Goal: Information Seeking & Learning: Compare options

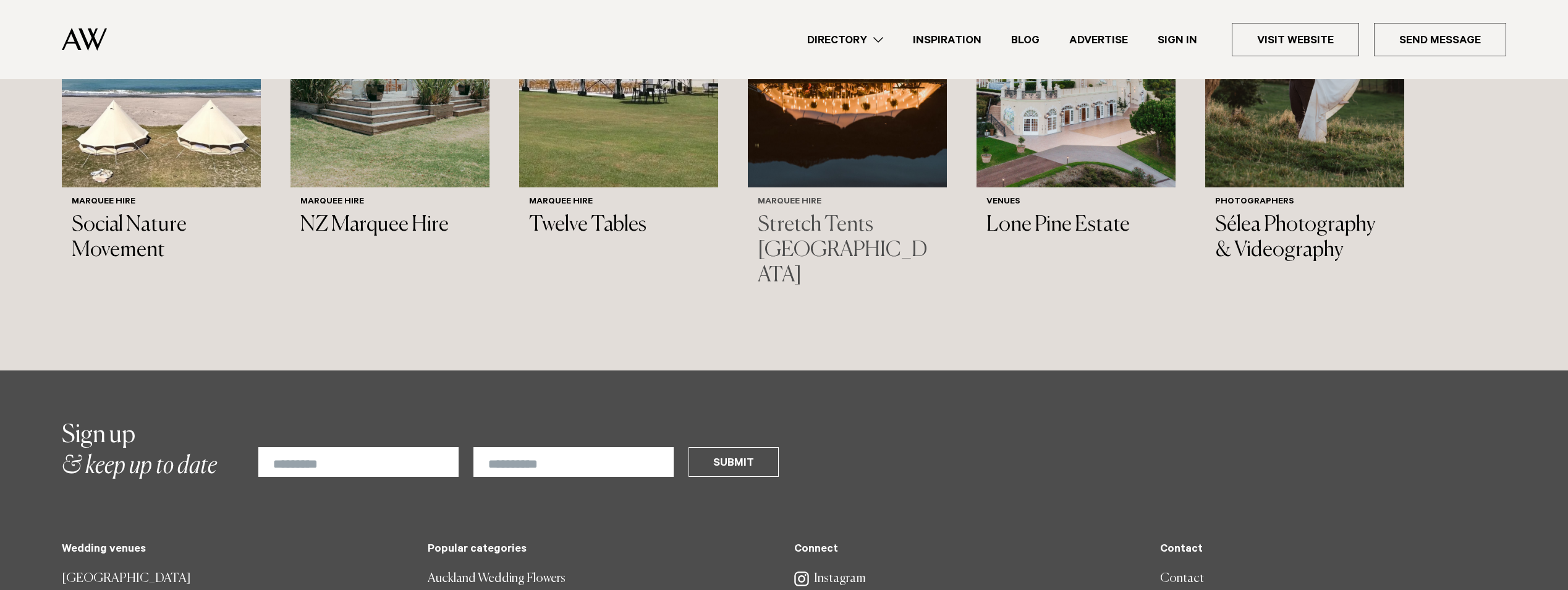
scroll to position [1299, 0]
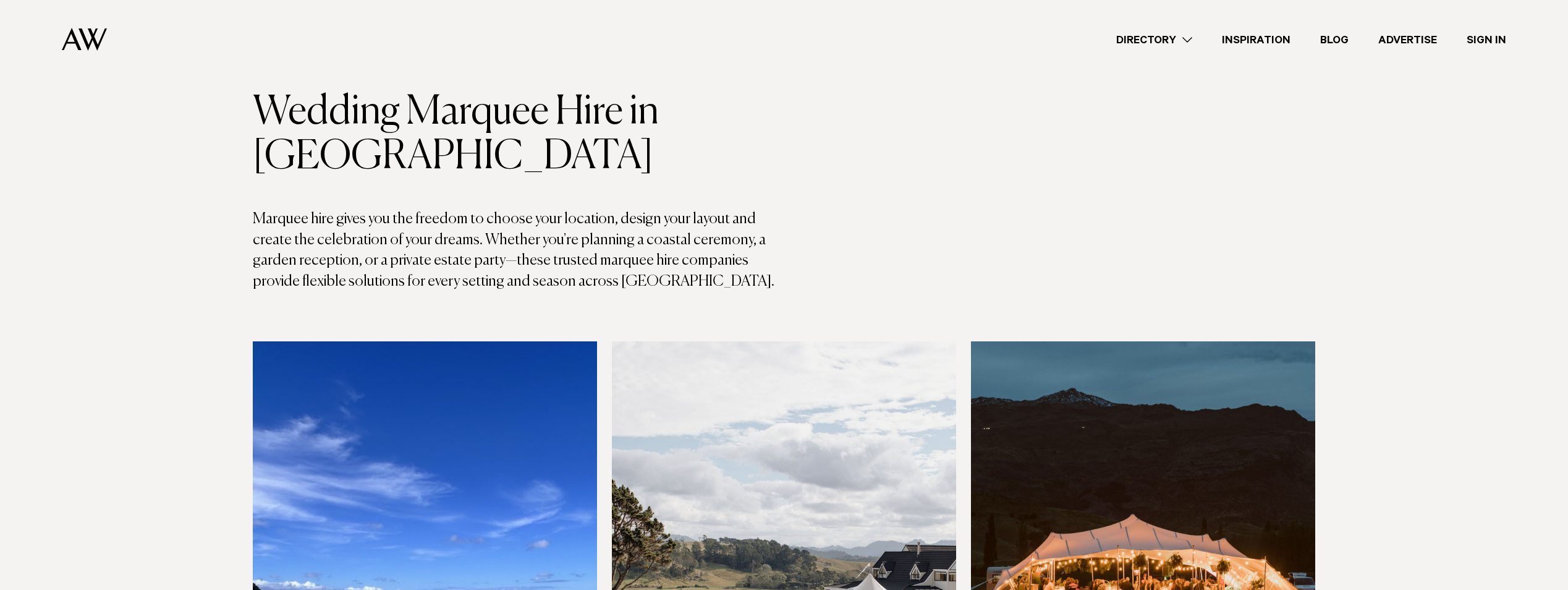
scroll to position [62, 0]
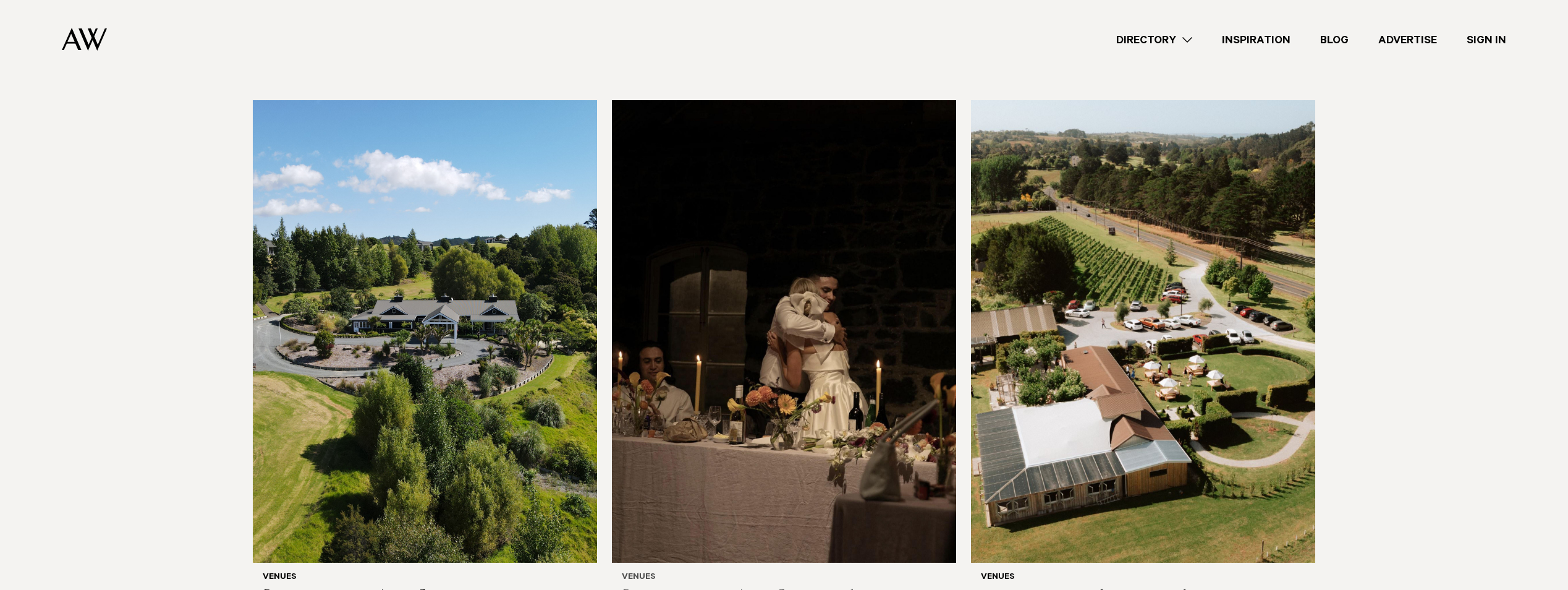
scroll to position [8166, 0]
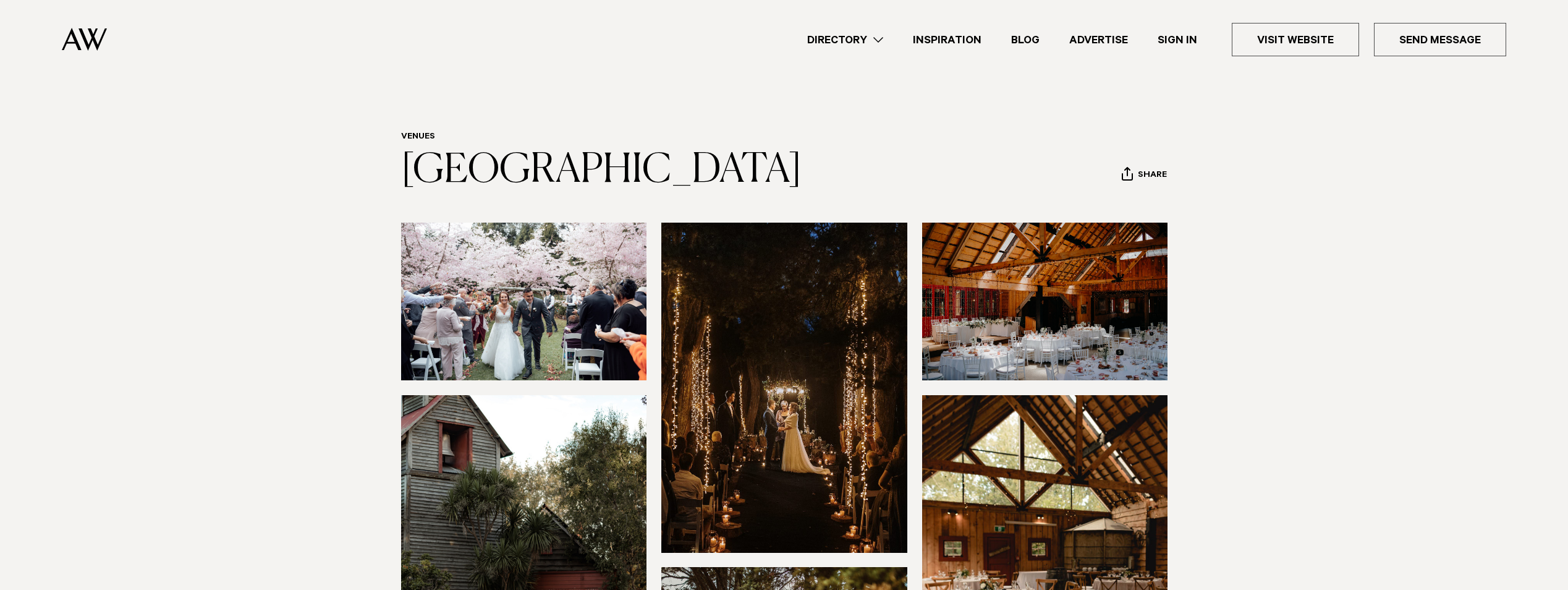
scroll to position [62, 0]
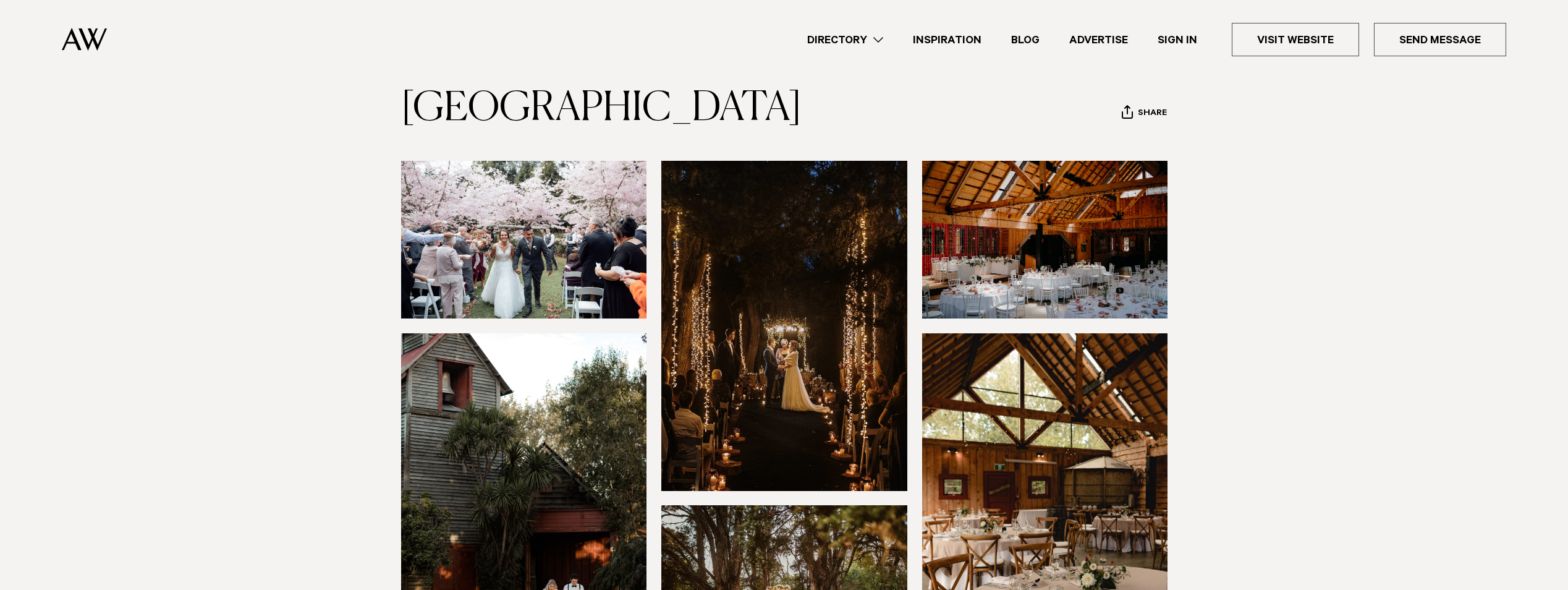
click at [988, 217] on img at bounding box center [1045, 240] width 246 height 158
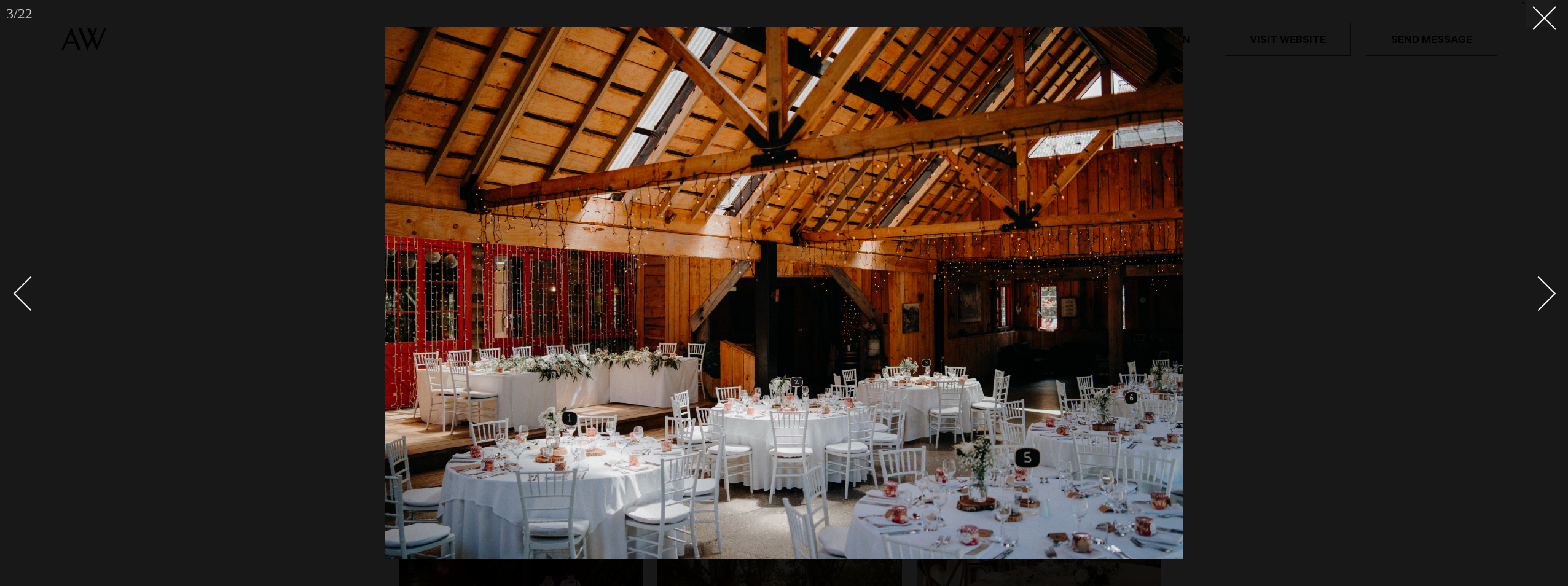
click at [1546, 301] on div "Next slide" at bounding box center [1539, 294] width 35 height 35
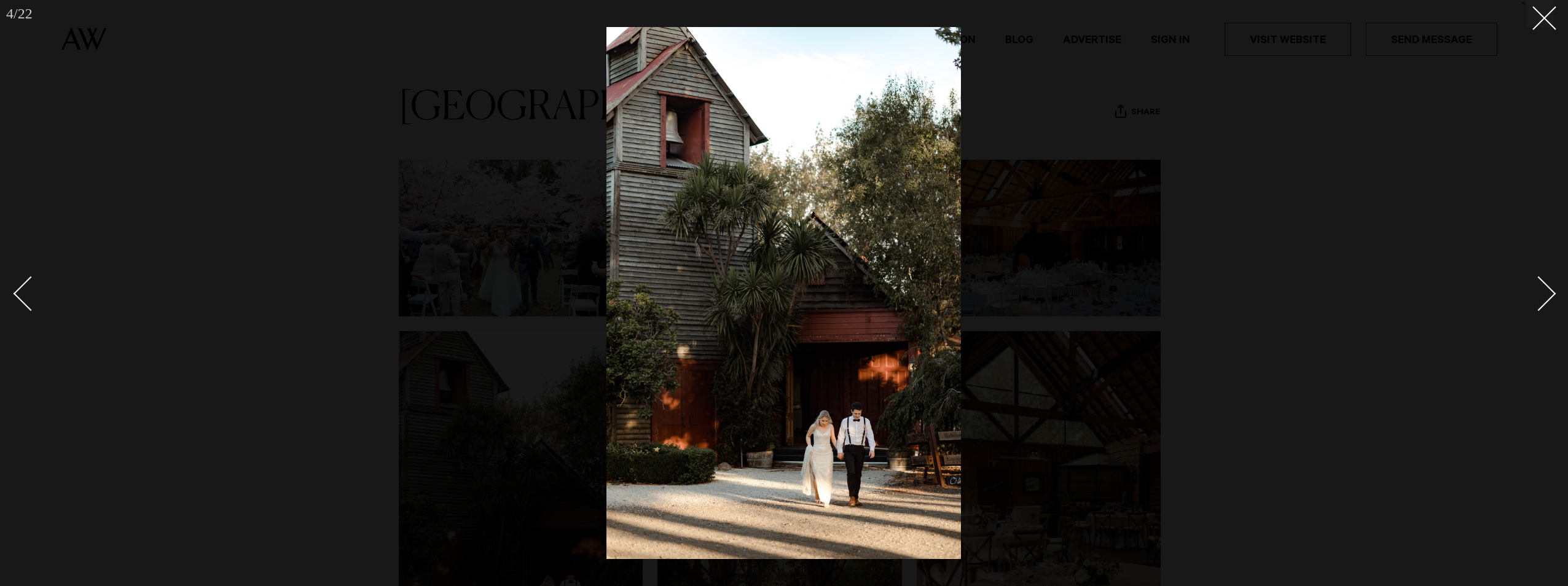
click at [1546, 301] on div "Next slide" at bounding box center [1539, 294] width 35 height 35
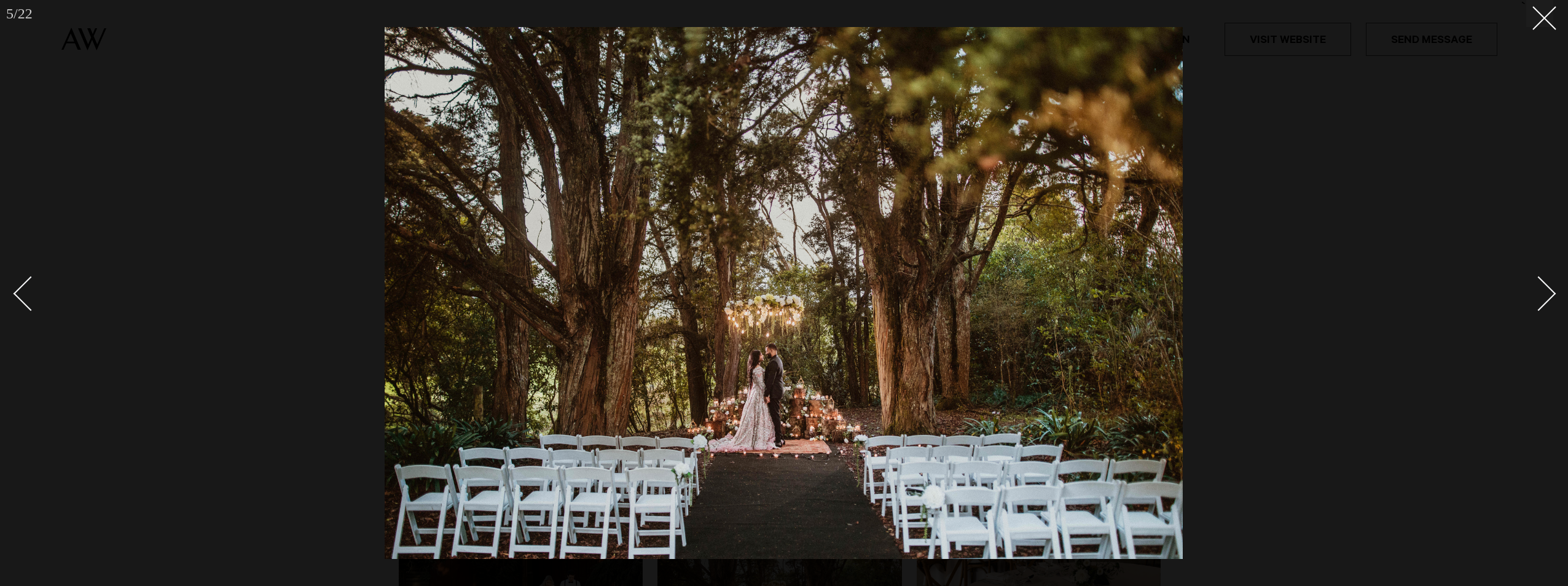
click at [1546, 301] on div "Next slide" at bounding box center [1539, 294] width 35 height 35
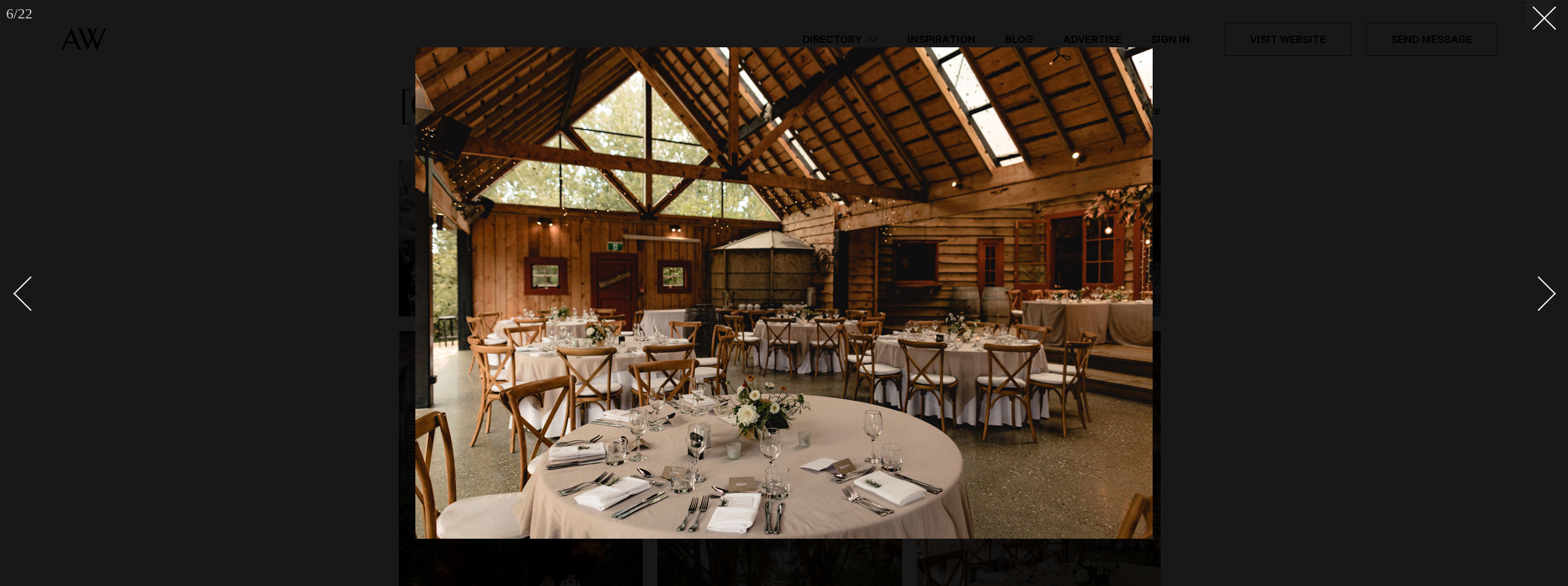
click at [1546, 301] on div "Next slide" at bounding box center [1539, 294] width 35 height 35
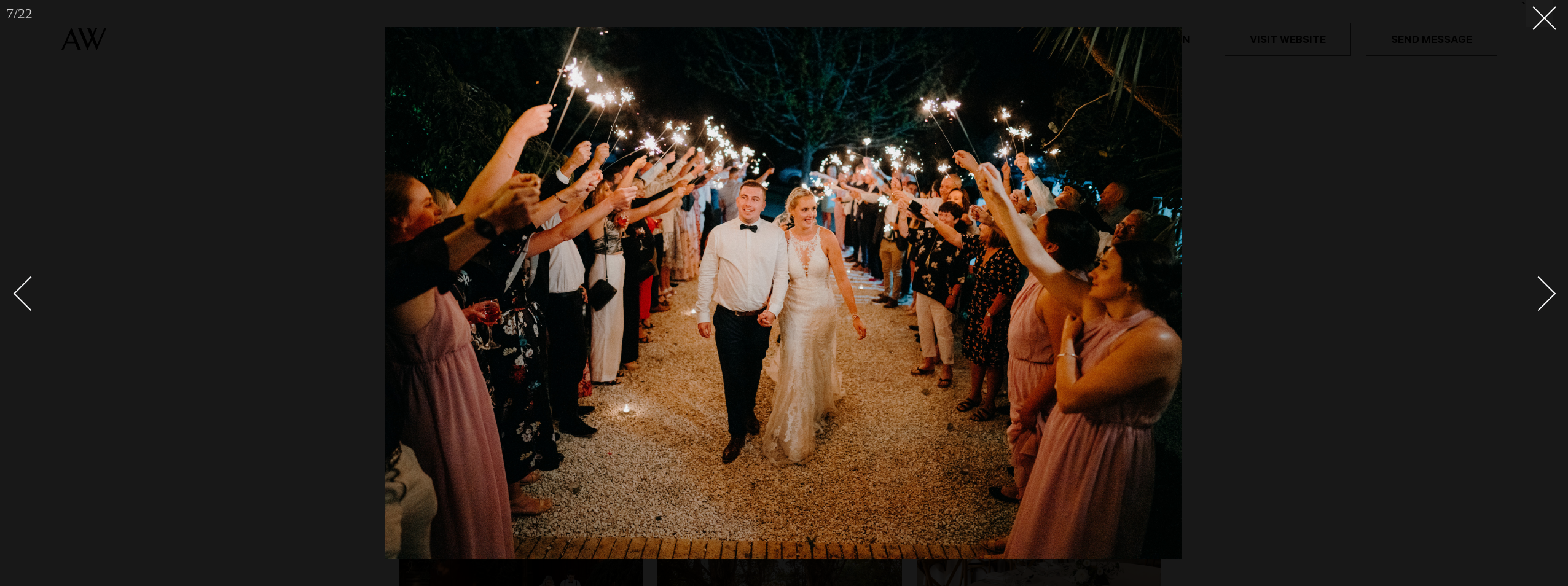
click at [1546, 301] on div "Next slide" at bounding box center [1539, 294] width 35 height 35
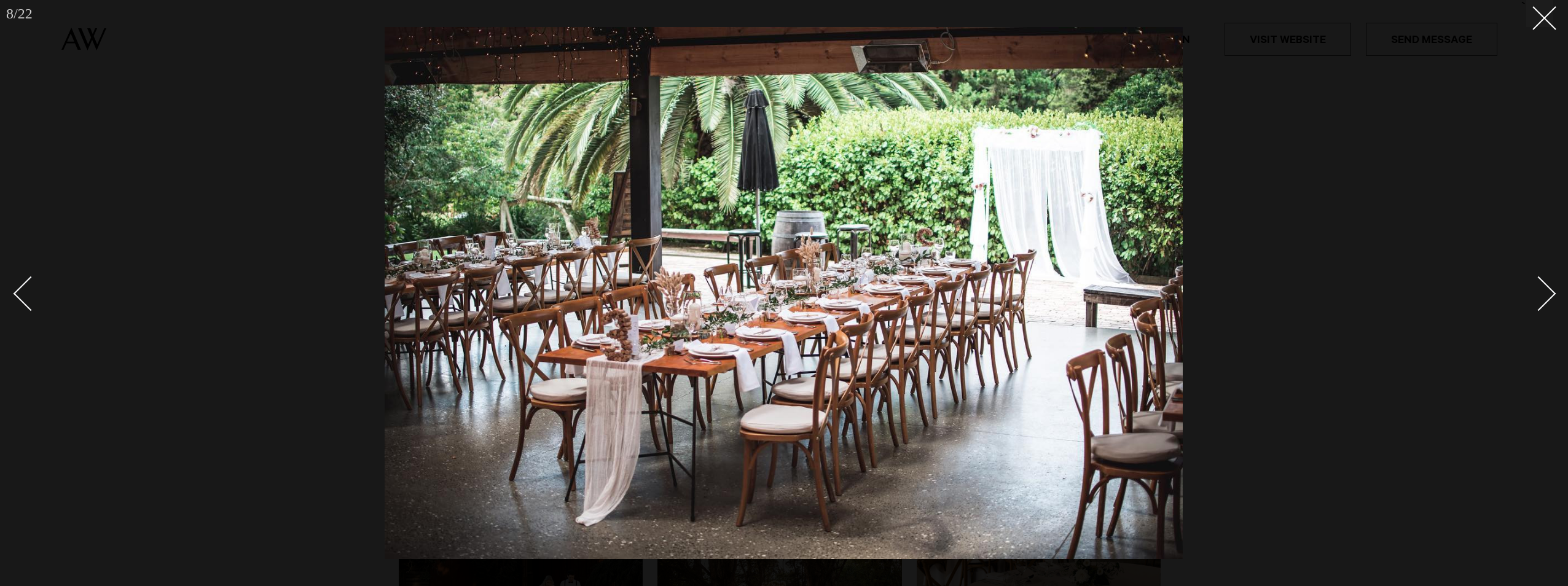
click at [1546, 301] on div "Next slide" at bounding box center [1539, 294] width 35 height 35
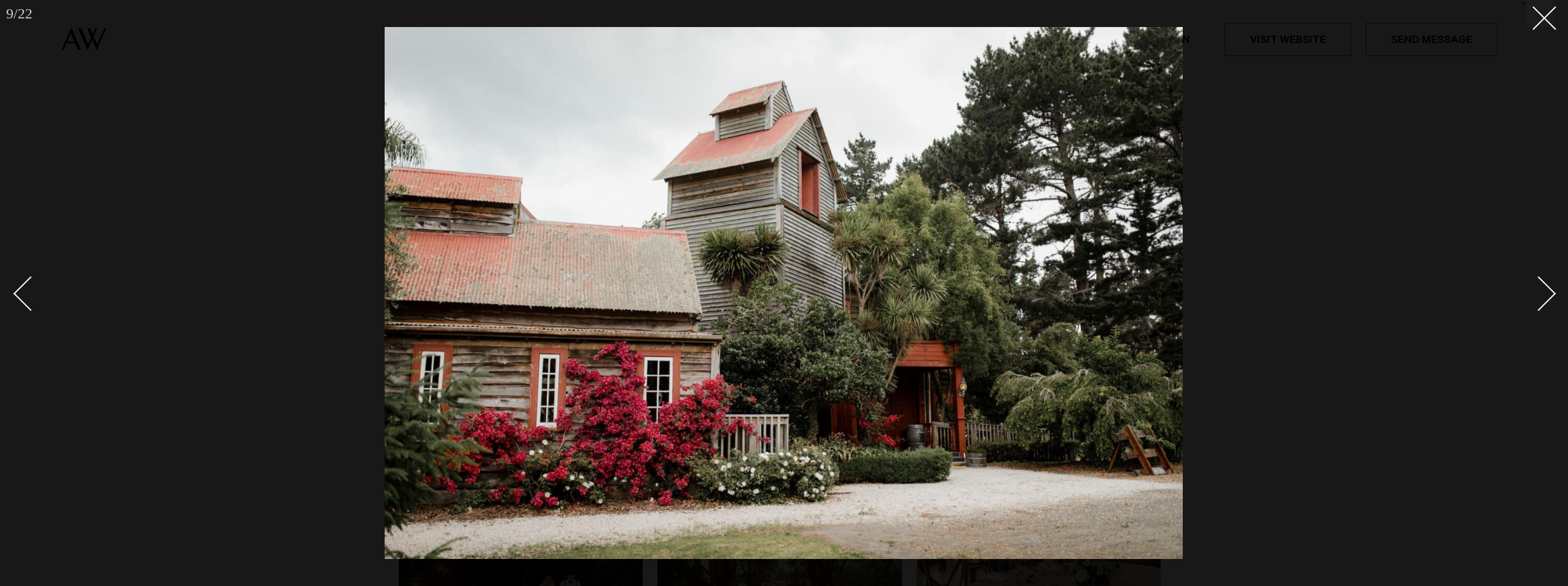
click at [1546, 301] on div "Next slide" at bounding box center [1539, 294] width 35 height 35
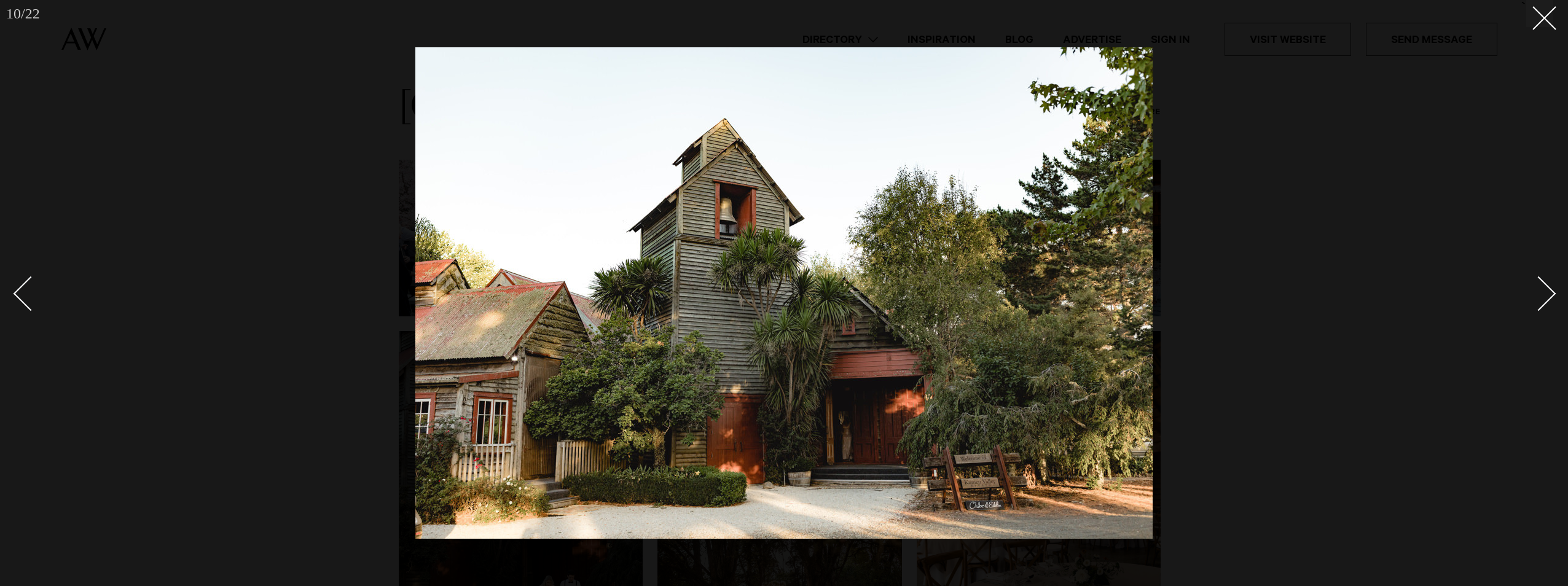
click at [1546, 301] on div "Next slide" at bounding box center [1539, 294] width 35 height 35
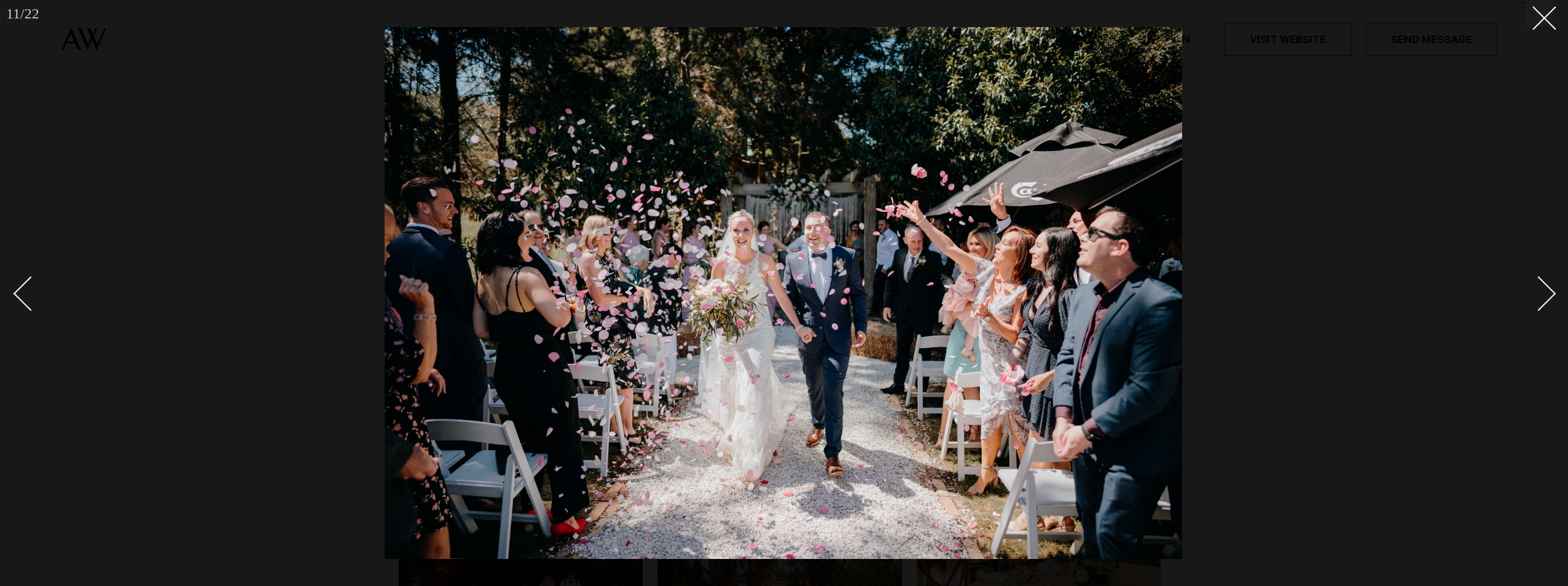
click at [1546, 301] on div "Next slide" at bounding box center [1539, 294] width 35 height 35
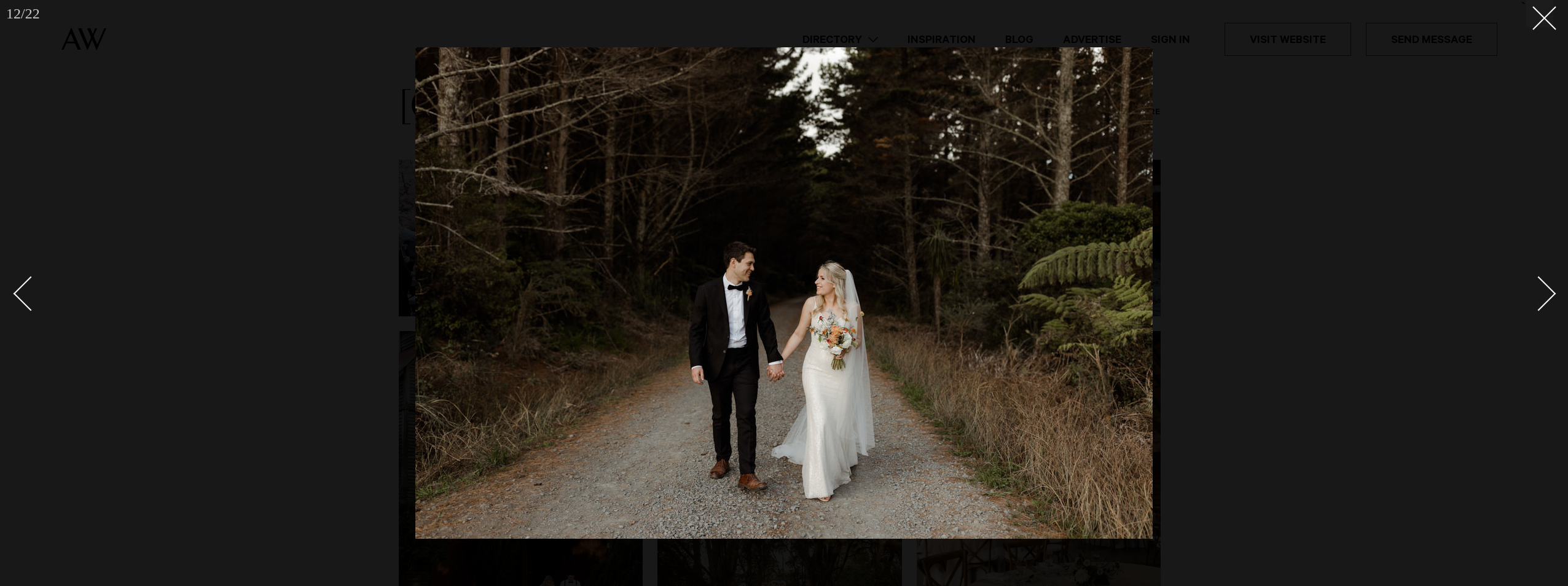
click at [1546, 301] on div "Next slide" at bounding box center [1539, 294] width 35 height 35
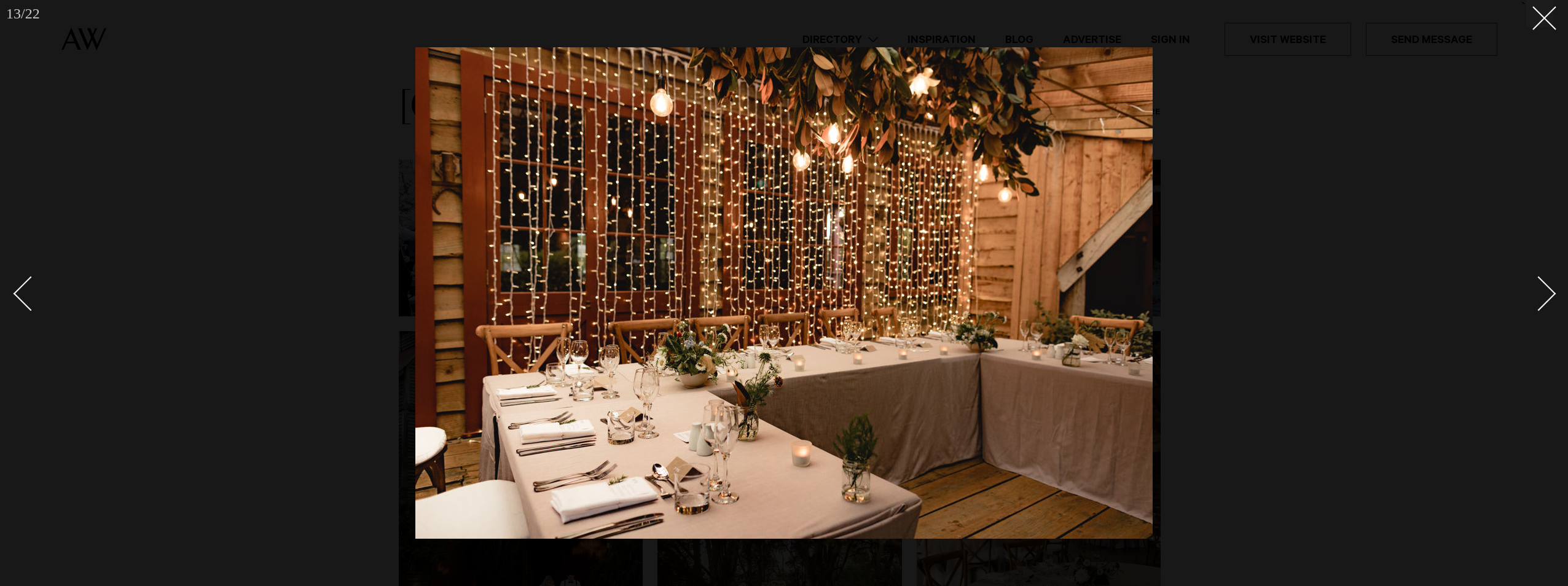
click at [1546, 301] on div "Next slide" at bounding box center [1539, 294] width 35 height 35
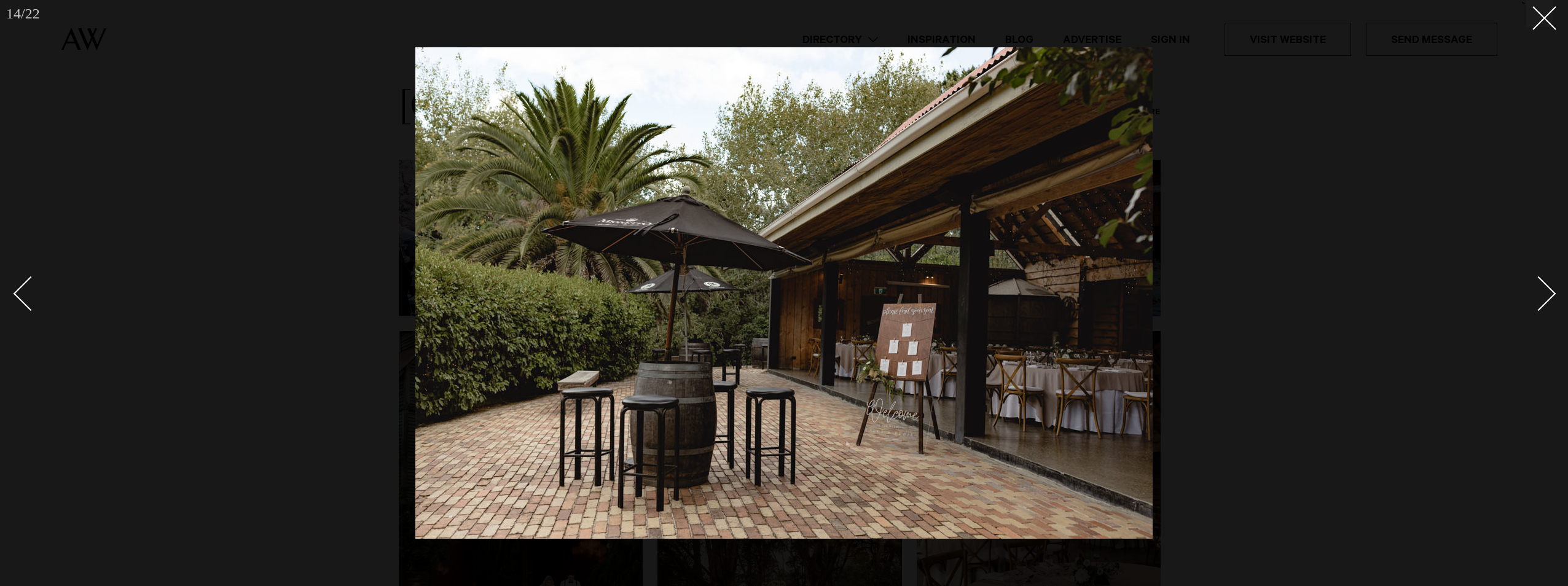
click at [1546, 301] on div "Next slide" at bounding box center [1539, 294] width 35 height 35
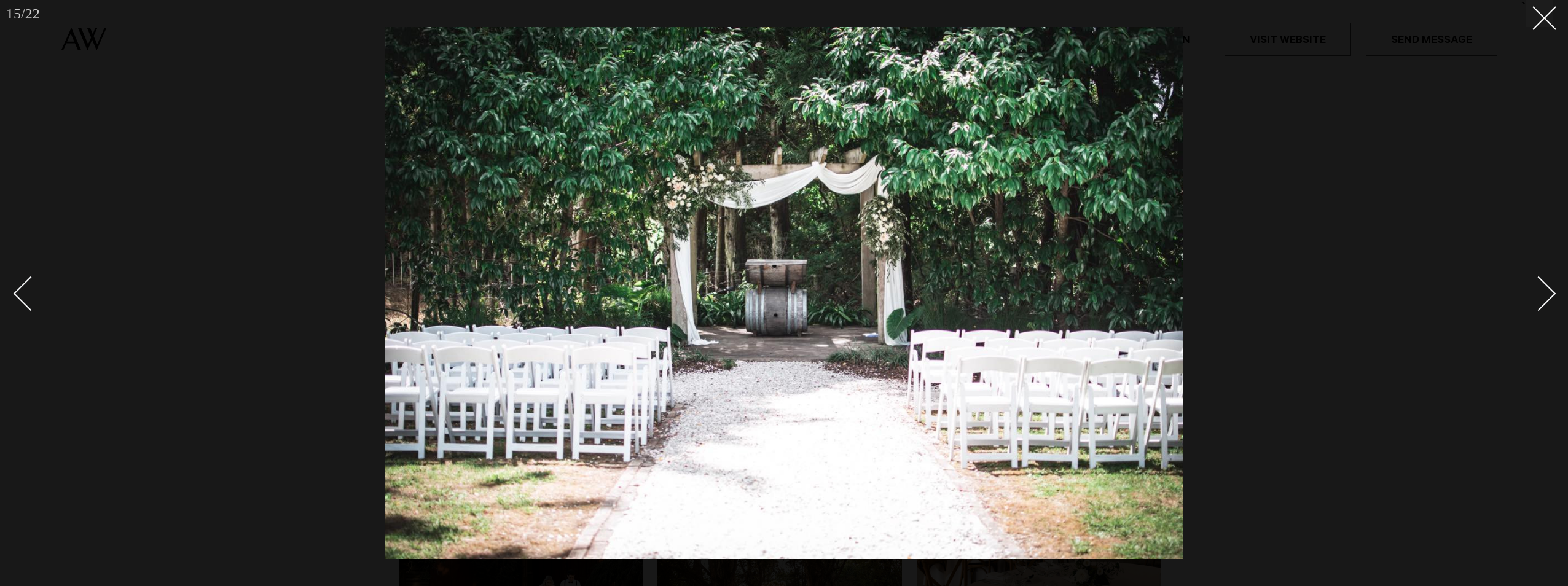
click at [1546, 301] on div "Next slide" at bounding box center [1539, 294] width 35 height 35
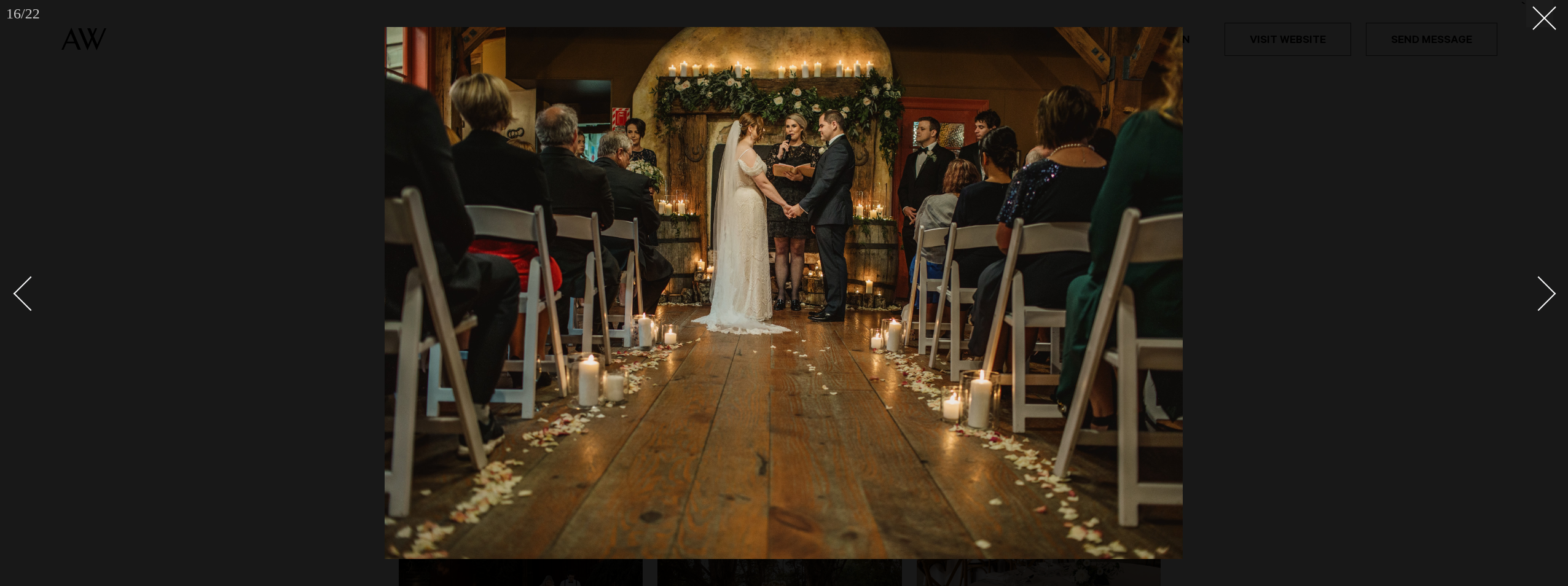
click at [1546, 301] on div "Next slide" at bounding box center [1539, 294] width 35 height 35
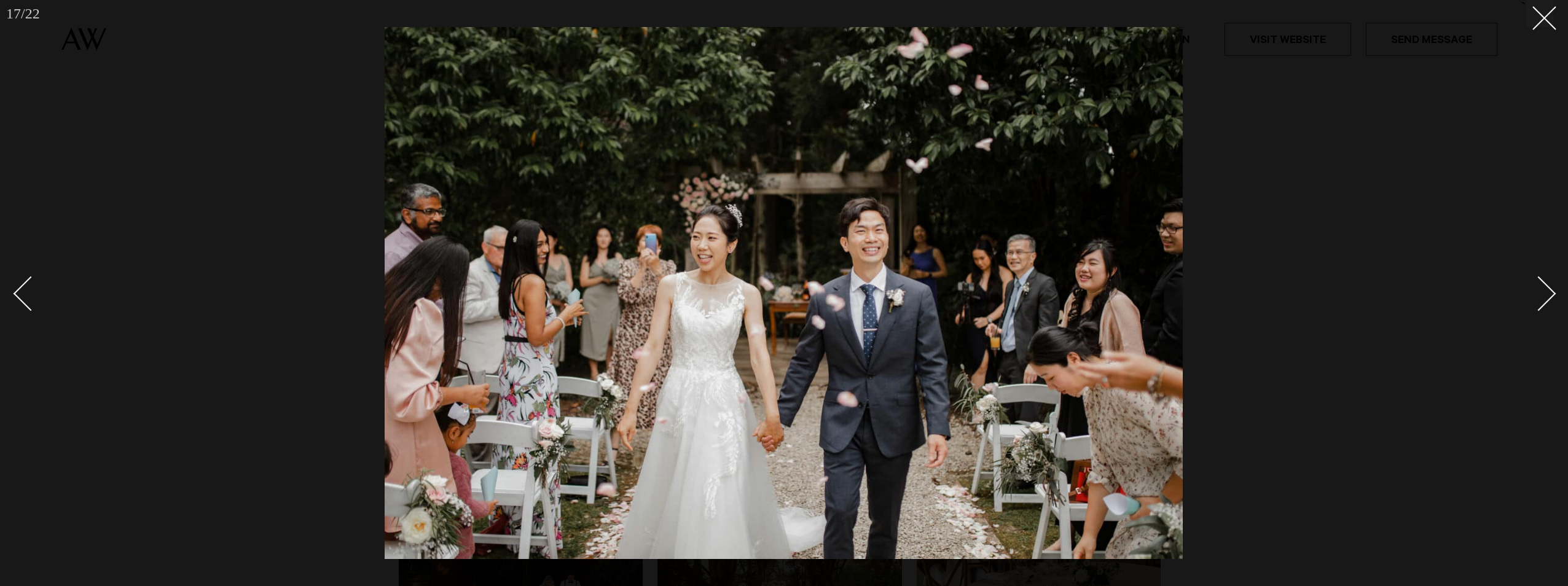
click at [1546, 301] on div "Next slide" at bounding box center [1539, 294] width 35 height 35
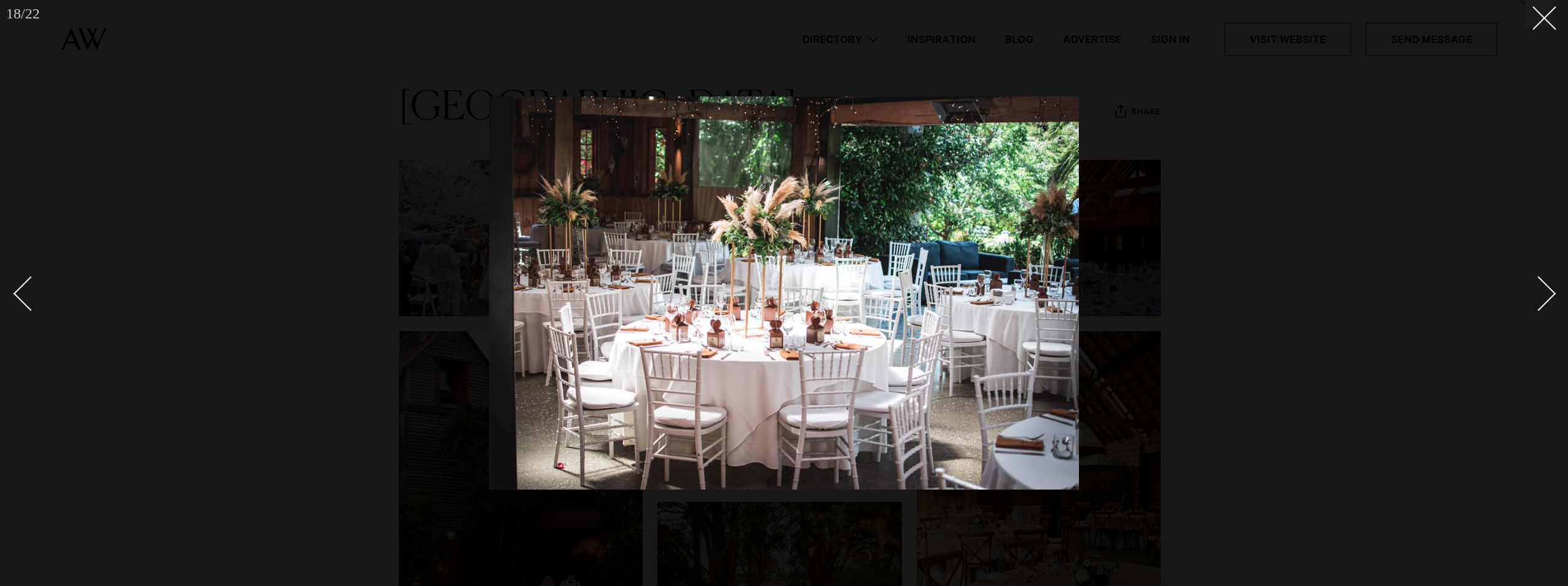
click at [1546, 301] on div "Next slide" at bounding box center [1539, 294] width 35 height 35
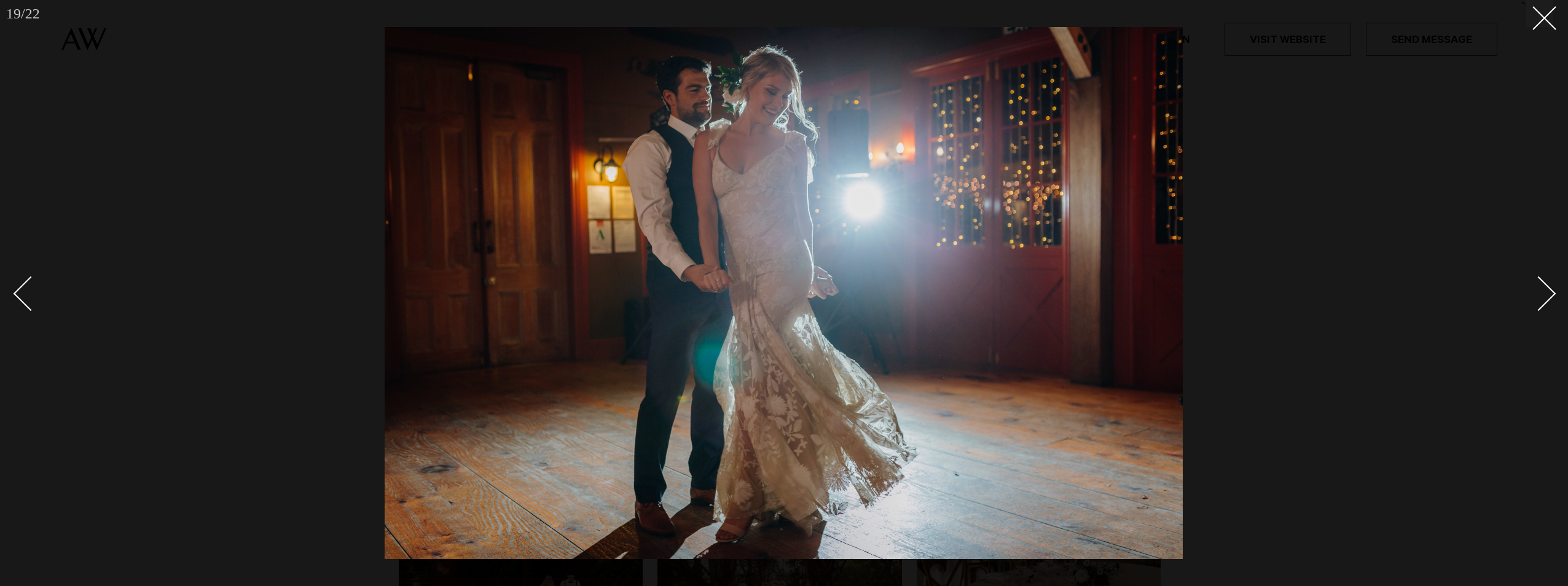
click at [1546, 301] on div "Next slide" at bounding box center [1539, 294] width 35 height 35
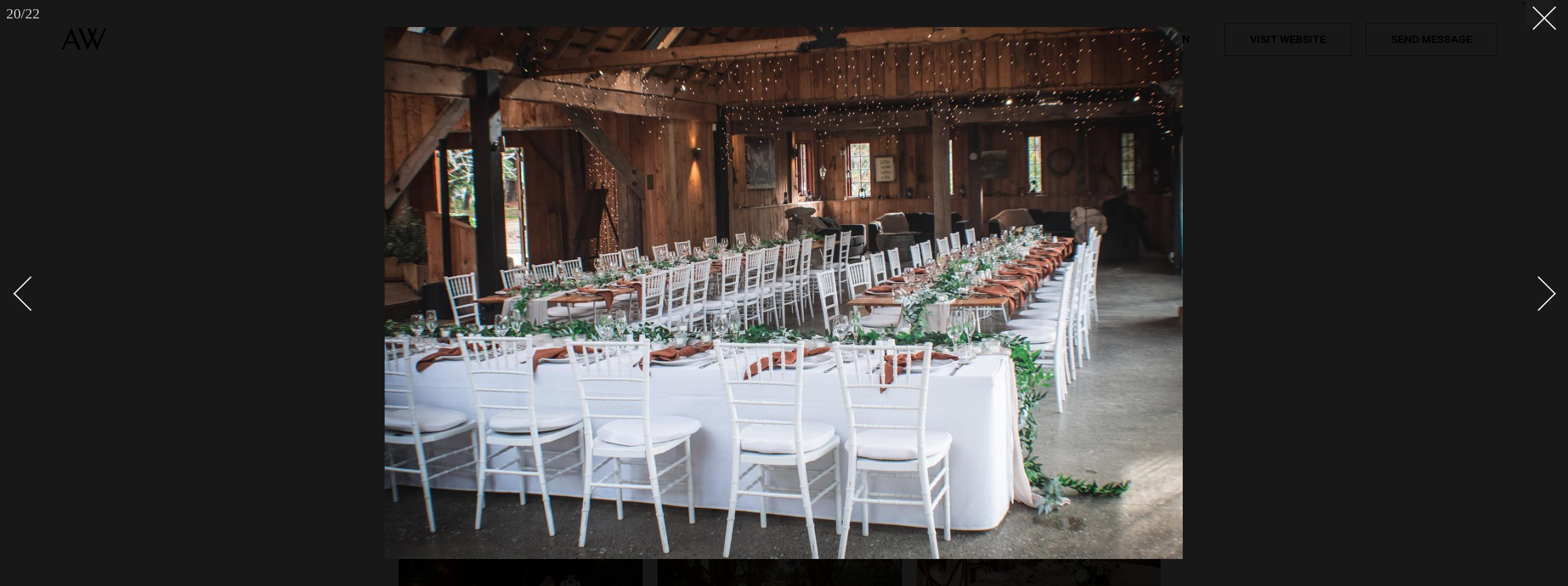
click at [1546, 301] on div "Next slide" at bounding box center [1539, 294] width 35 height 35
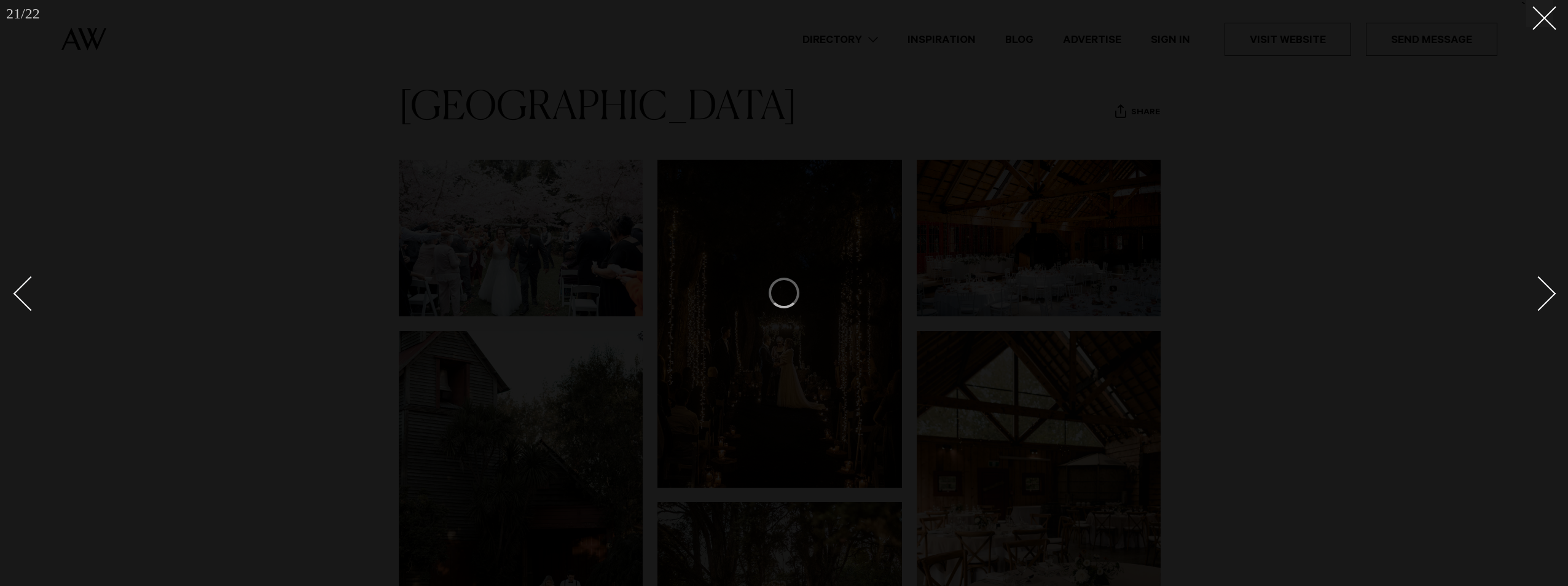
click at [1546, 301] on div "Next slide" at bounding box center [1539, 294] width 35 height 35
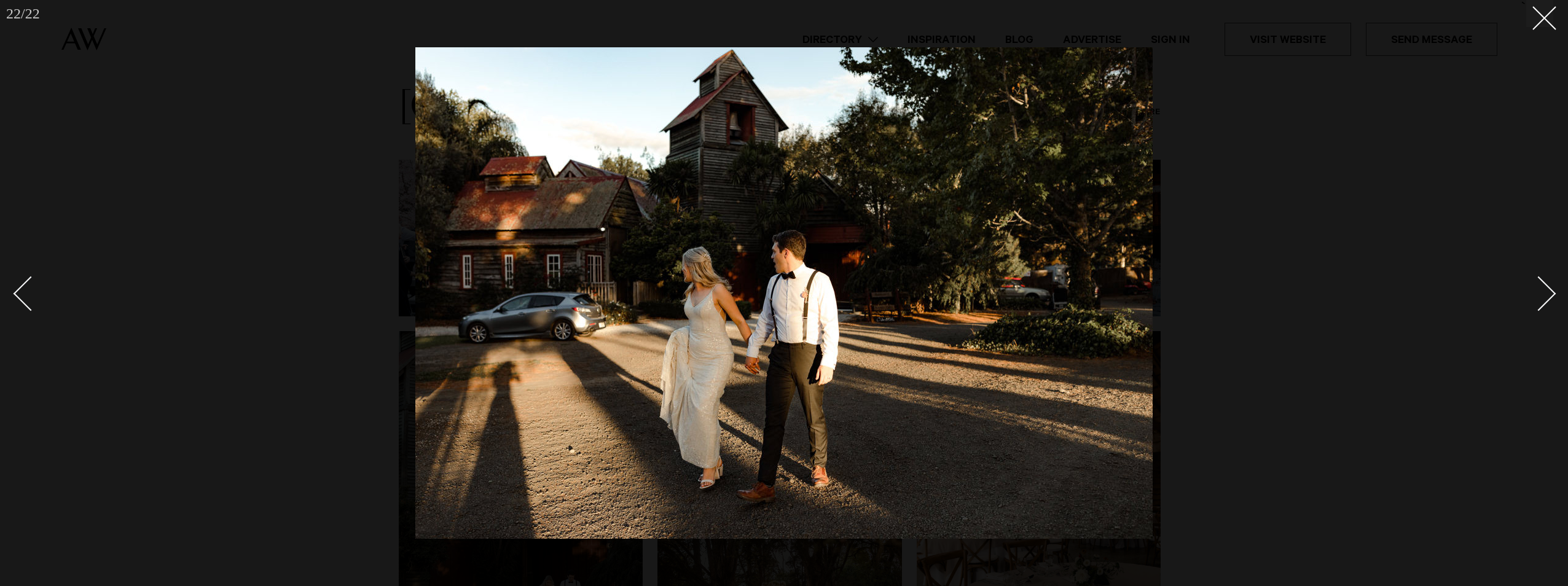
click at [1550, 296] on div "Next slide" at bounding box center [1539, 294] width 35 height 35
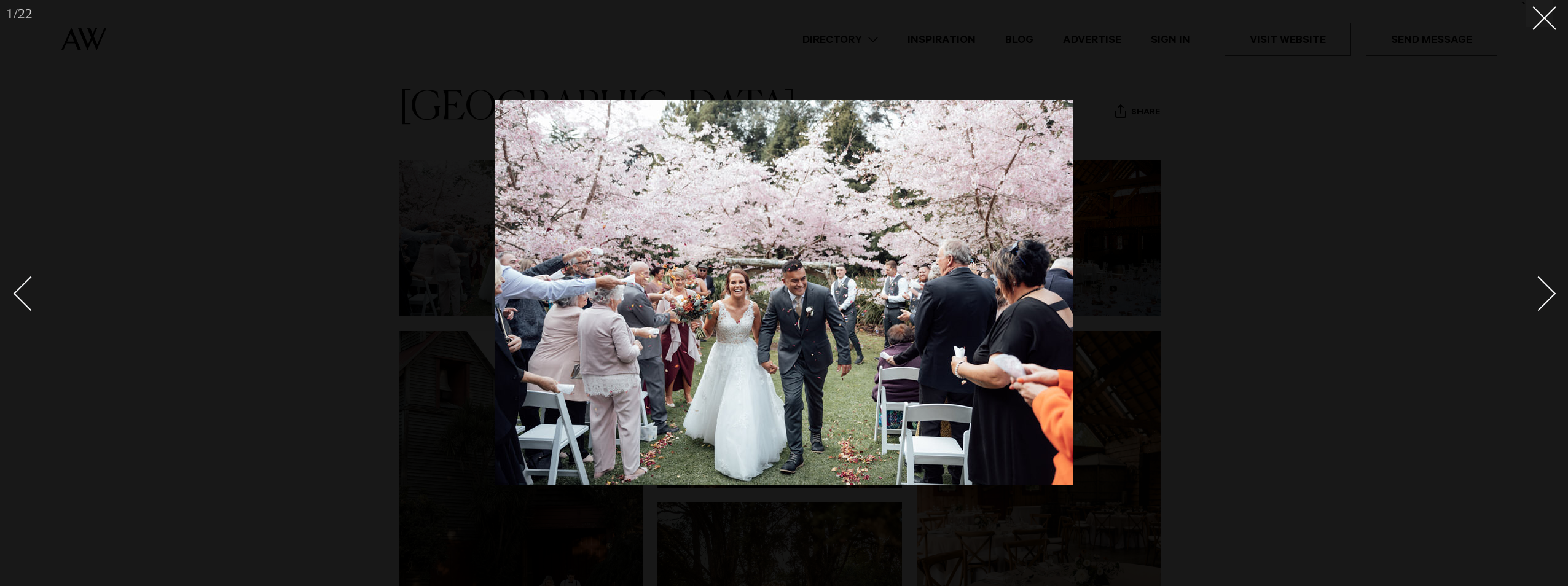
click at [1550, 296] on div "Next slide" at bounding box center [1539, 294] width 35 height 35
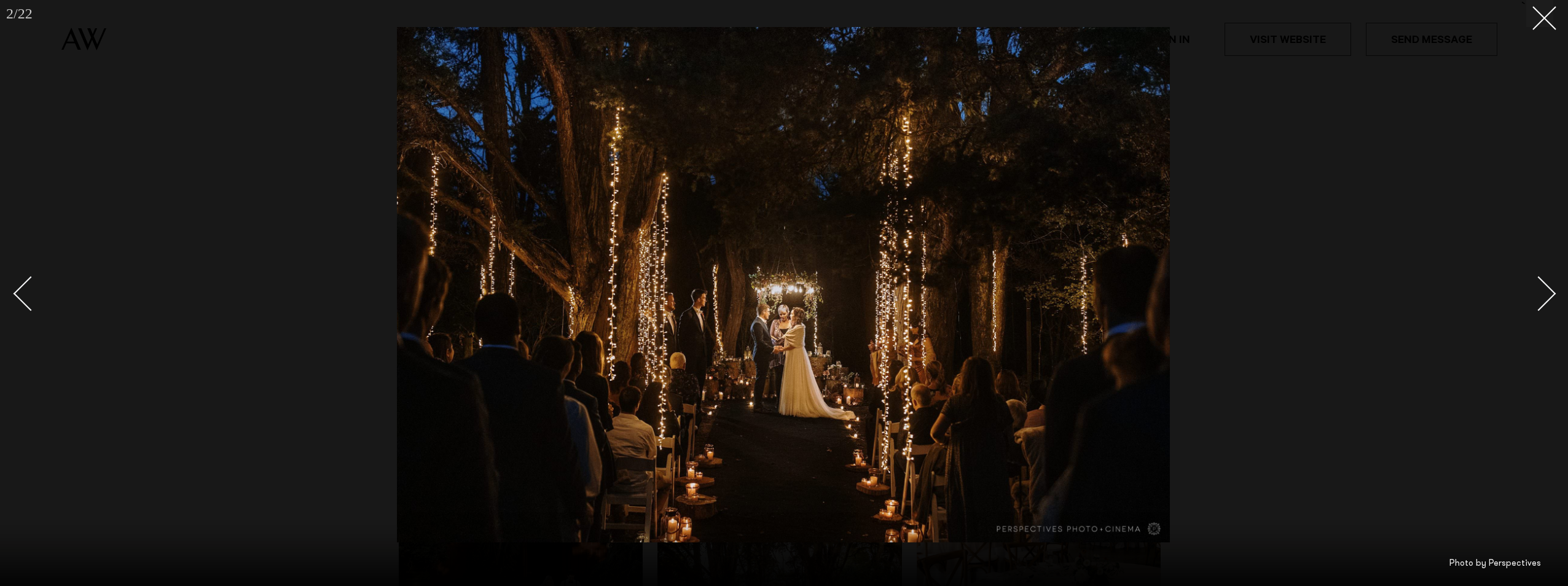
click at [1550, 296] on div "Next slide" at bounding box center [1539, 294] width 35 height 35
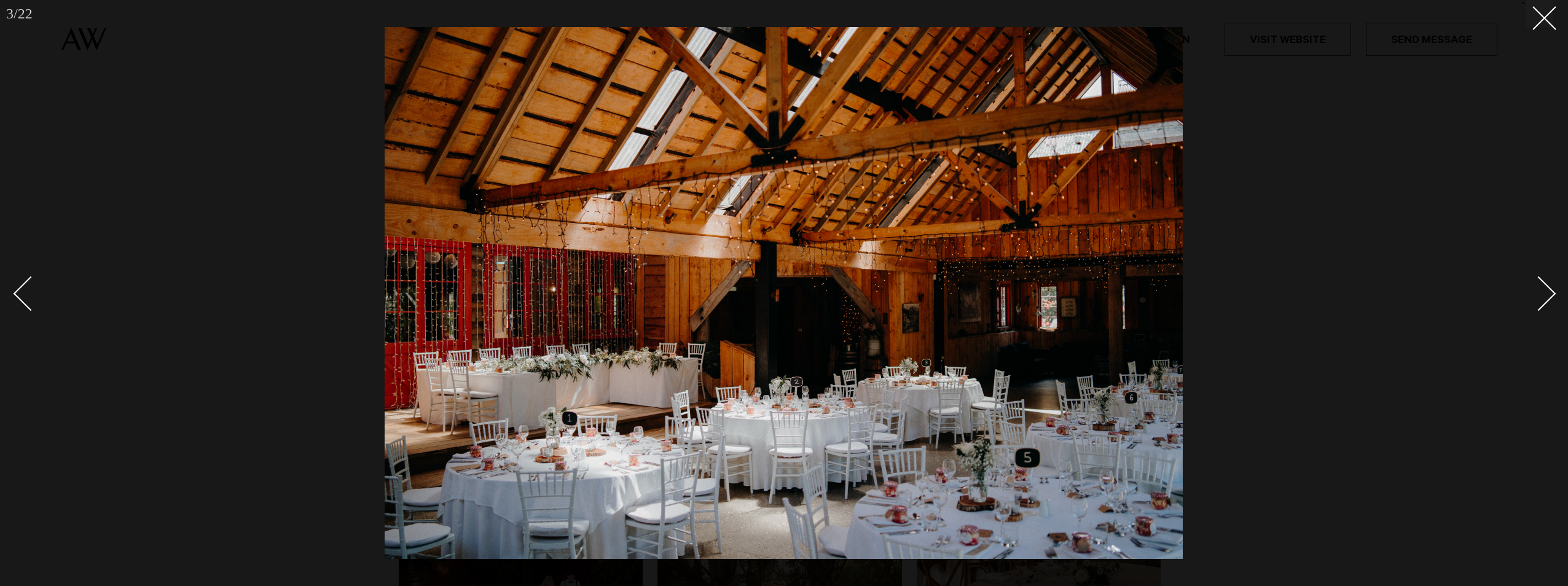
click at [1550, 296] on div "Next slide" at bounding box center [1539, 294] width 35 height 35
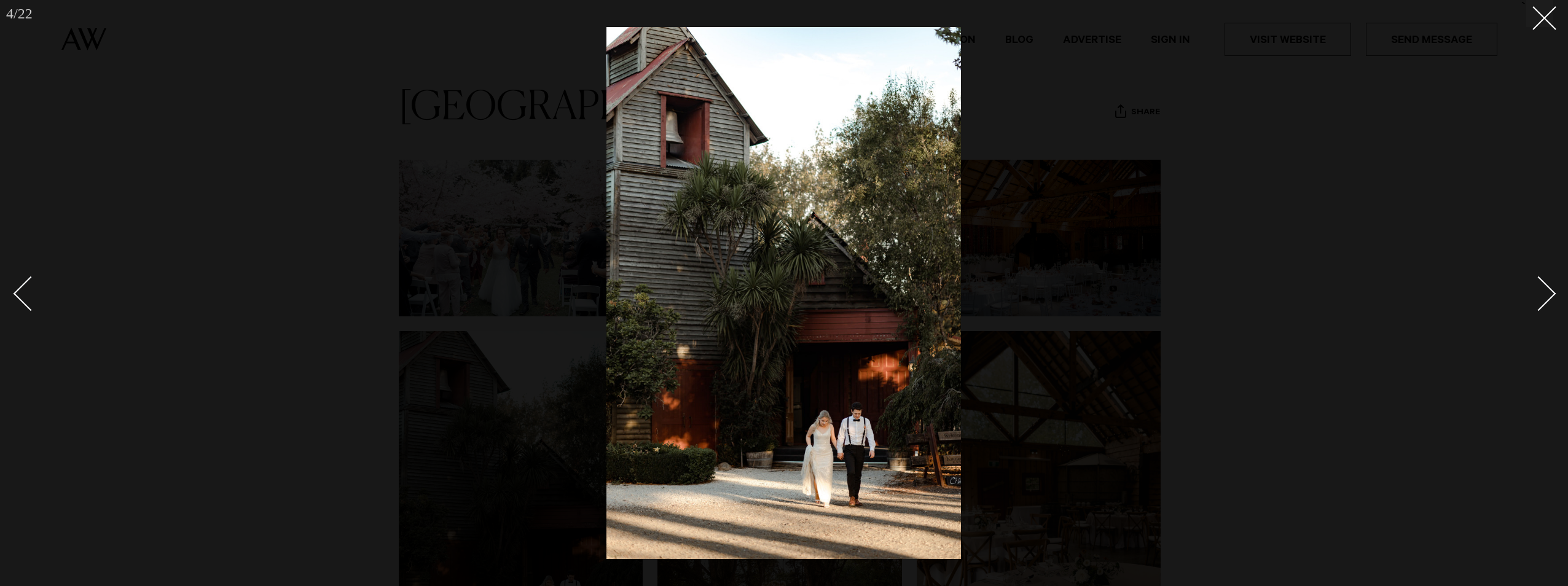
click at [1550, 296] on div "Next slide" at bounding box center [1539, 294] width 35 height 35
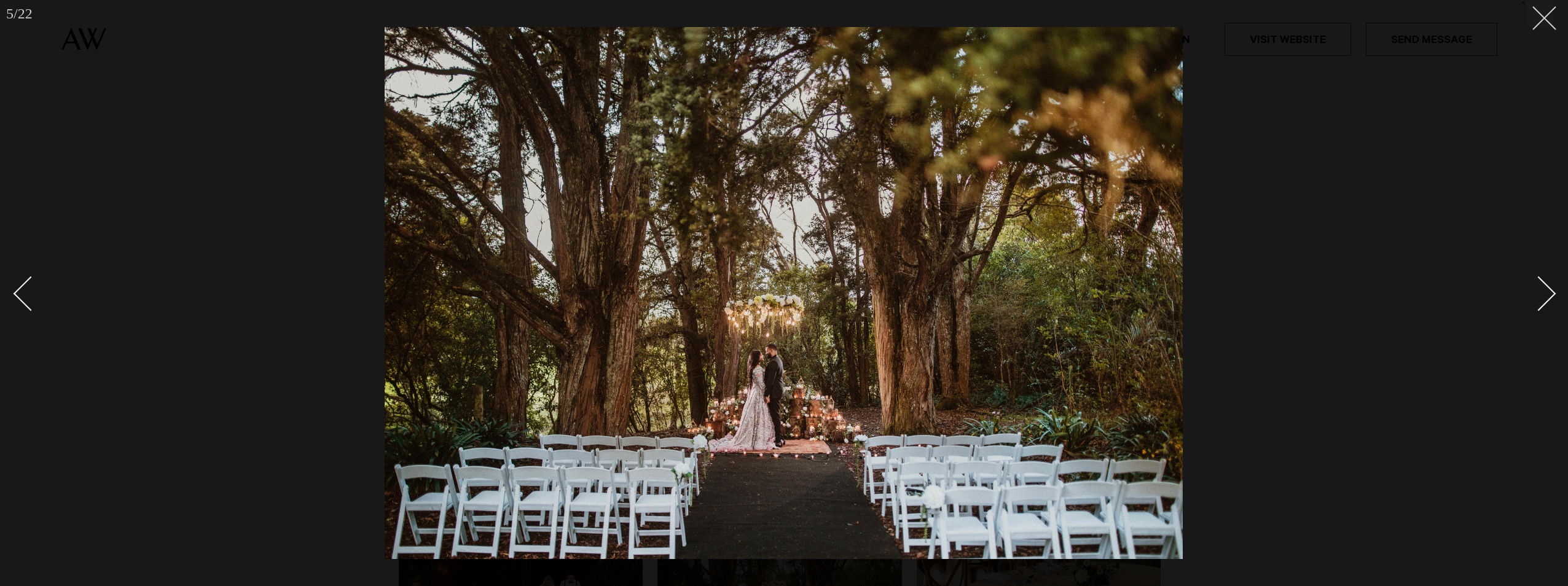
click at [1546, 19] on button at bounding box center [1540, 14] width 27 height 27
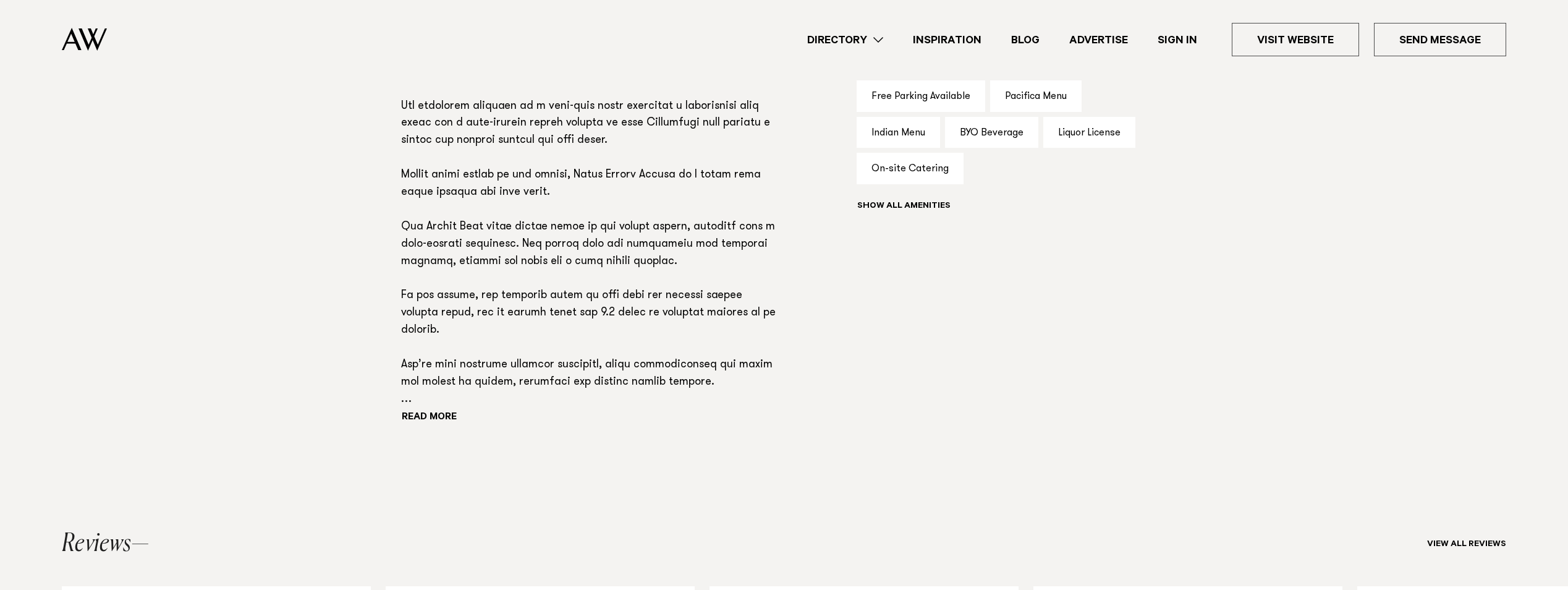
scroll to position [866, 0]
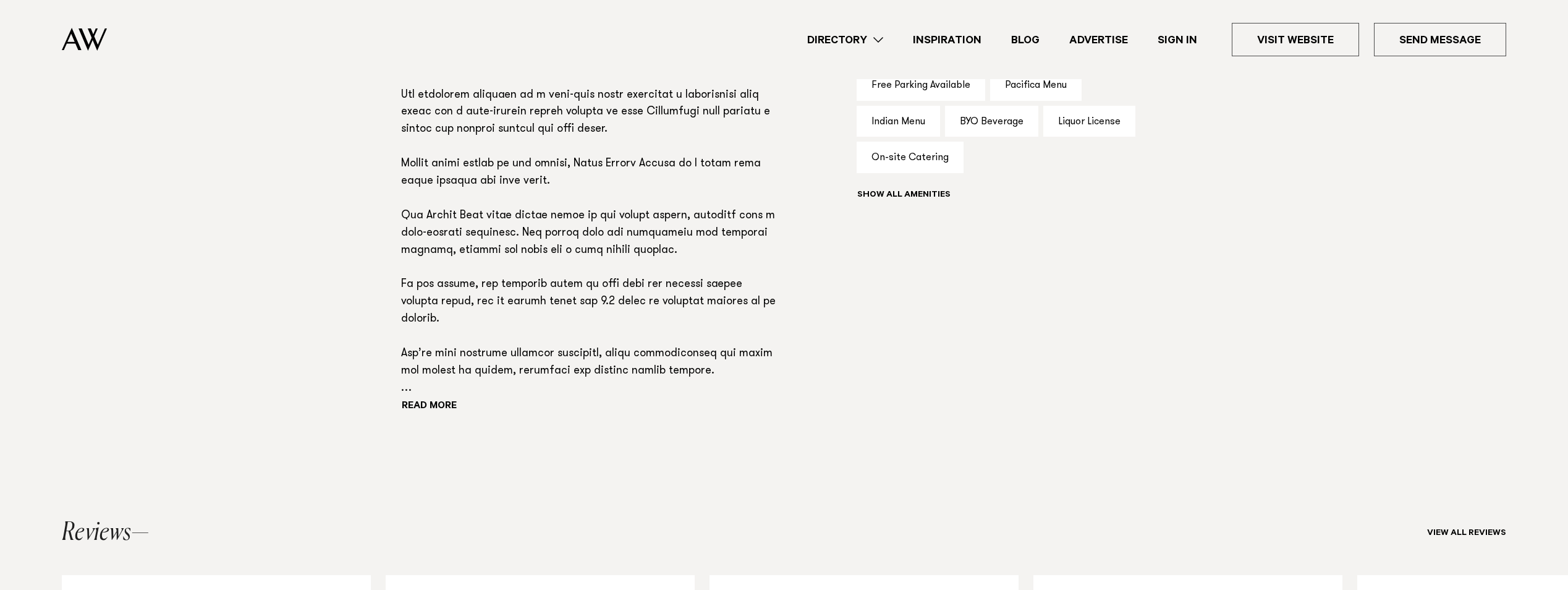
click at [442, 400] on div "Read more" at bounding box center [589, 234] width 376 height 364
click at [441, 404] on button "Read more" at bounding box center [456, 406] width 111 height 18
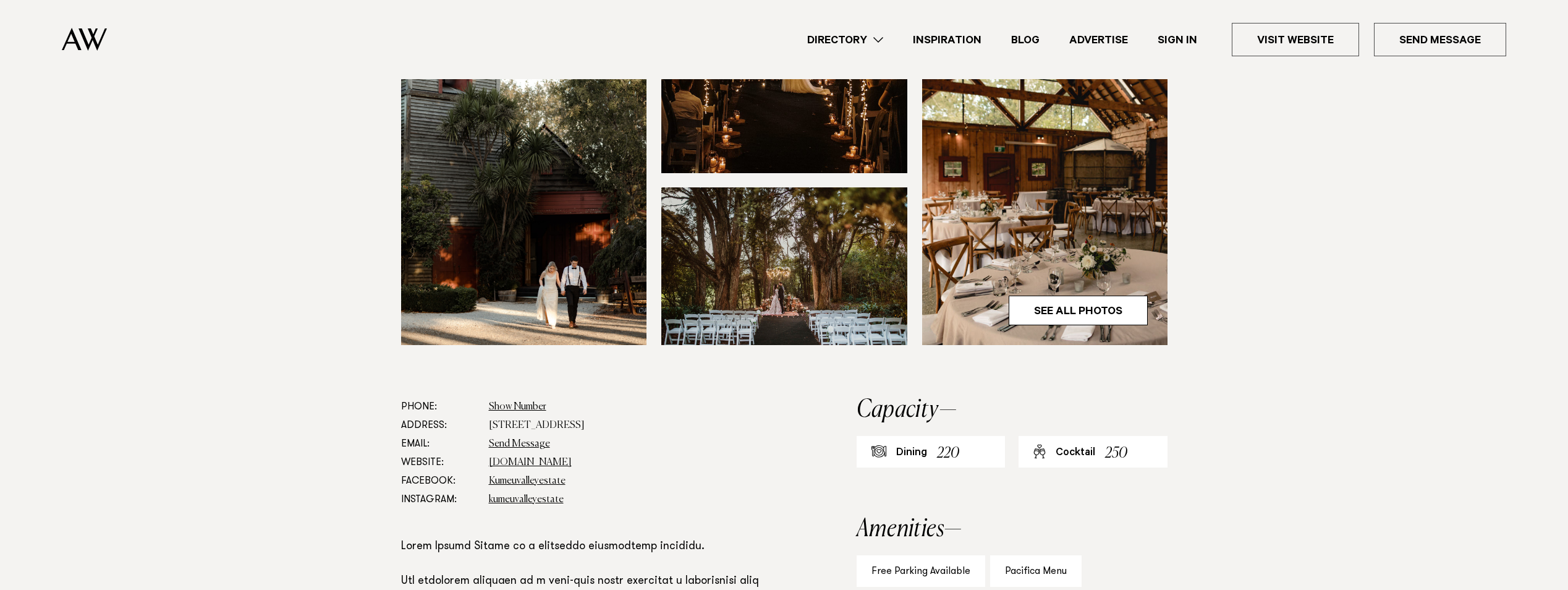
scroll to position [254, 0]
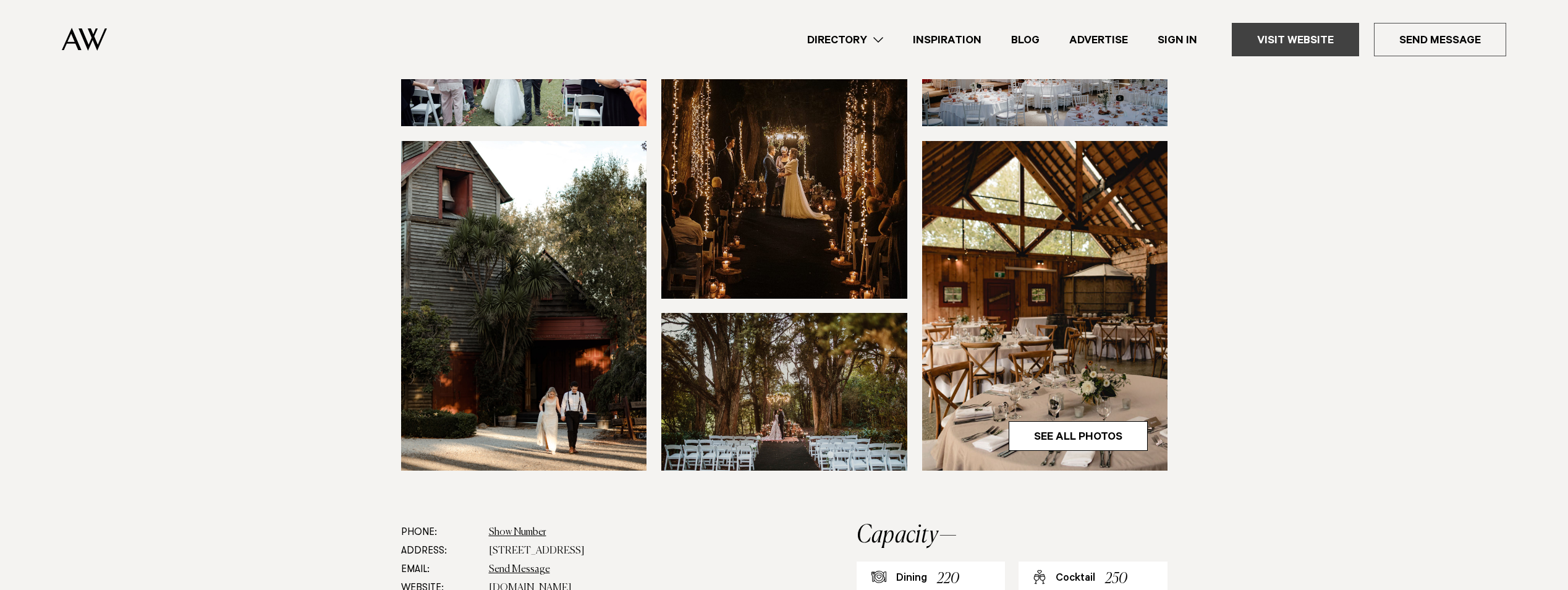
click at [1288, 36] on link "Visit Website" at bounding box center [1295, 40] width 128 height 33
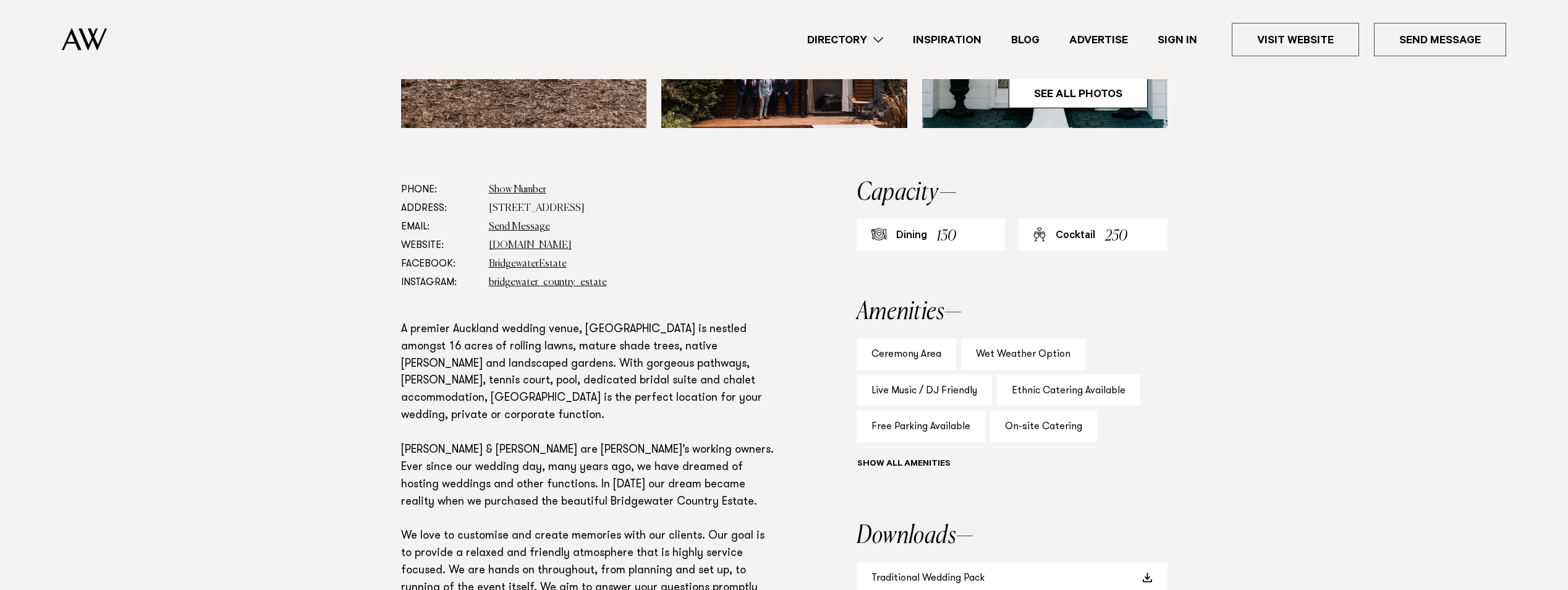
scroll to position [619, 0]
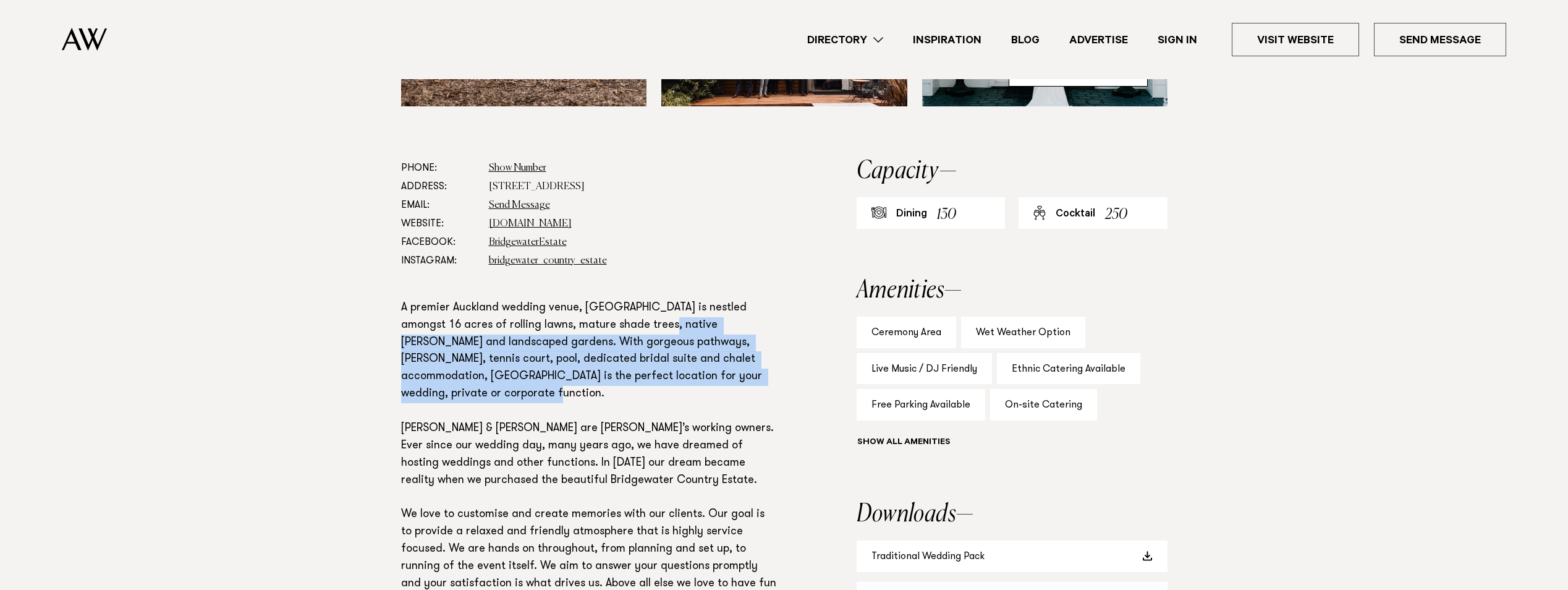
drag, startPoint x: 622, startPoint y: 376, endPoint x: 638, endPoint y: 435, distance: 61.1
click at [638, 435] on p "A premier Auckland wedding venue, Bridgewater Country Estate is nestled amongst…" at bounding box center [589, 455] width 376 height 311
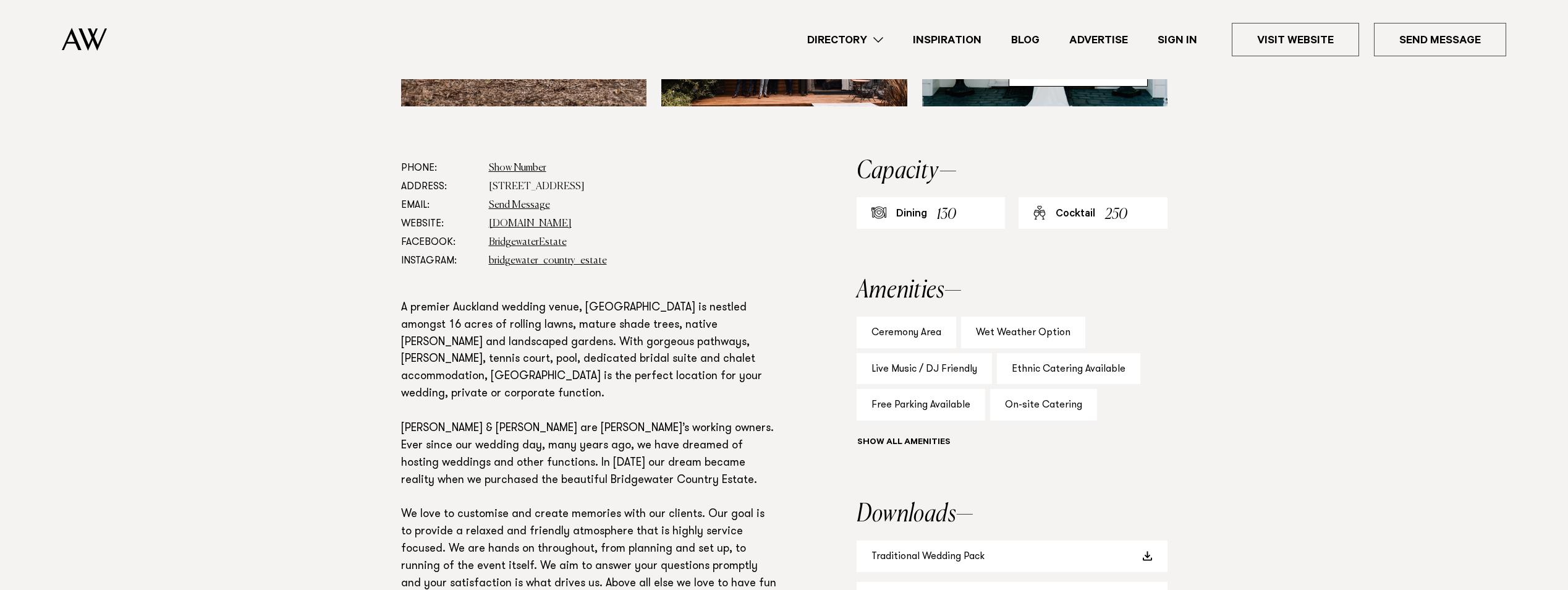
drag, startPoint x: 638, startPoint y: 435, endPoint x: 562, endPoint y: 479, distance: 87.8
click at [562, 479] on p "A premier Auckland wedding venue, Bridgewater Country Estate is nestled amongst…" at bounding box center [589, 455] width 376 height 311
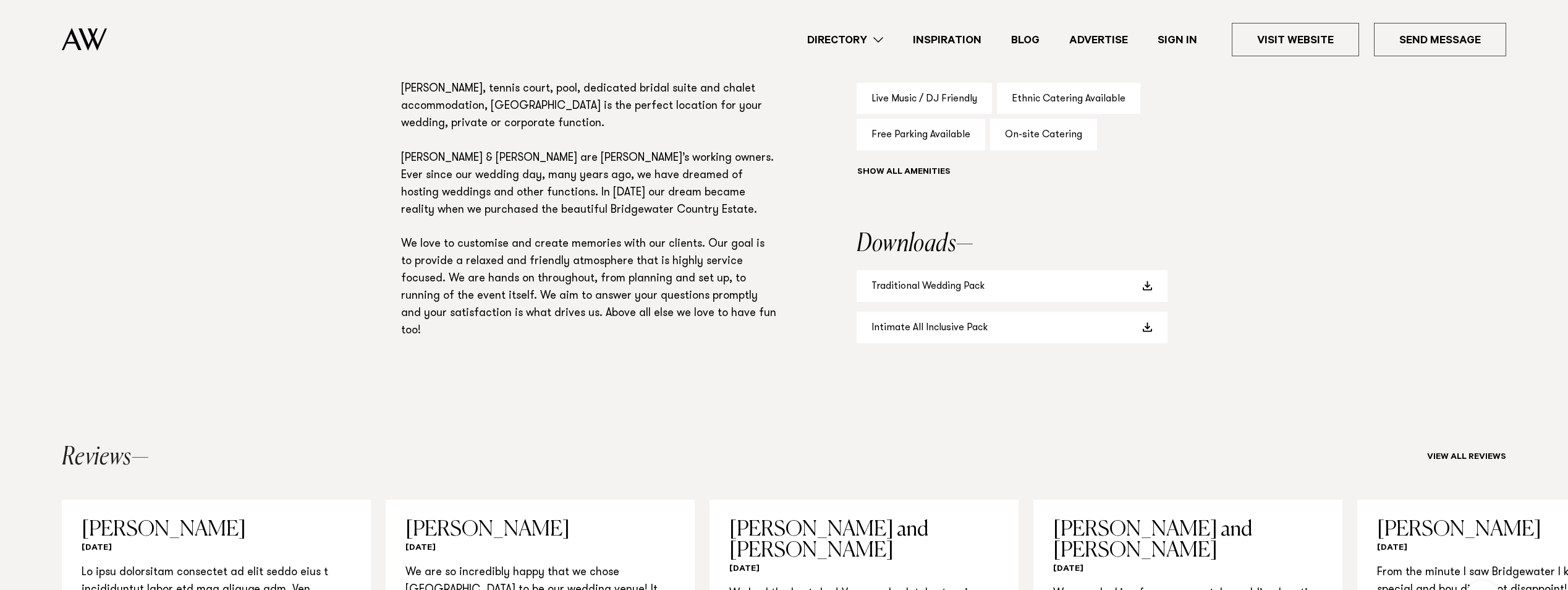
scroll to position [928, 0]
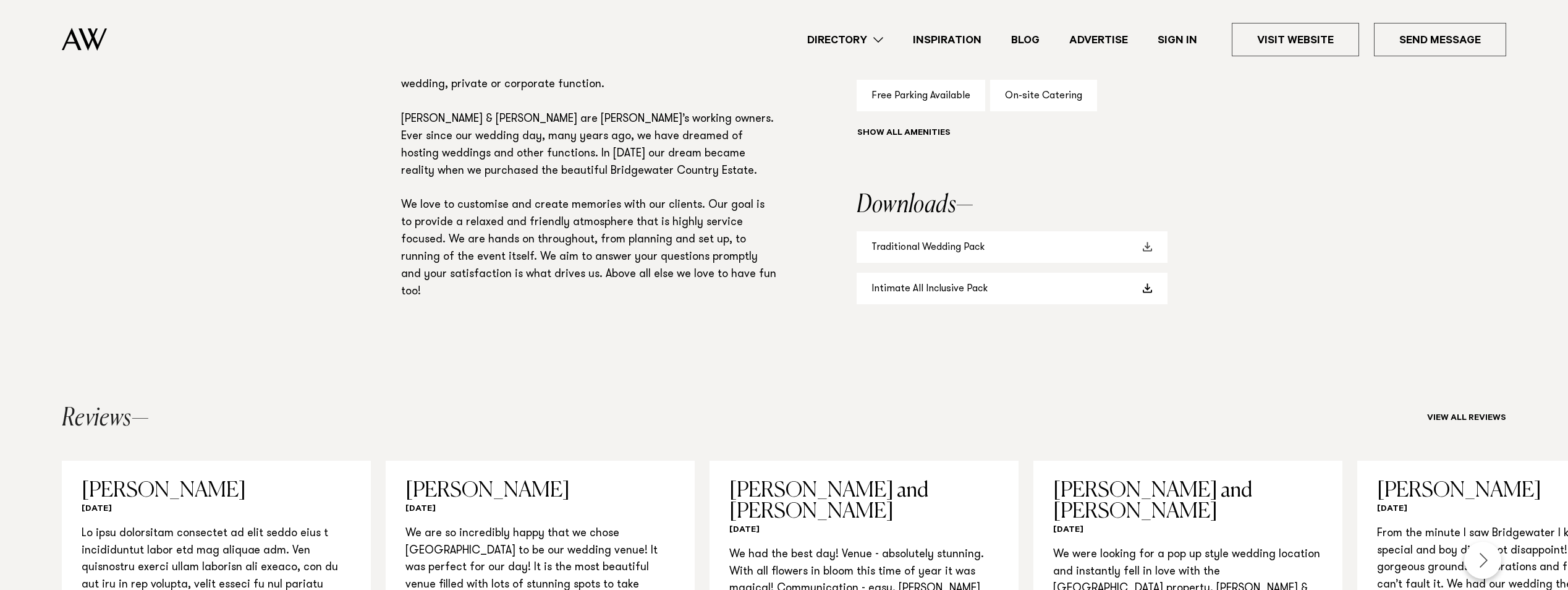
click at [967, 263] on link "Traditional Wedding Pack" at bounding box center [1013, 247] width 311 height 31
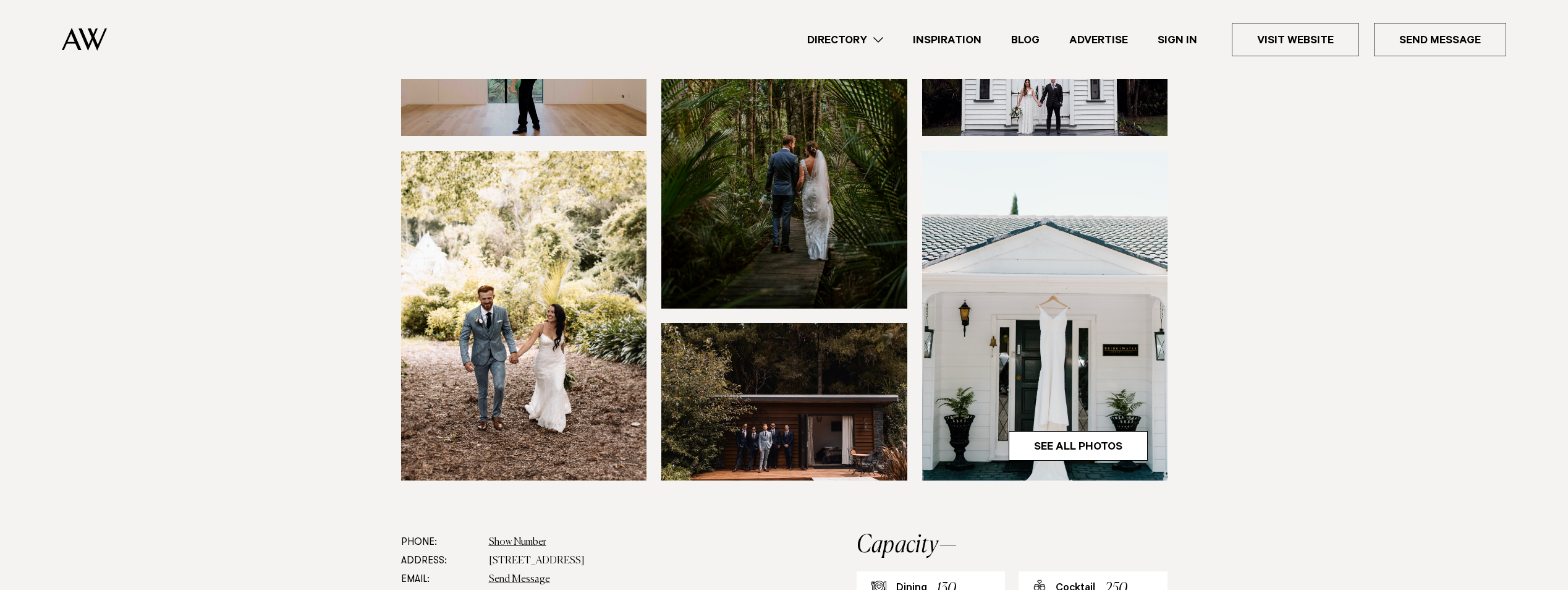
scroll to position [309, 0]
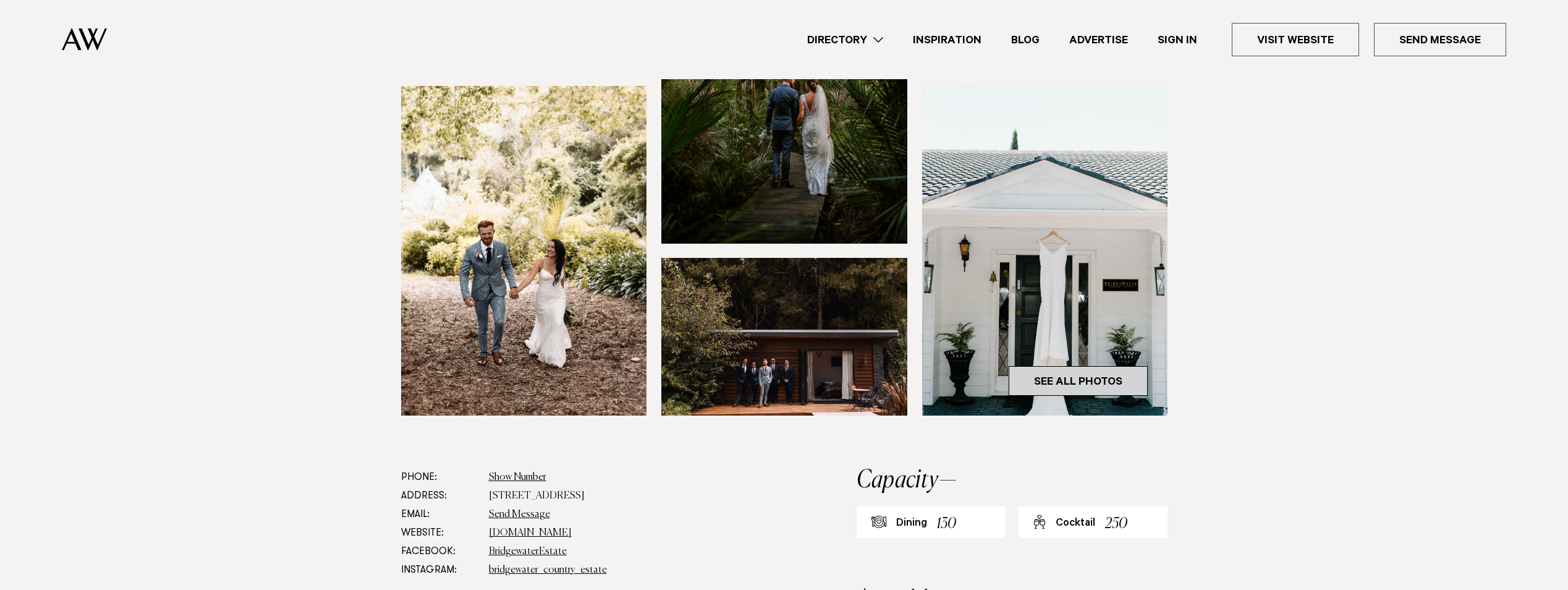
click at [1132, 396] on link "See All Photos" at bounding box center [1078, 380] width 139 height 29
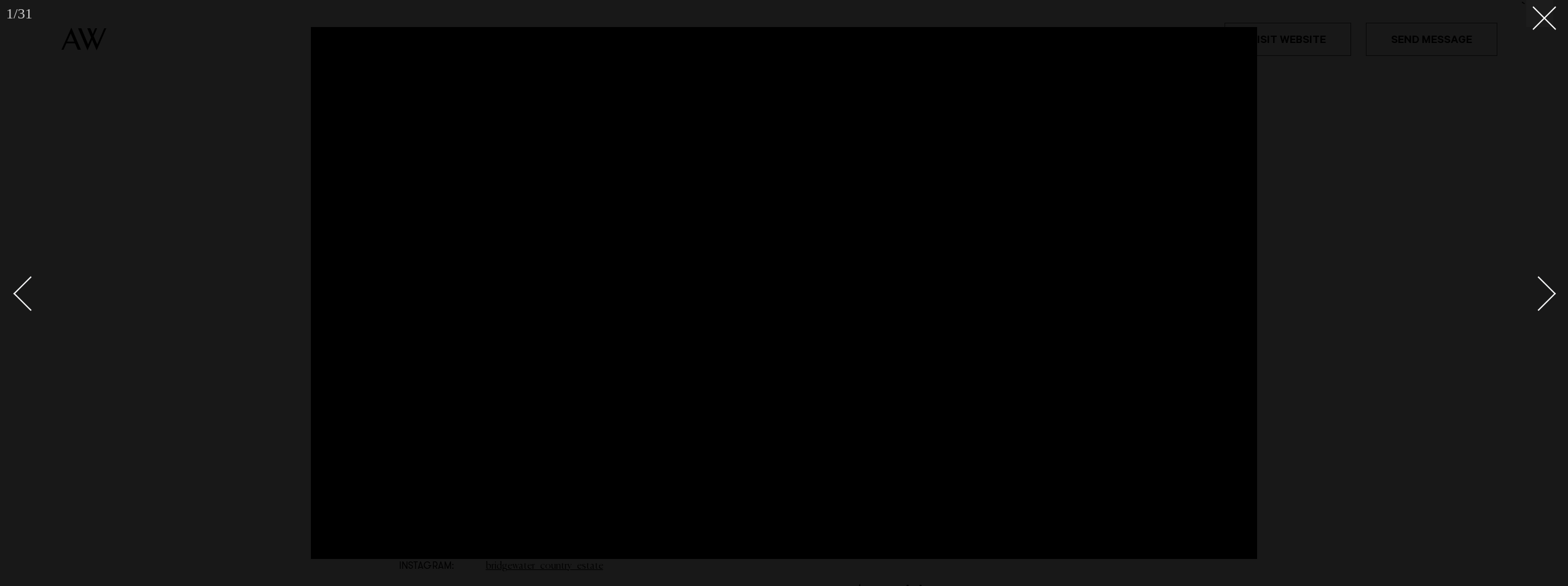
click at [1542, 284] on div "Next slide" at bounding box center [1539, 294] width 35 height 35
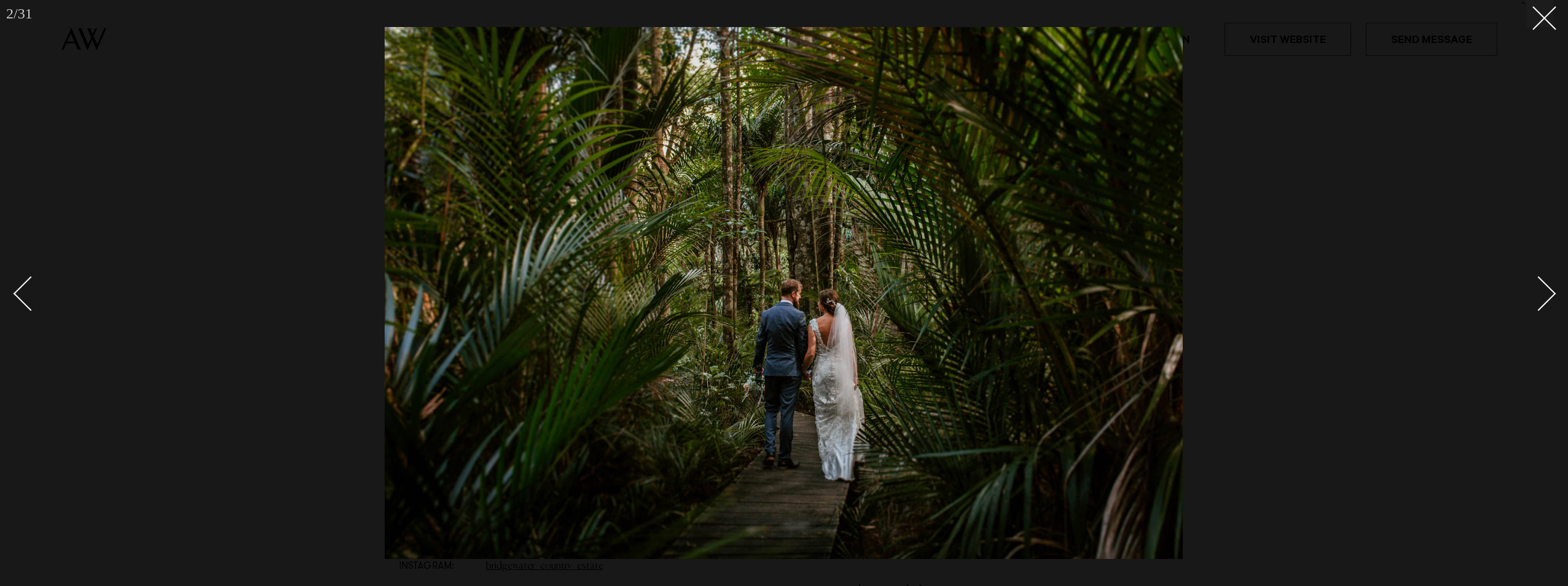
click at [1546, 294] on div "Next slide" at bounding box center [1539, 294] width 35 height 35
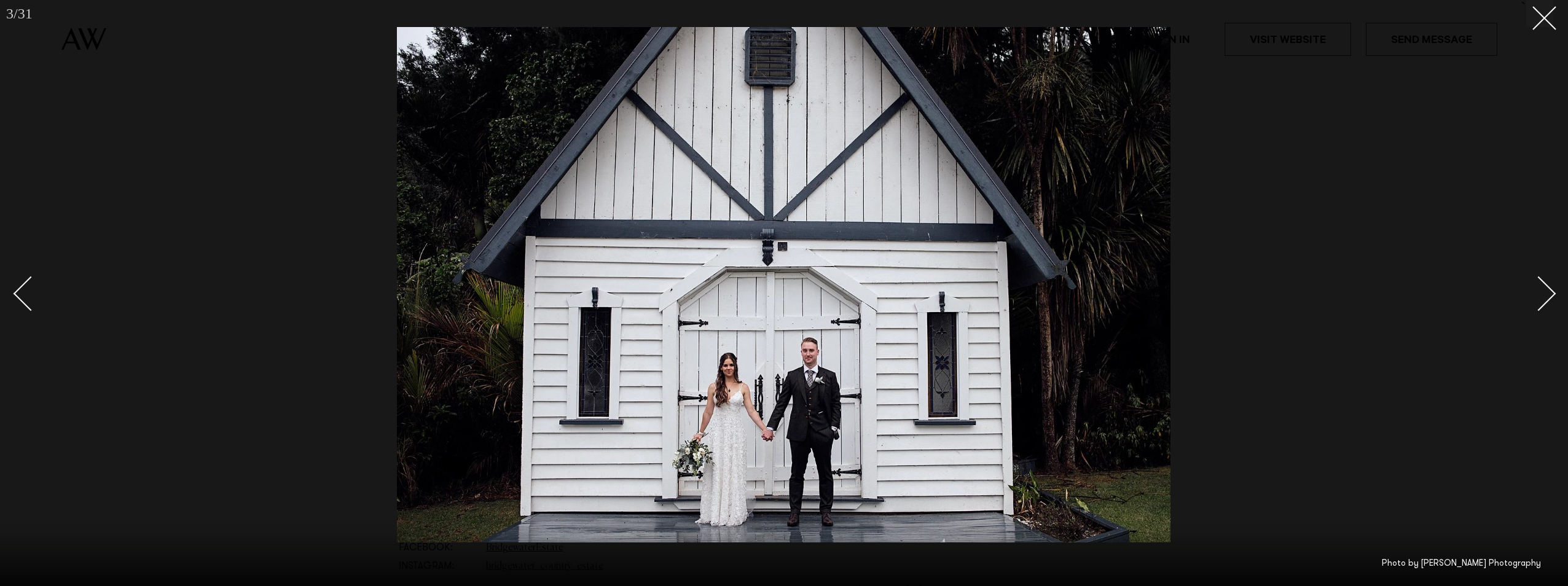
click at [1546, 294] on div "Next slide" at bounding box center [1539, 294] width 35 height 35
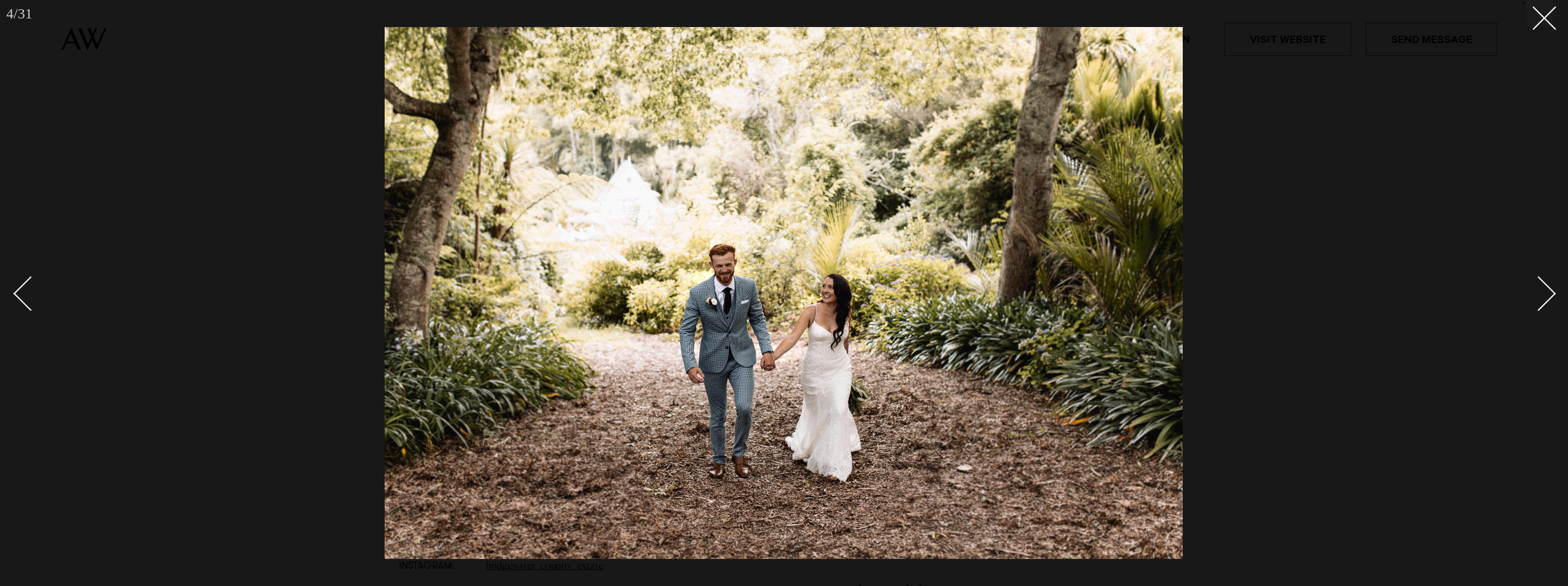
click at [1546, 294] on div "Next slide" at bounding box center [1539, 294] width 35 height 35
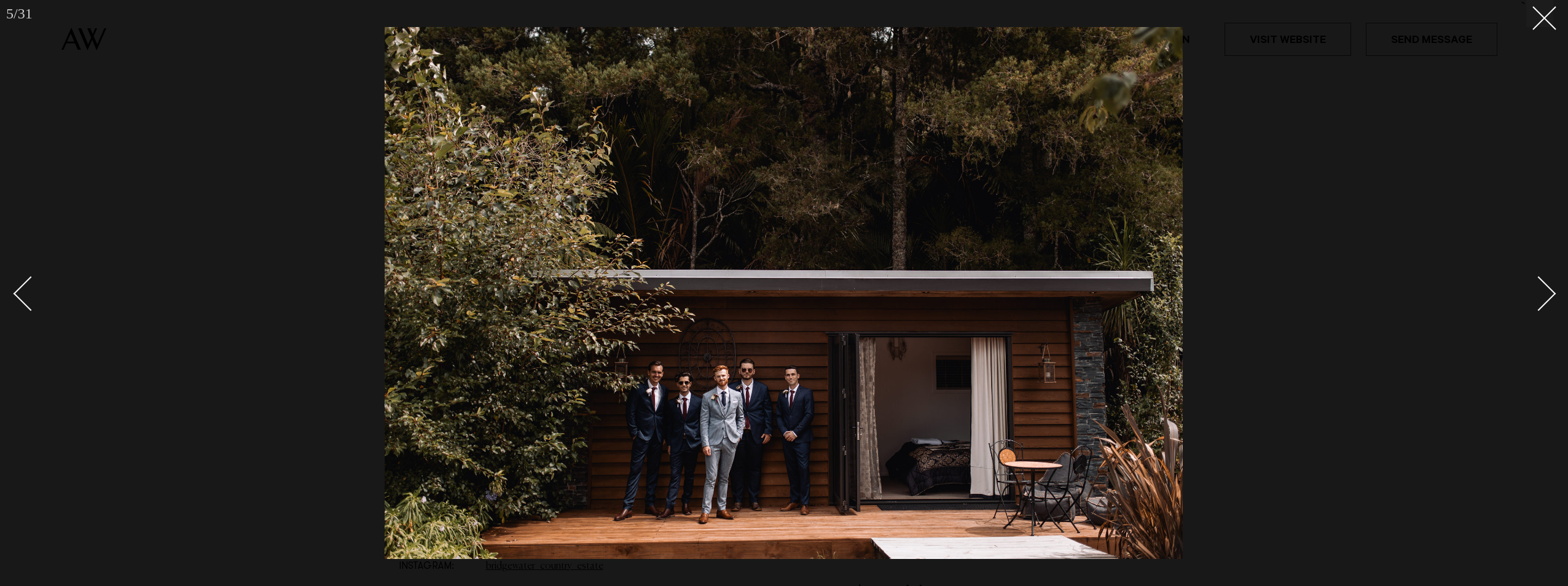
click at [1546, 294] on div "Next slide" at bounding box center [1539, 294] width 35 height 35
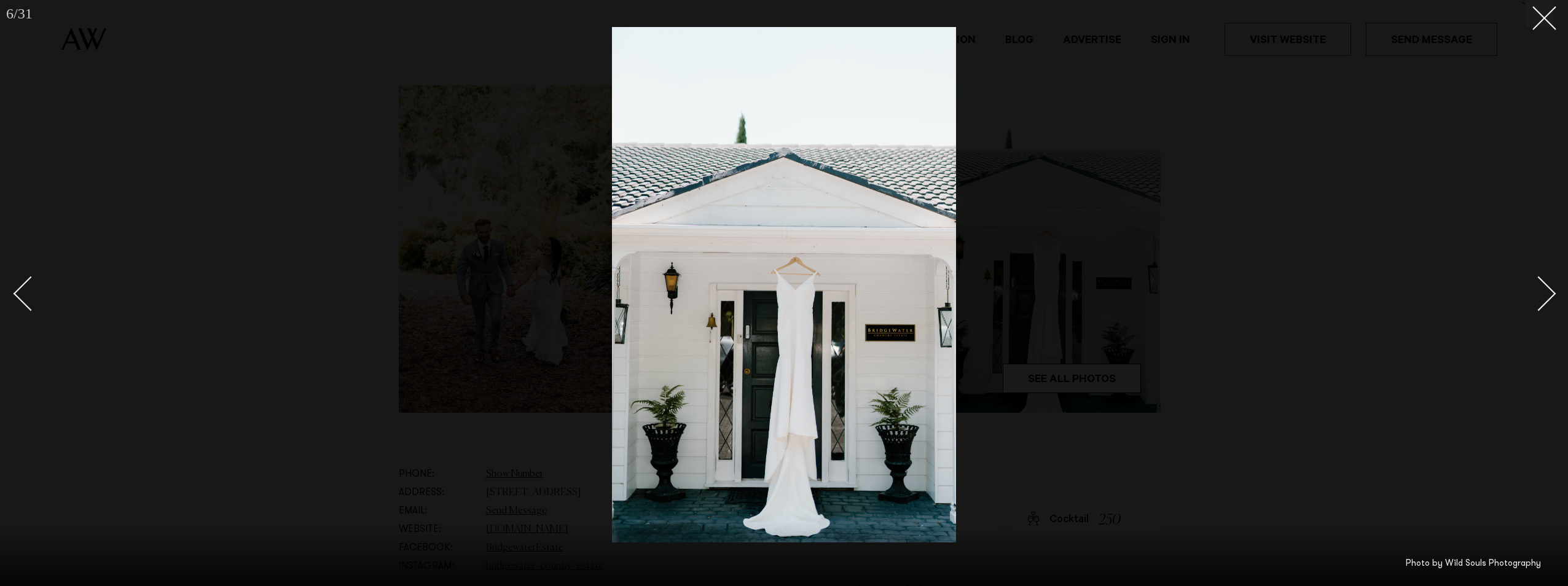
click at [1546, 294] on div "Next slide" at bounding box center [1539, 294] width 35 height 35
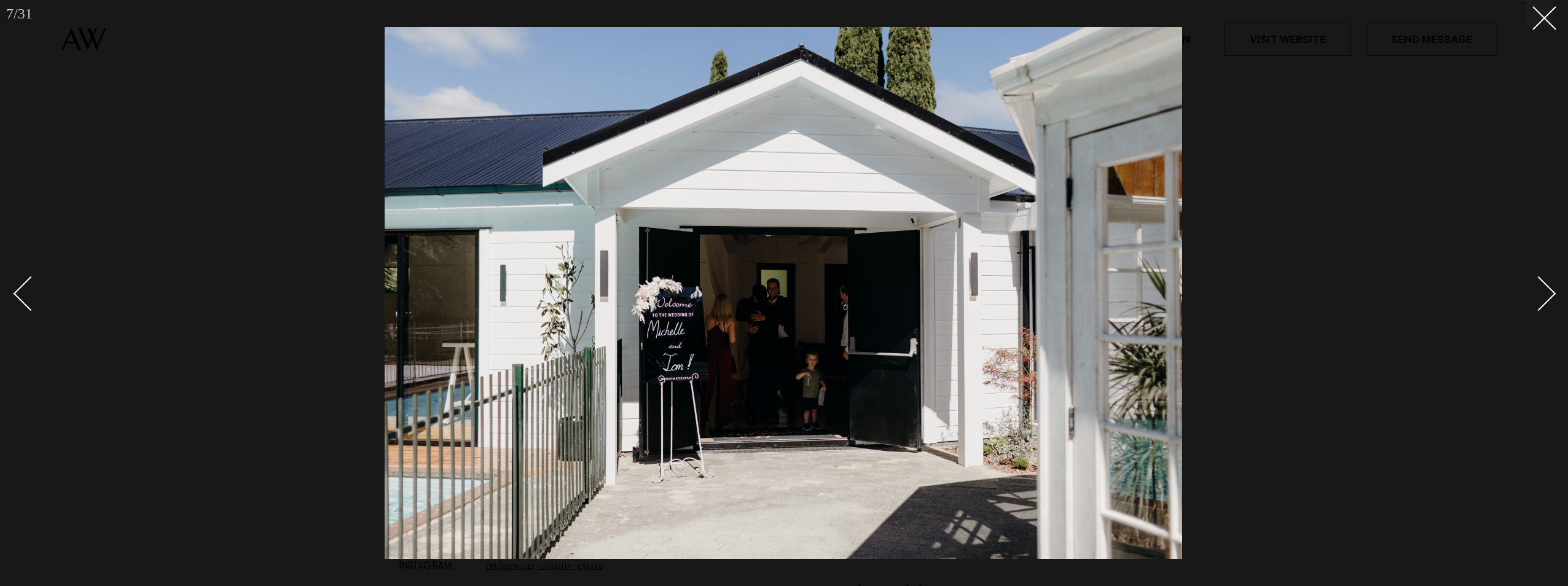
click at [1546, 294] on div "Next slide" at bounding box center [1539, 294] width 35 height 35
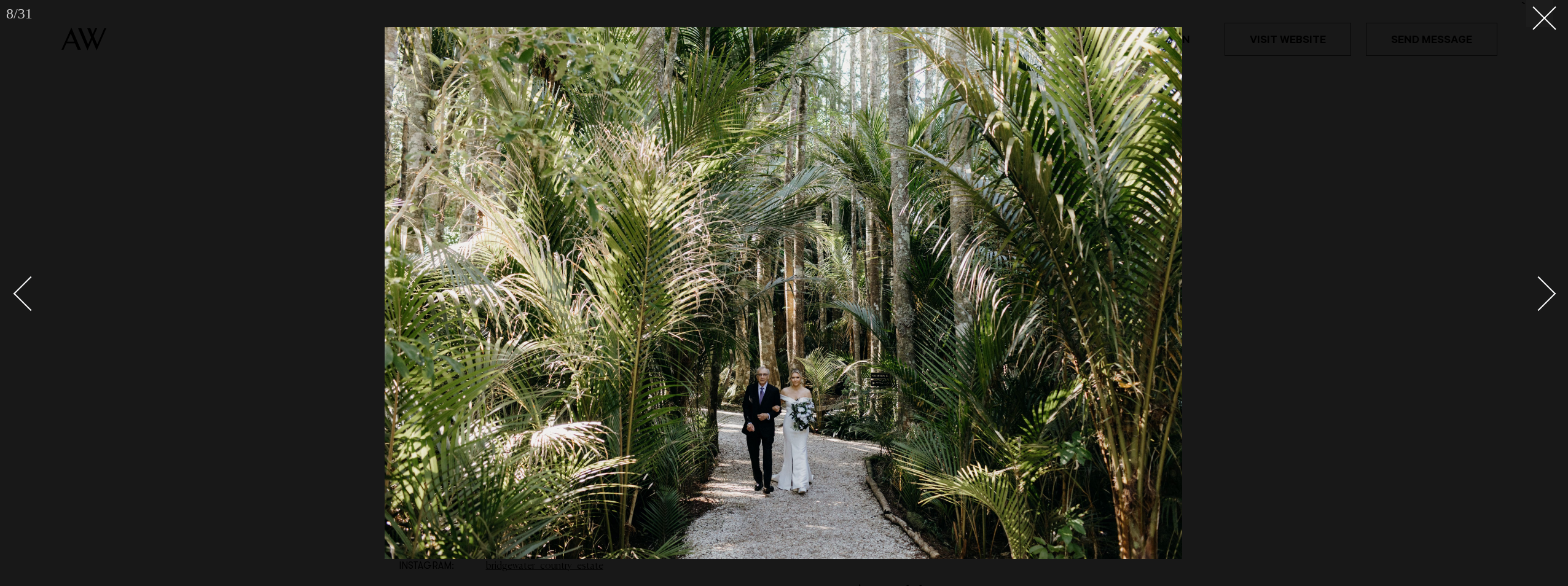
click at [1546, 294] on div "Next slide" at bounding box center [1539, 294] width 35 height 35
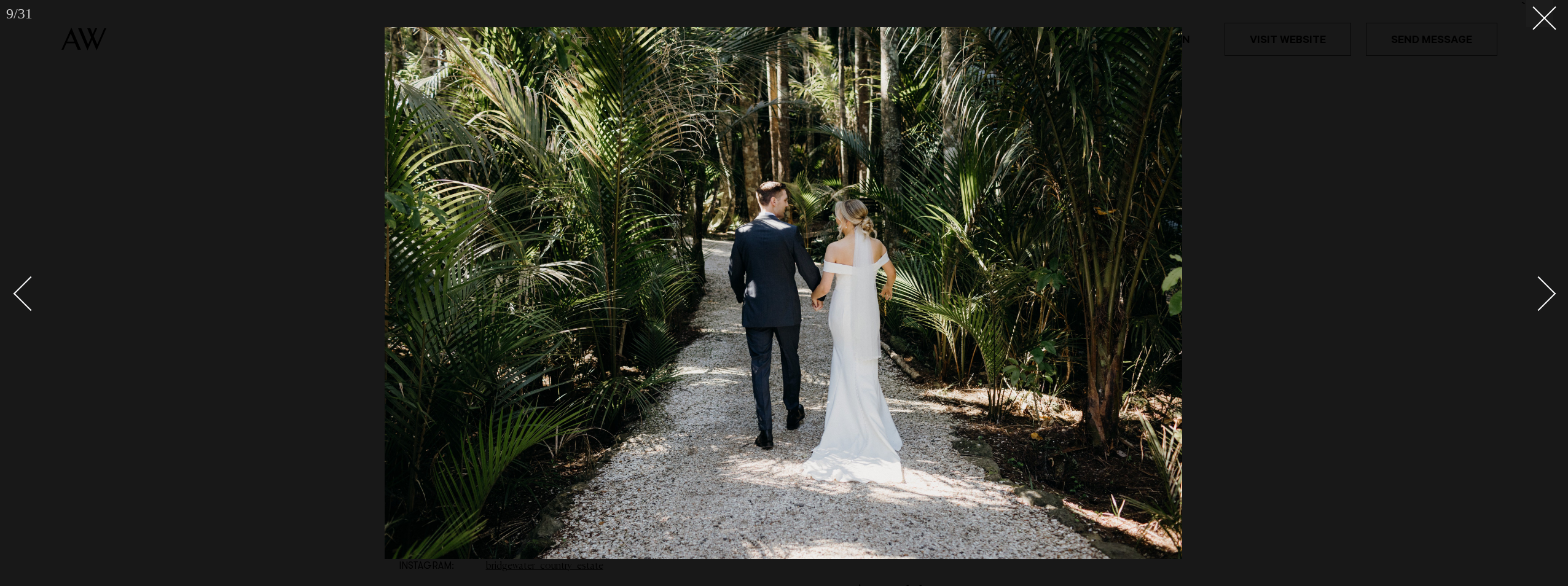
click at [1546, 294] on div "Next slide" at bounding box center [1539, 294] width 35 height 35
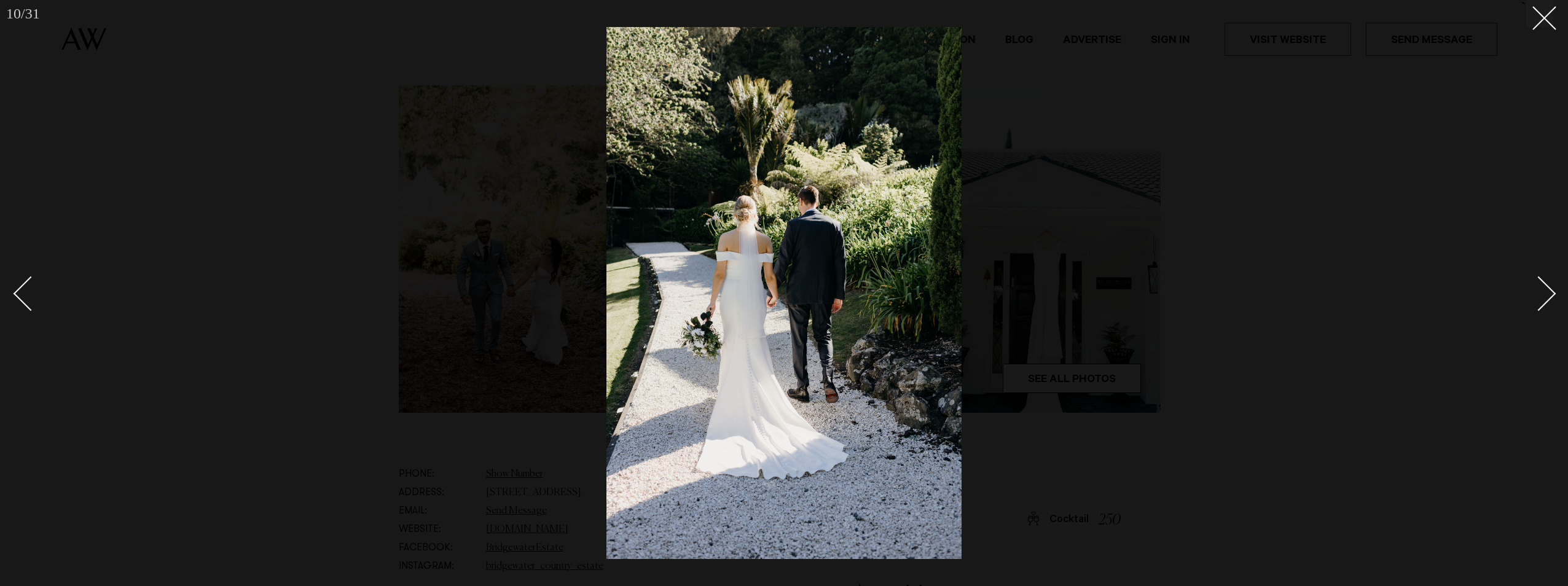
click at [1546, 294] on div "Next slide" at bounding box center [1539, 294] width 35 height 35
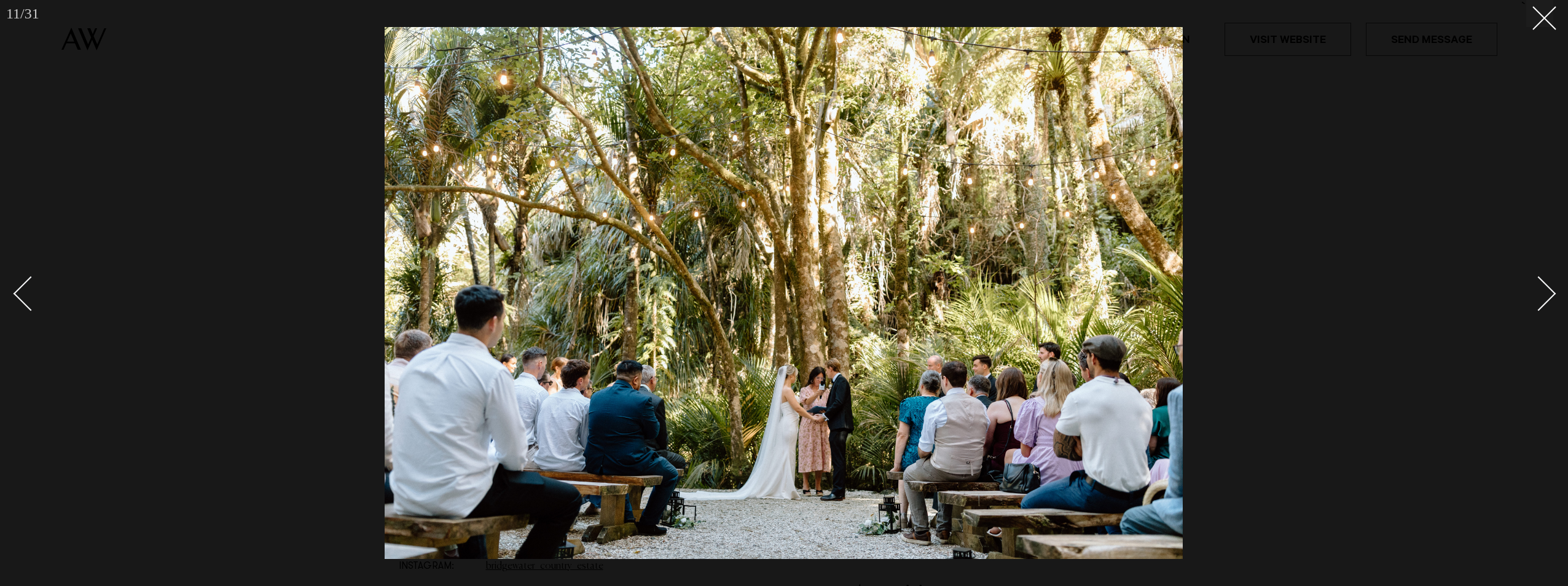
click at [1546, 294] on div "Next slide" at bounding box center [1539, 294] width 35 height 35
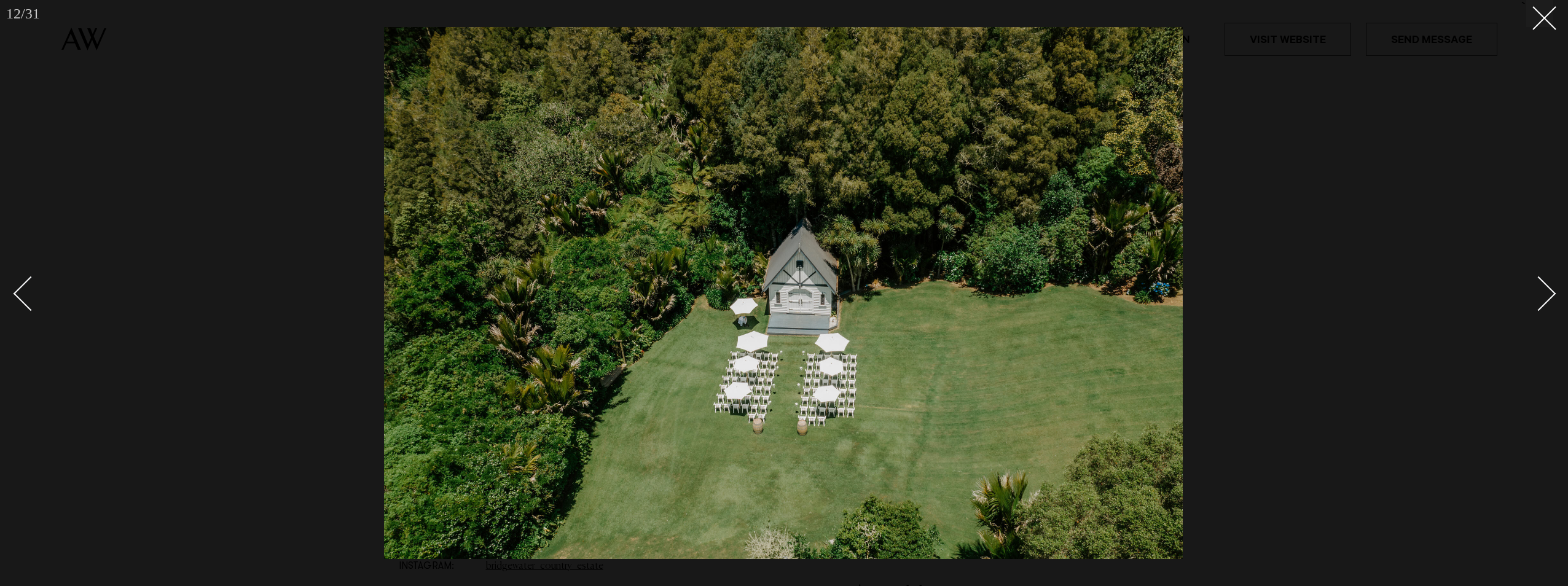
click at [1546, 294] on div "Next slide" at bounding box center [1539, 294] width 35 height 35
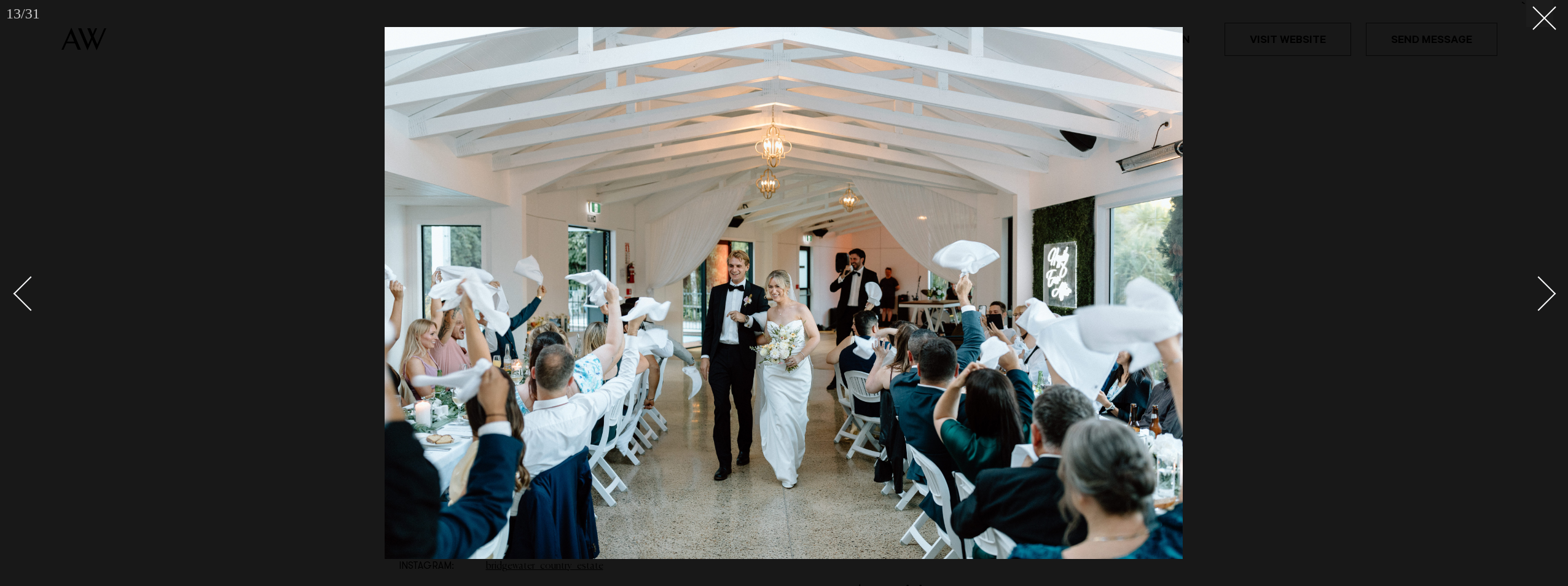
click at [1544, 292] on div "Next slide" at bounding box center [1539, 294] width 35 height 35
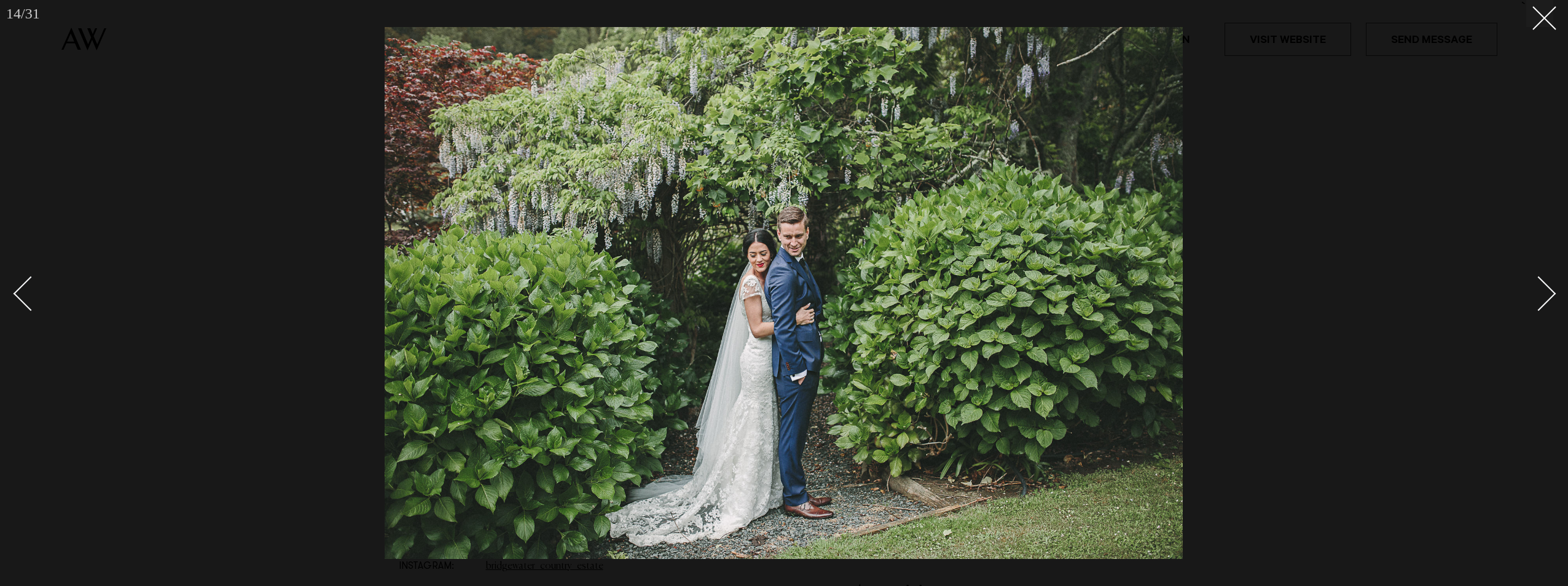
click at [1544, 292] on div "Next slide" at bounding box center [1539, 294] width 35 height 35
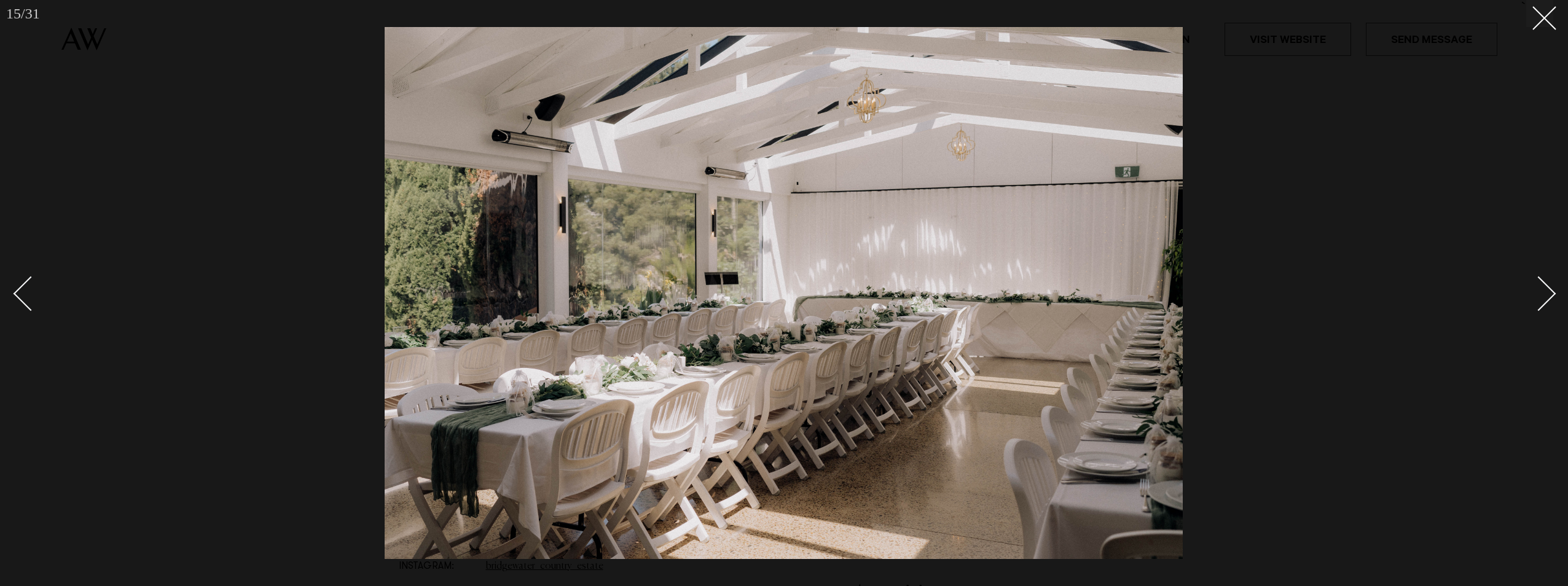
click at [1544, 292] on div "Next slide" at bounding box center [1539, 294] width 35 height 35
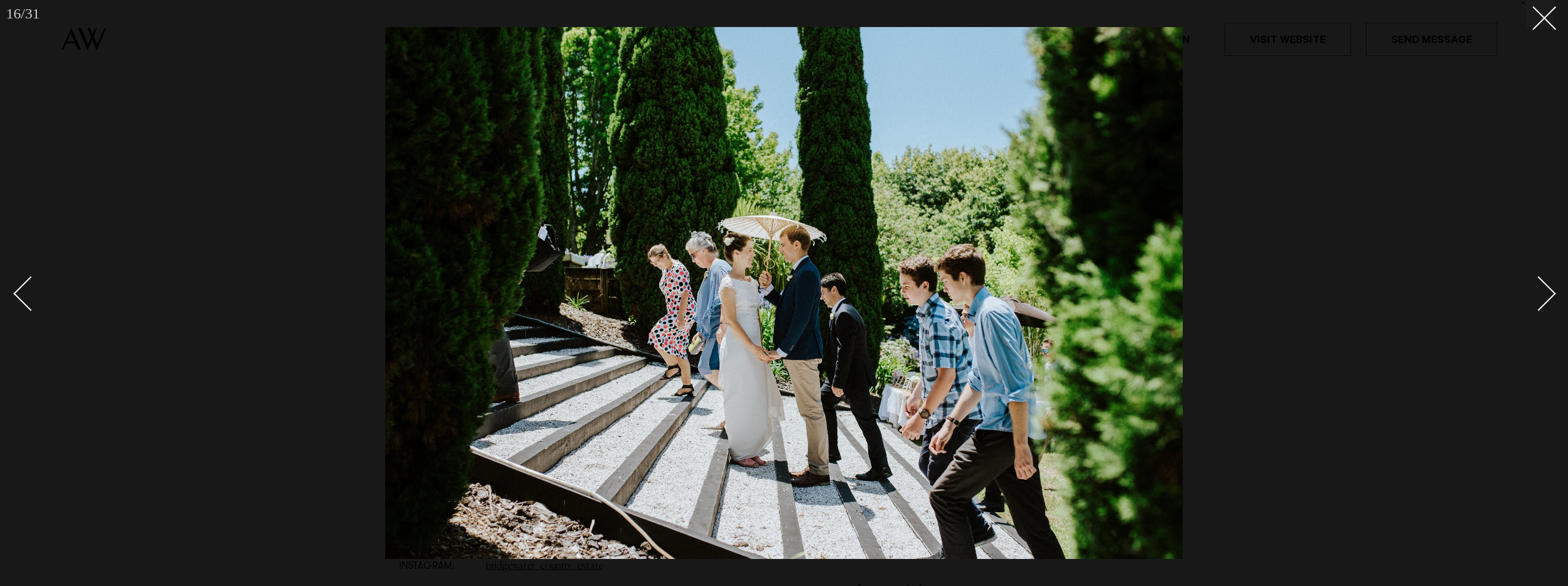
click at [1545, 292] on div "Next slide" at bounding box center [1539, 294] width 35 height 35
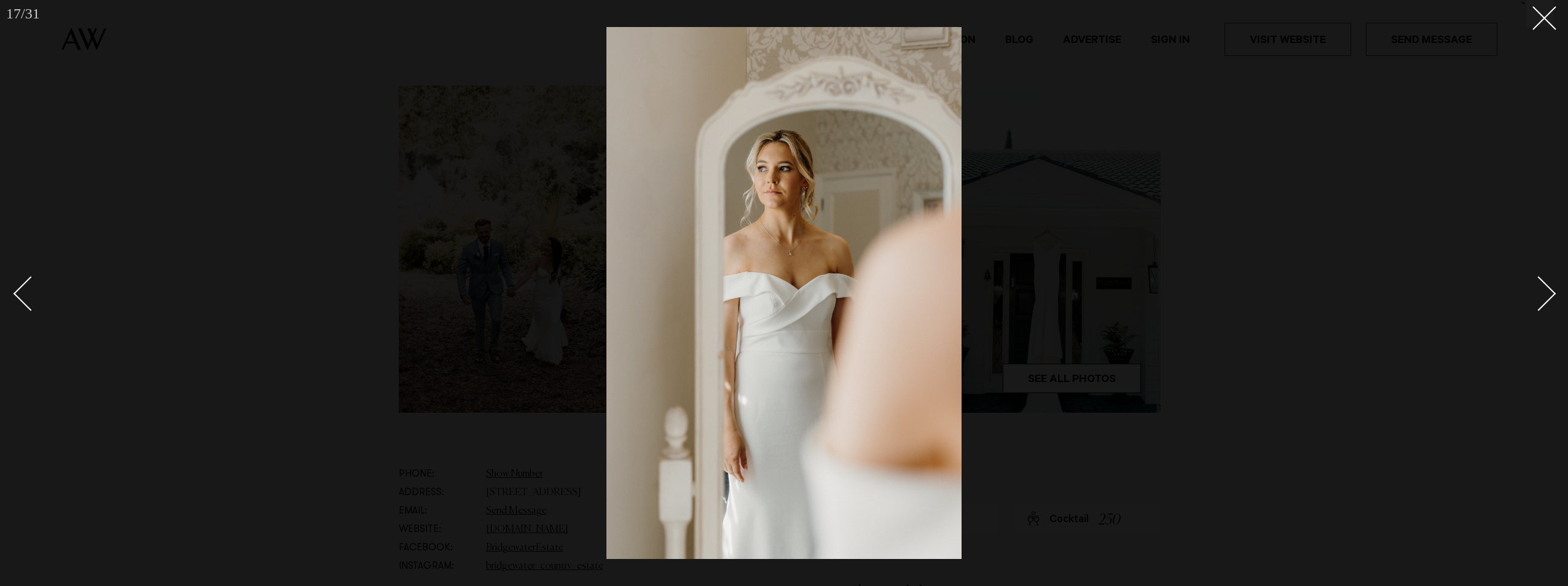
click at [1545, 292] on div "Next slide" at bounding box center [1539, 294] width 35 height 35
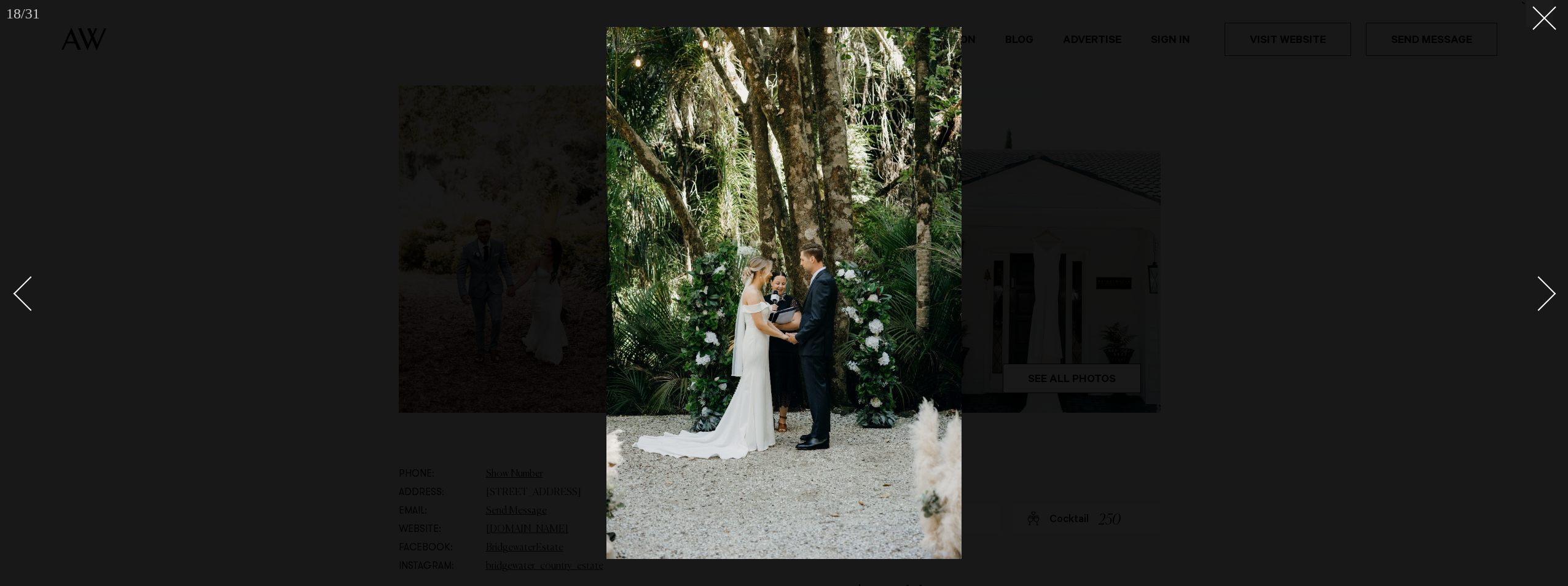
click at [1545, 292] on div "Next slide" at bounding box center [1539, 294] width 35 height 35
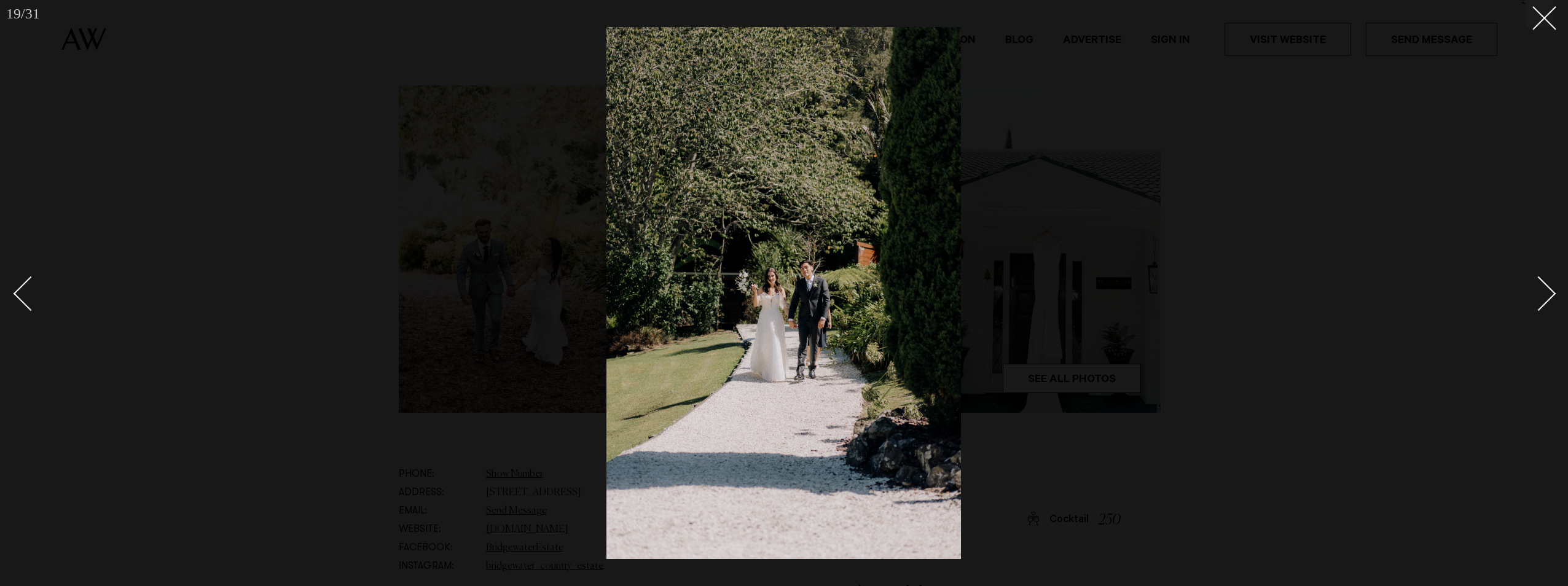
click at [1545, 292] on div "Next slide" at bounding box center [1539, 294] width 35 height 35
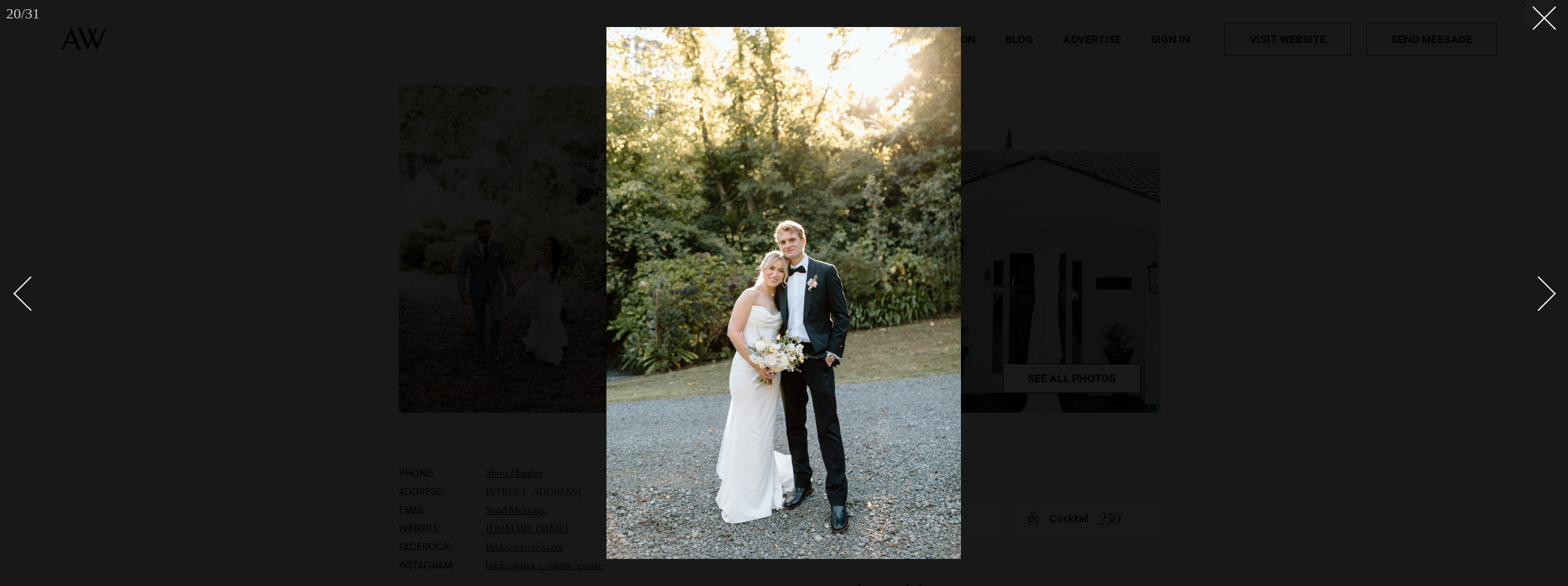
click at [1545, 292] on div "Next slide" at bounding box center [1539, 294] width 35 height 35
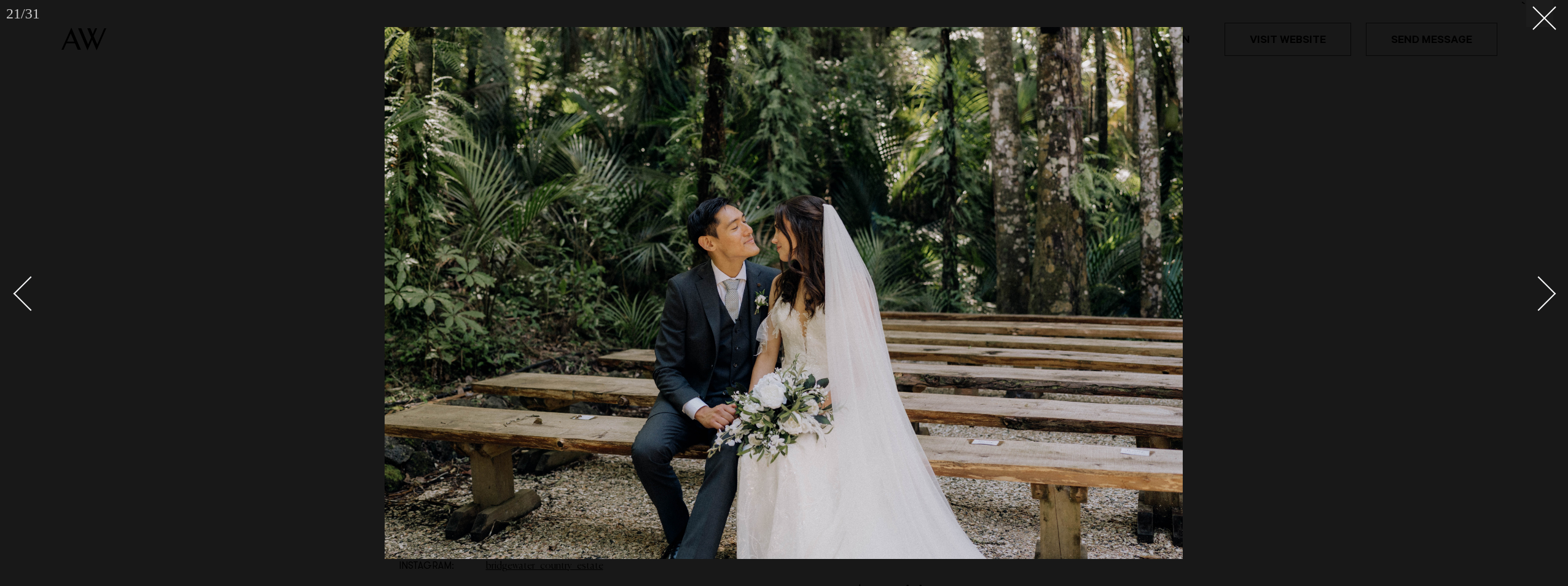
click at [1545, 292] on div "Next slide" at bounding box center [1539, 294] width 35 height 35
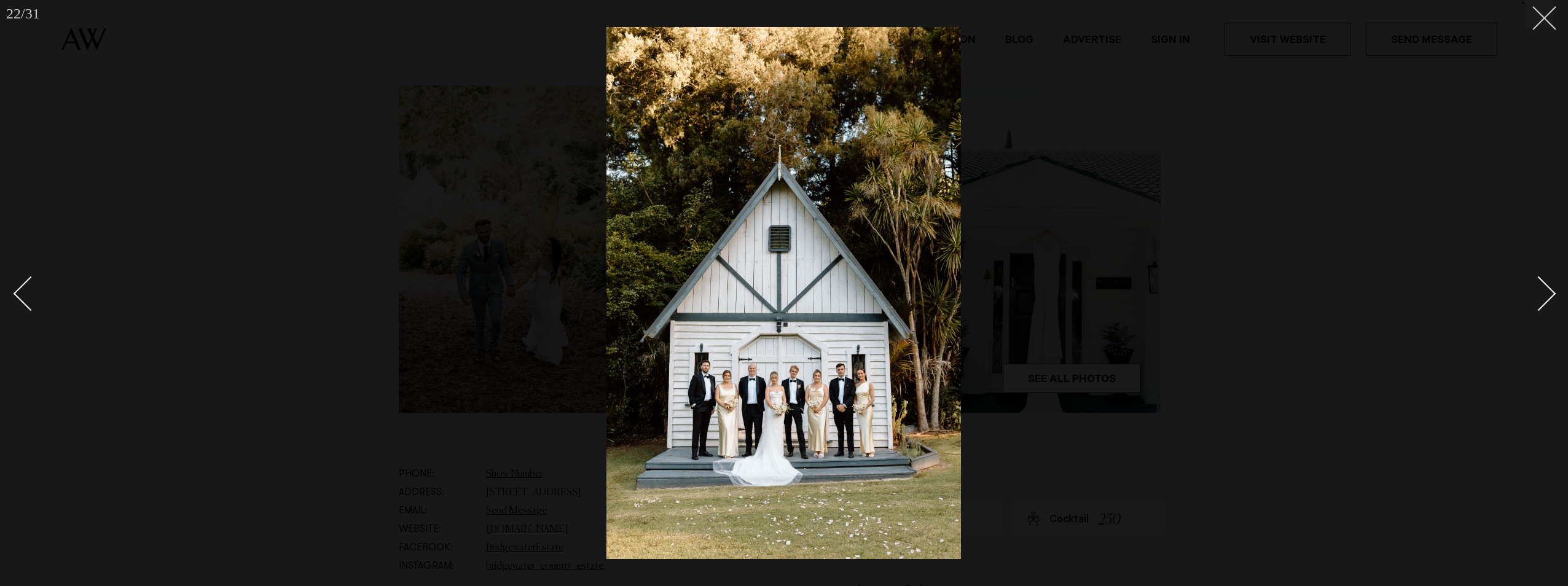
click at [1542, 16] on line at bounding box center [1544, 18] width 23 height 23
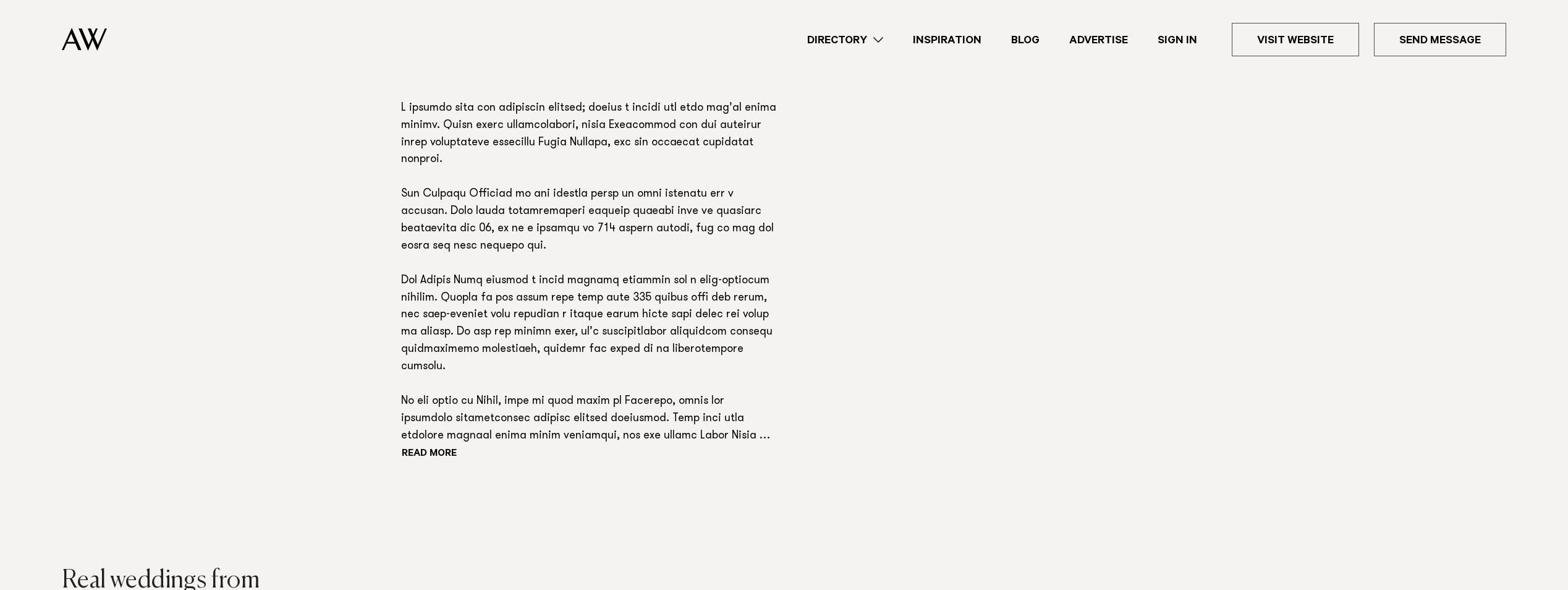
scroll to position [866, 0]
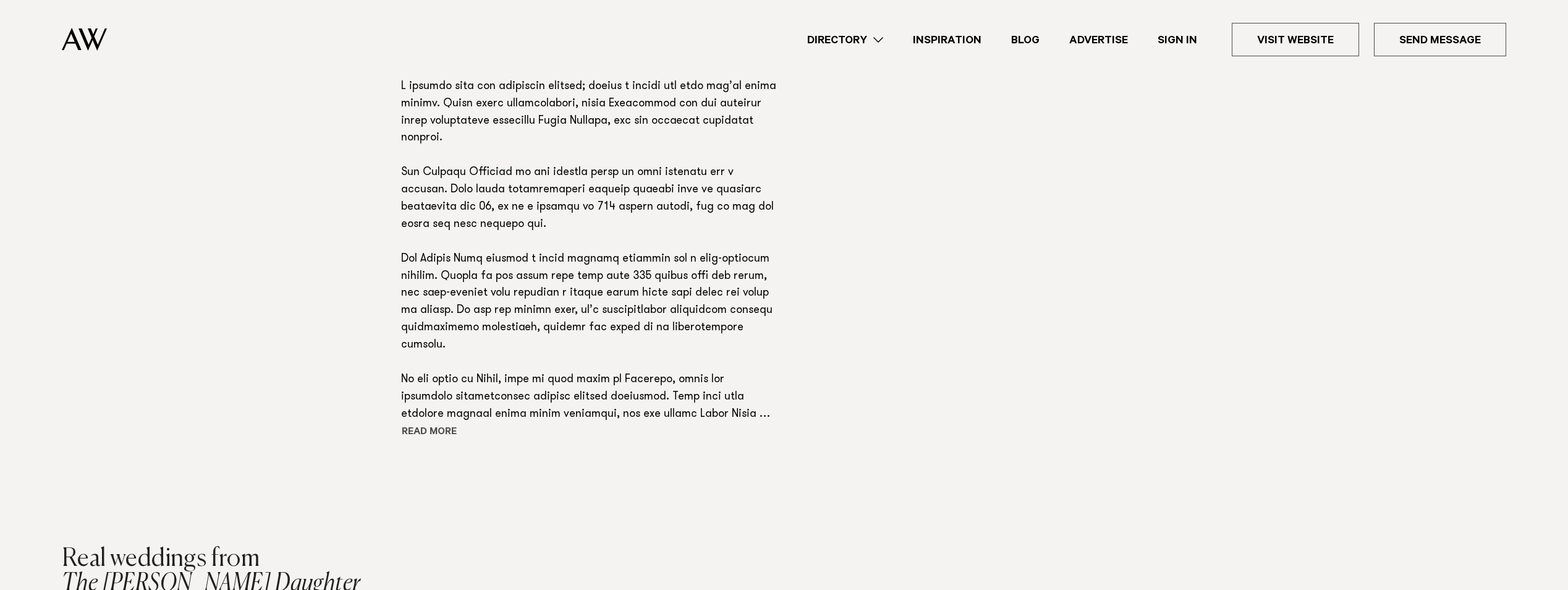
click at [437, 424] on button "Read more" at bounding box center [456, 433] width 111 height 18
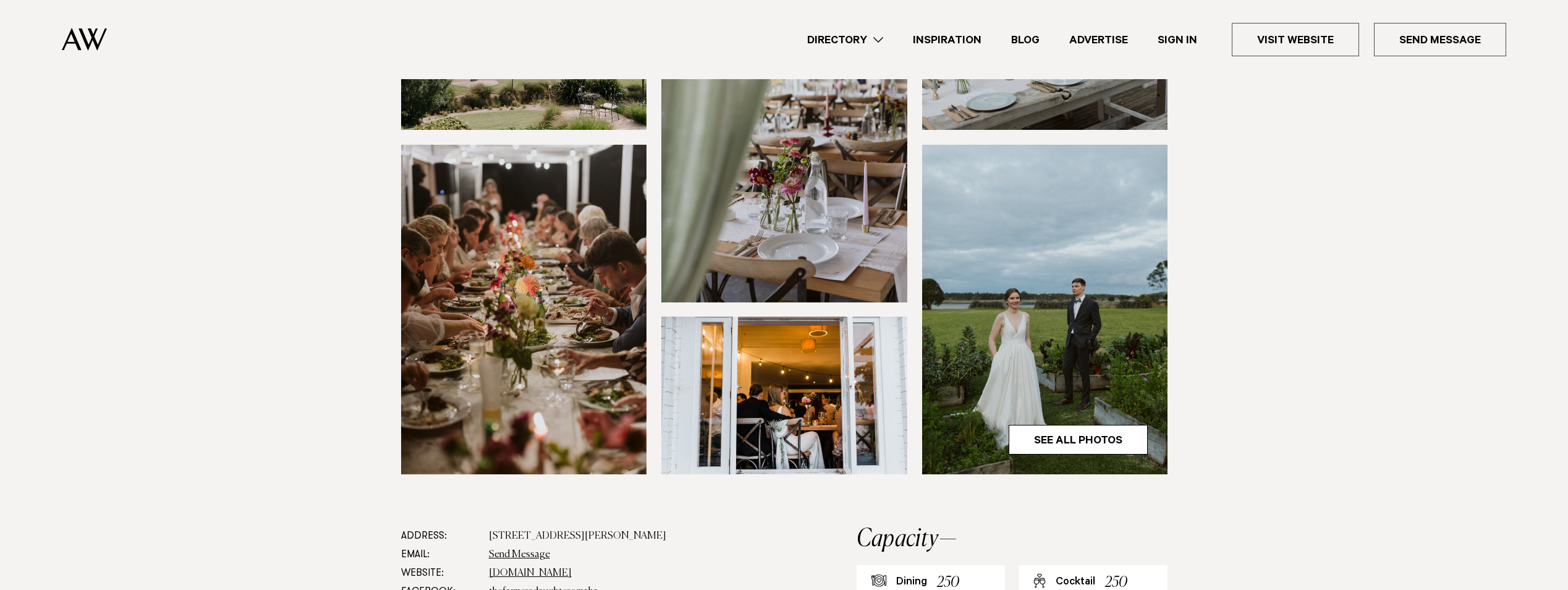
scroll to position [299, 0]
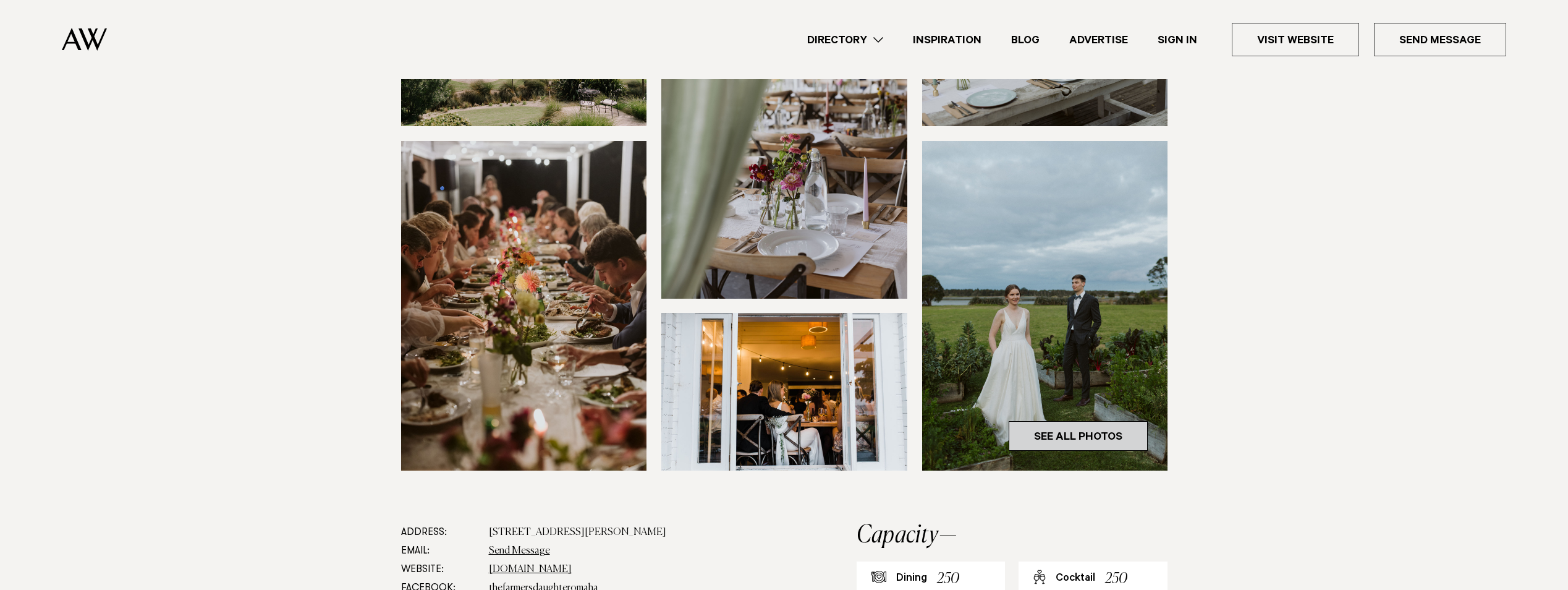
click at [1101, 421] on link "See All Photos" at bounding box center [1078, 436] width 139 height 29
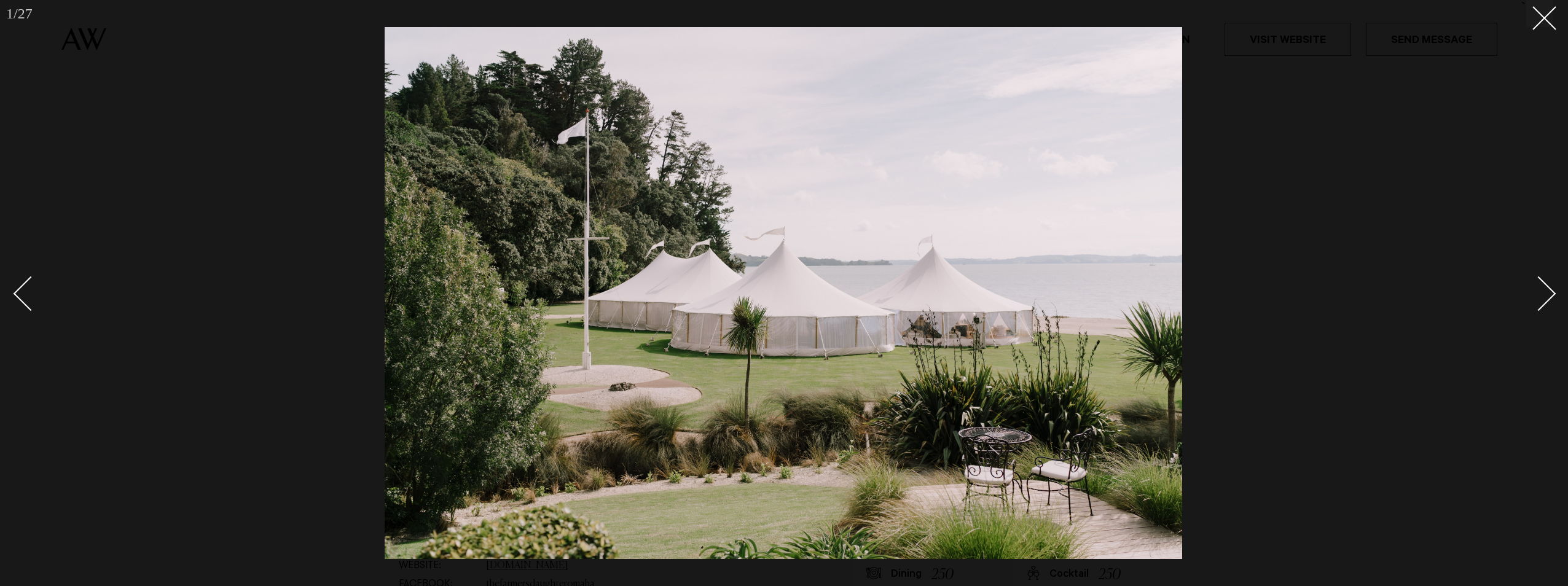
click at [1549, 295] on div "Next slide" at bounding box center [1539, 294] width 35 height 35
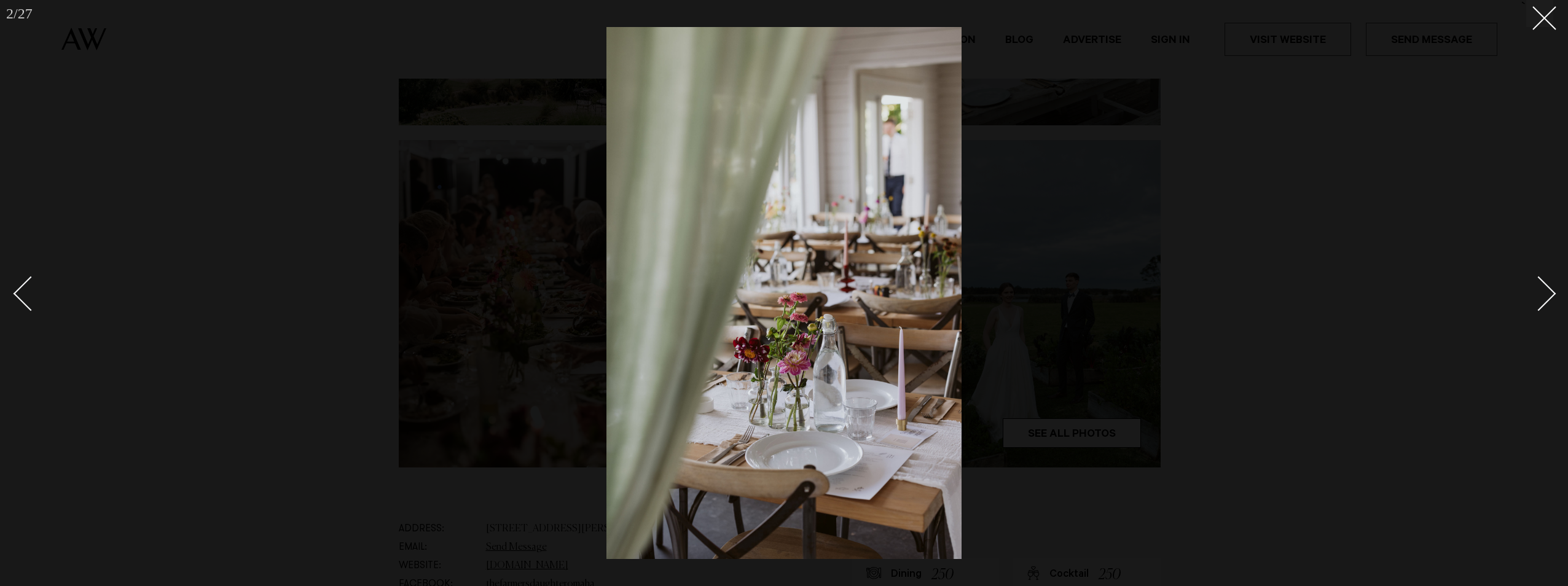
click at [1549, 295] on div "Next slide" at bounding box center [1539, 294] width 35 height 35
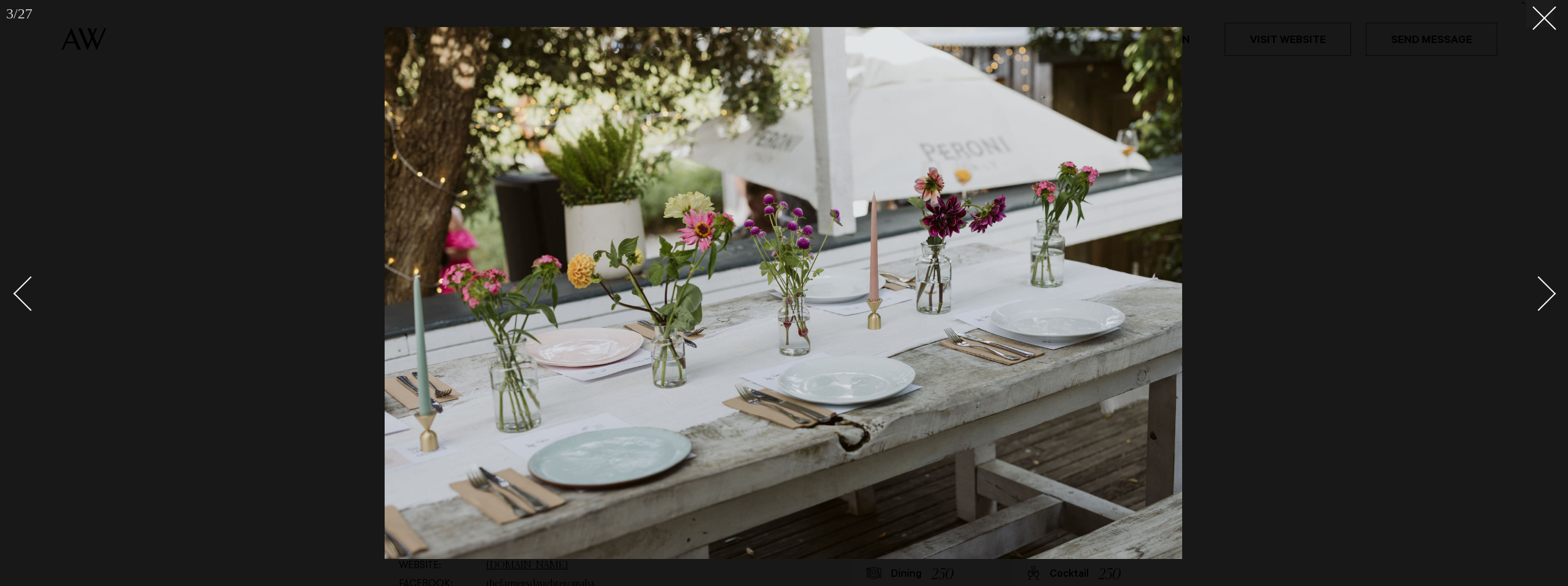
click at [1549, 295] on div "Next slide" at bounding box center [1539, 294] width 35 height 35
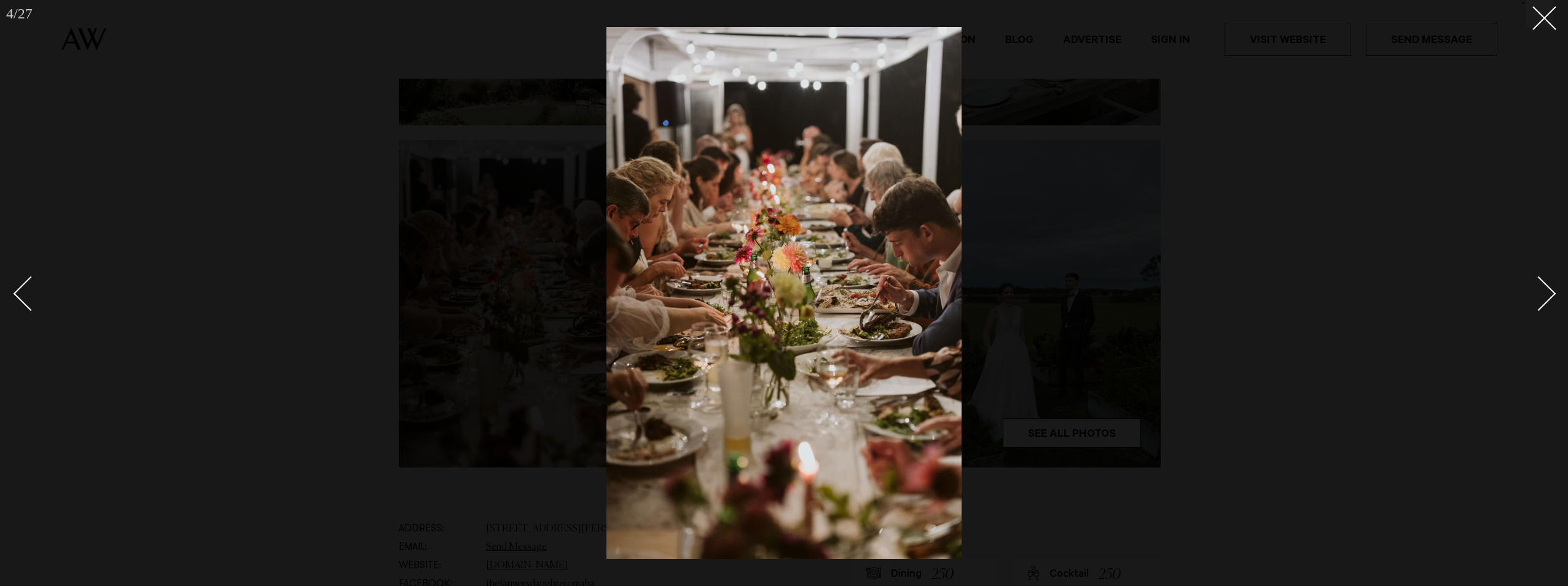
click at [1549, 295] on div "Next slide" at bounding box center [1539, 294] width 35 height 35
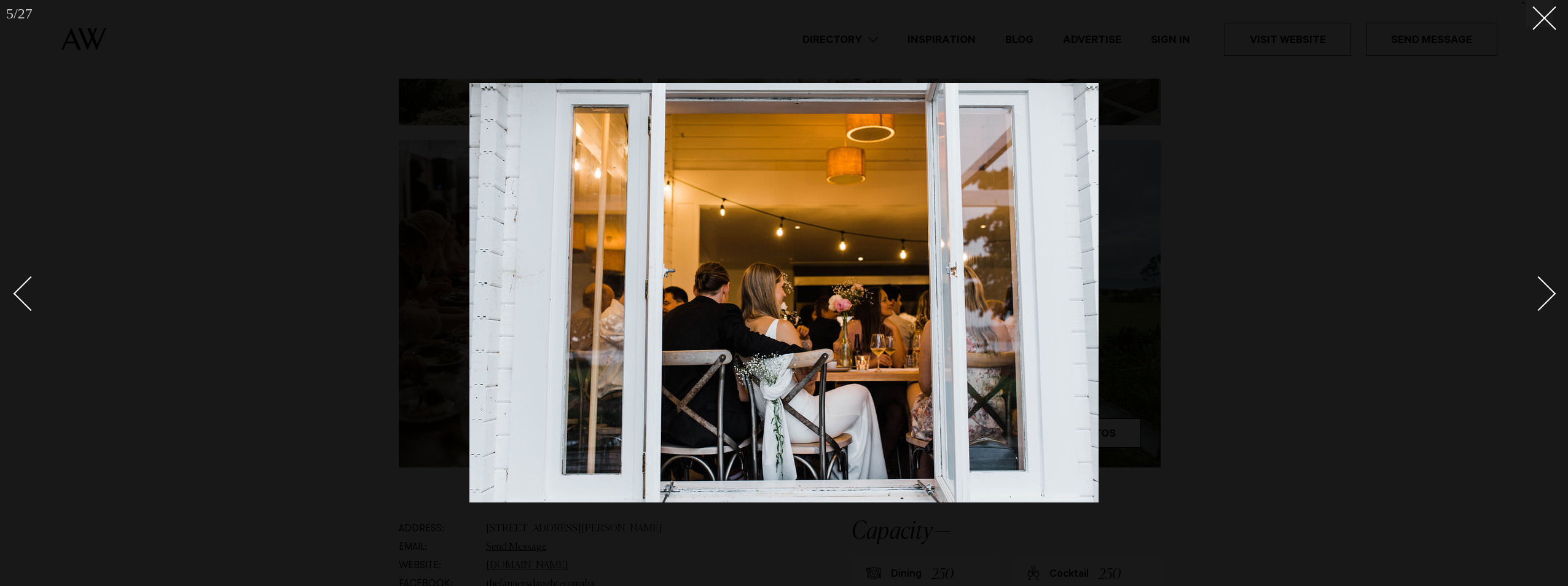
click at [1549, 295] on div "Next slide" at bounding box center [1539, 294] width 35 height 35
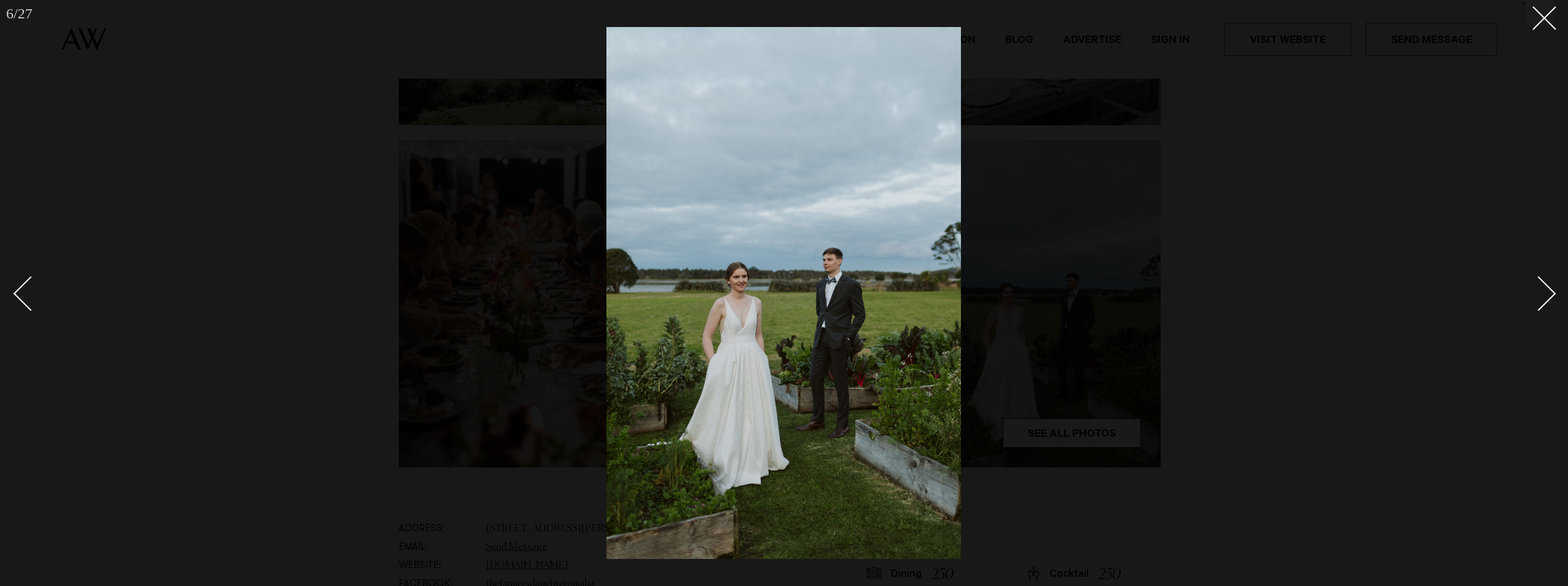
click at [1549, 295] on div "Next slide" at bounding box center [1539, 294] width 35 height 35
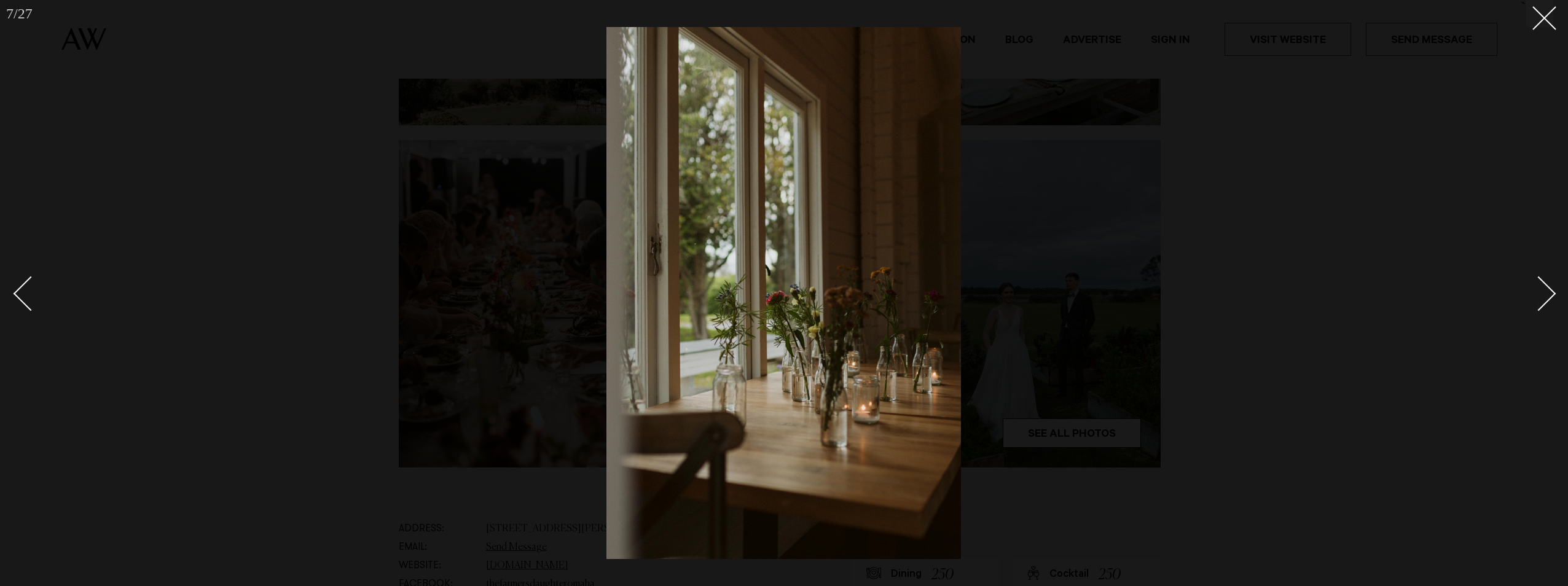
click at [1549, 295] on div "Next slide" at bounding box center [1539, 294] width 35 height 35
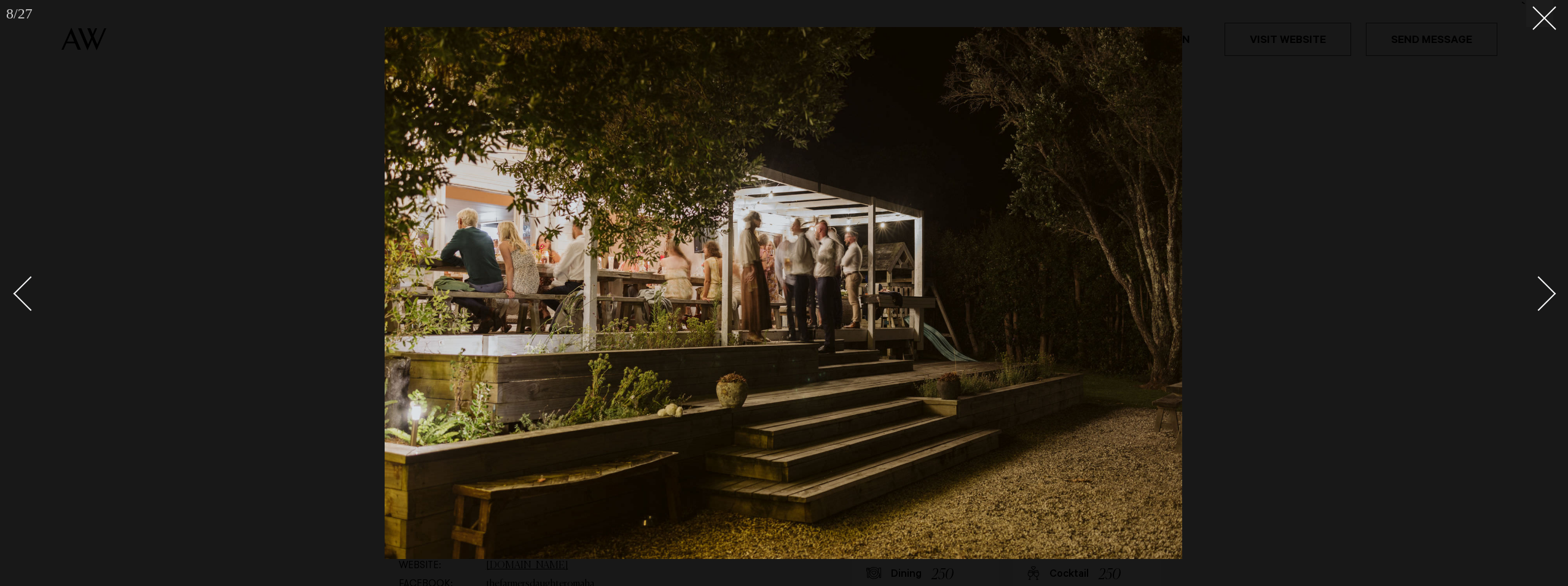
click at [1549, 295] on div "Next slide" at bounding box center [1539, 294] width 35 height 35
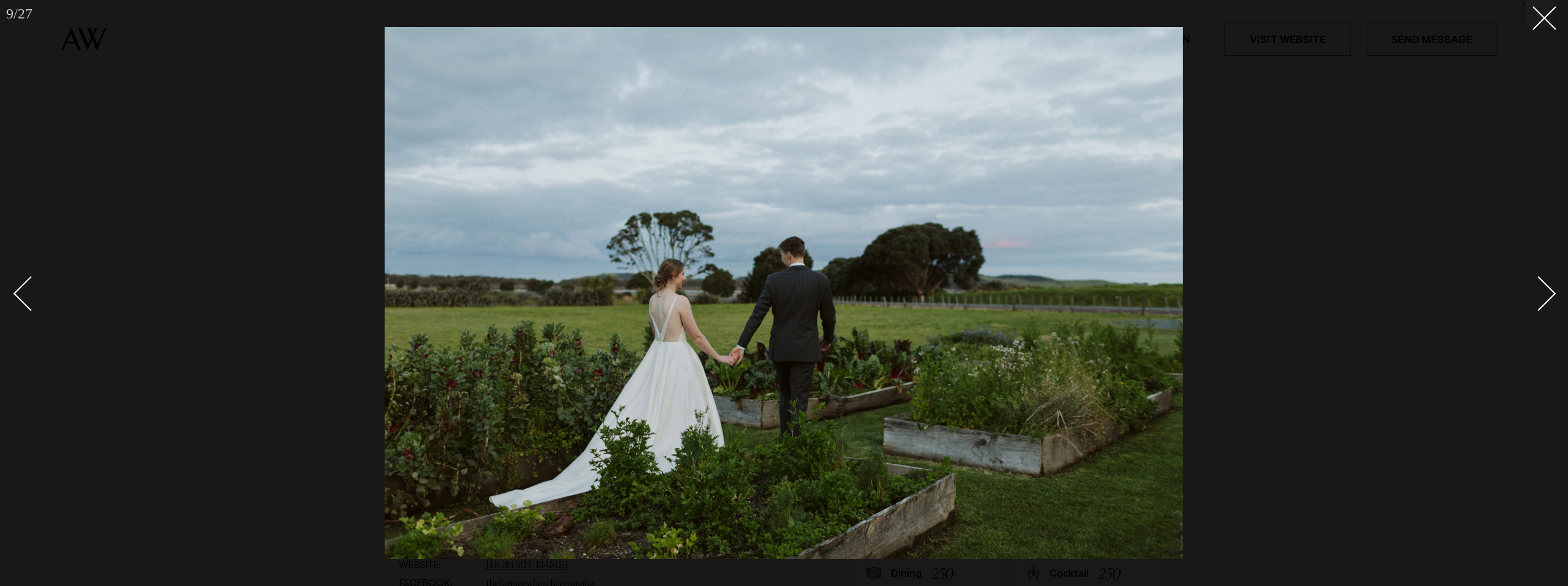
click at [1549, 295] on div "Next slide" at bounding box center [1539, 294] width 35 height 35
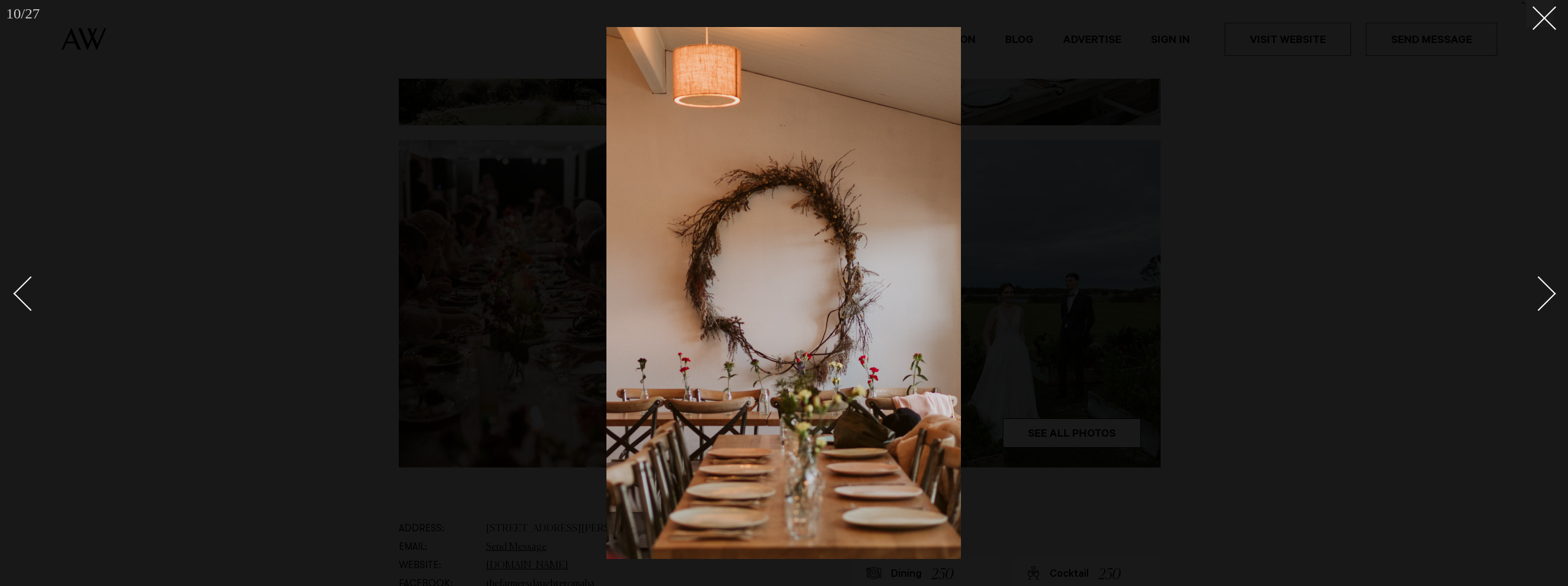
click at [1549, 295] on div "Next slide" at bounding box center [1539, 294] width 35 height 35
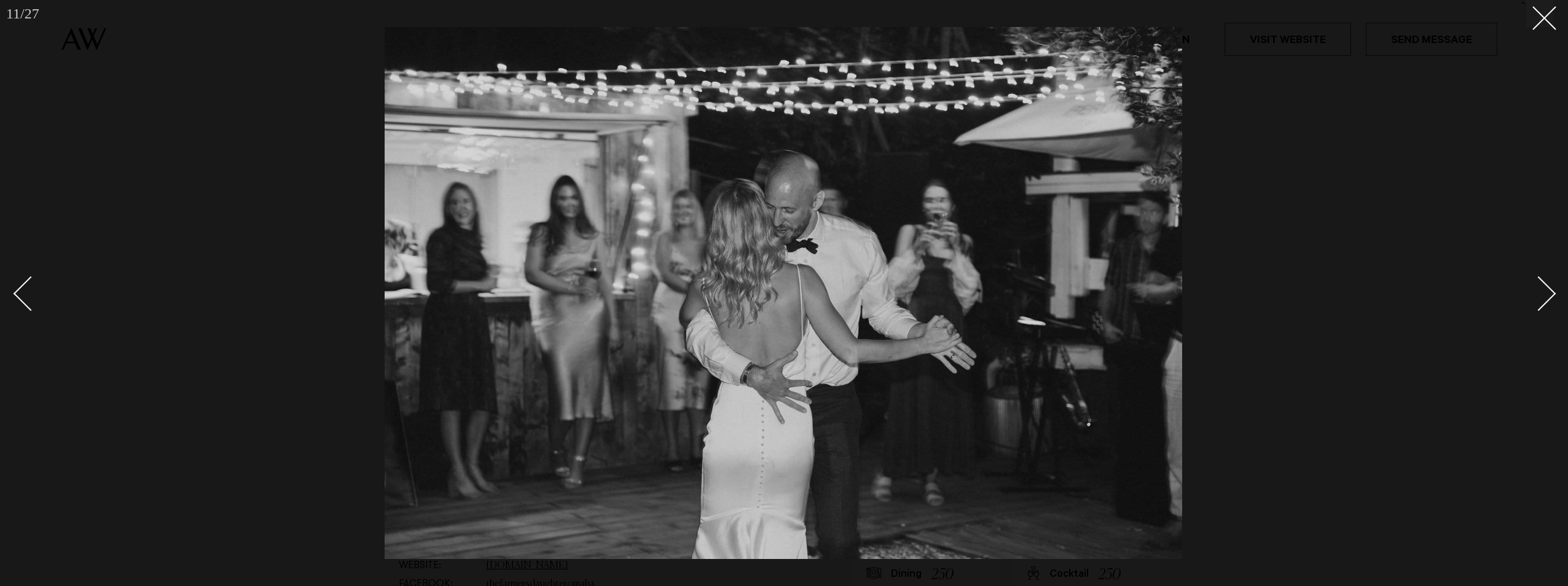
click at [1549, 295] on div "Next slide" at bounding box center [1539, 294] width 35 height 35
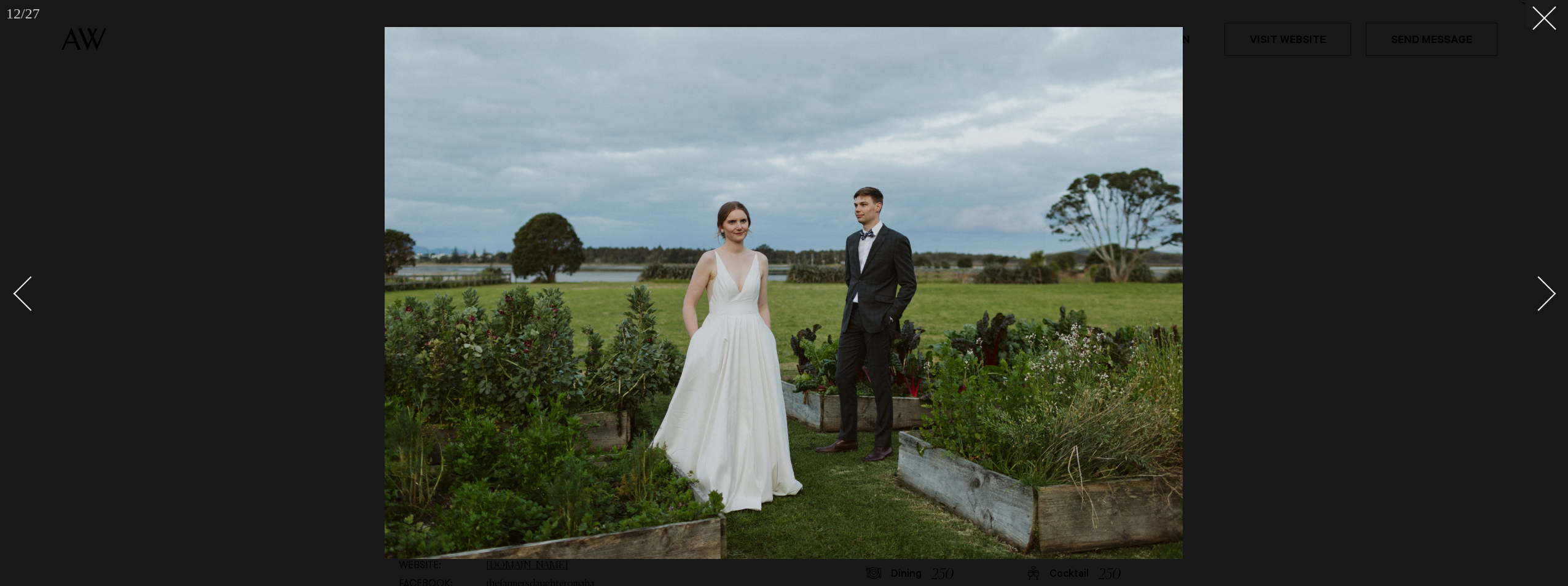
click at [1549, 295] on div "Next slide" at bounding box center [1539, 294] width 35 height 35
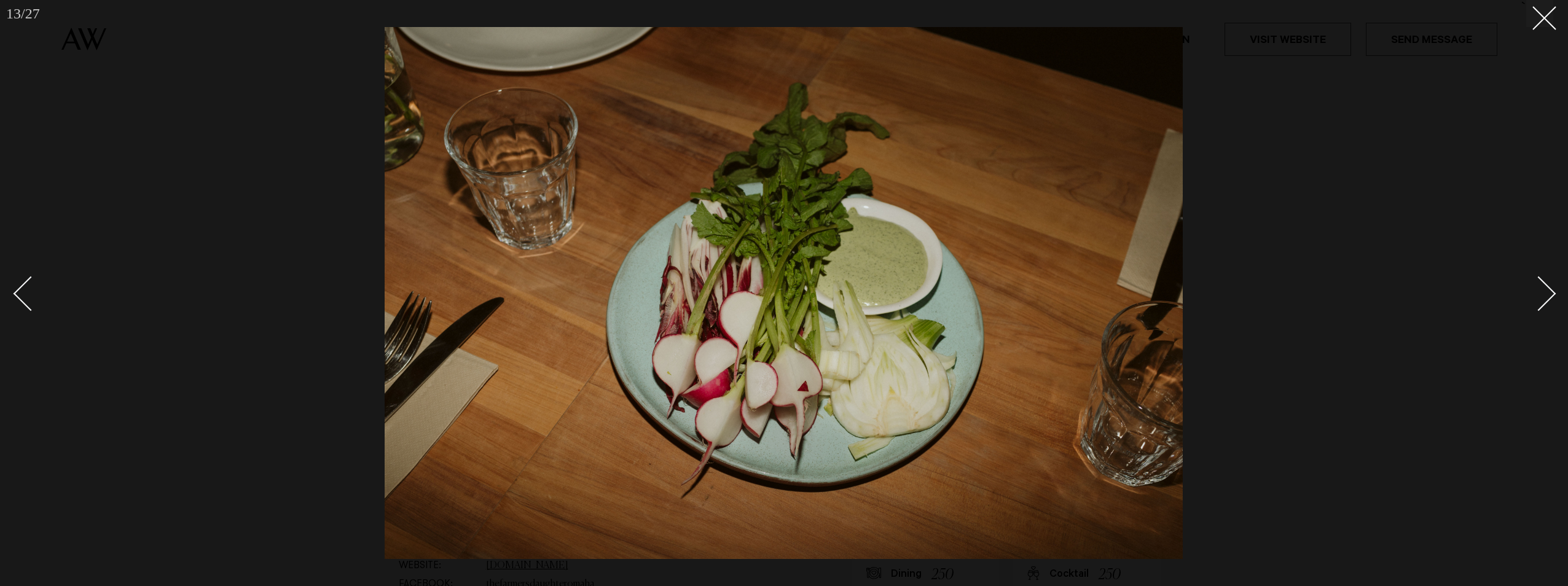
click at [1549, 295] on div "Next slide" at bounding box center [1539, 294] width 35 height 35
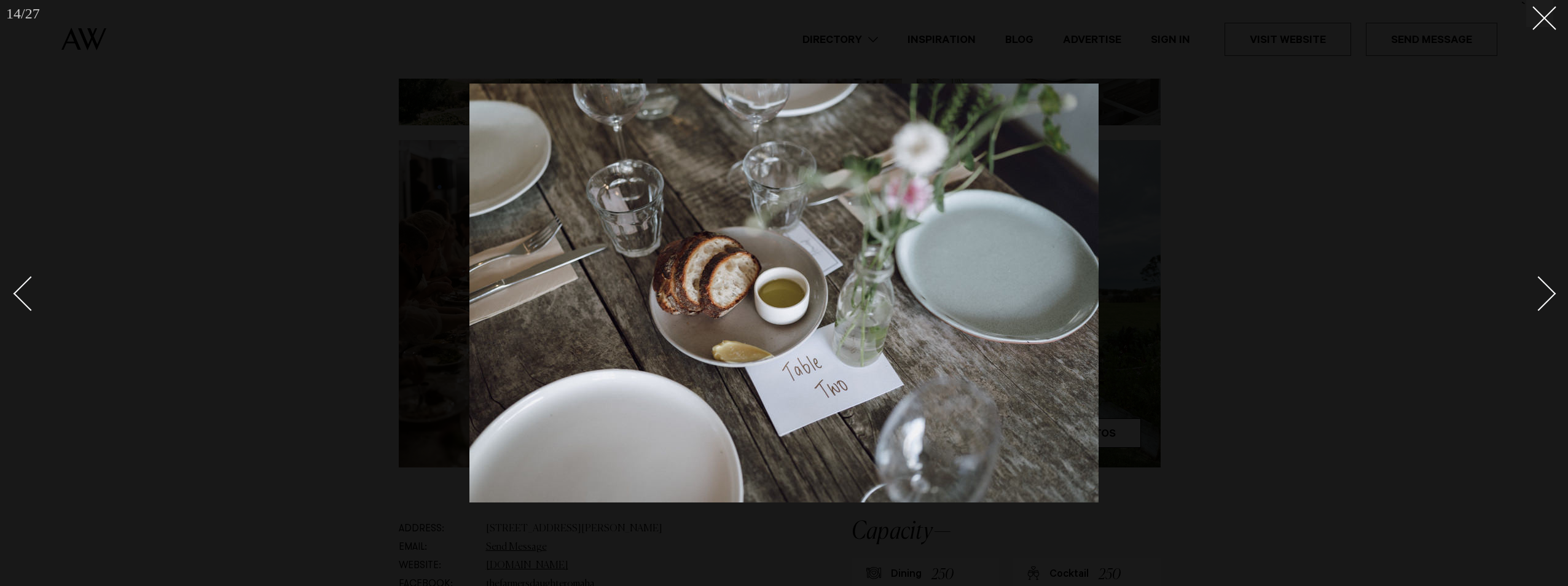
click at [1549, 295] on div "Next slide" at bounding box center [1539, 294] width 35 height 35
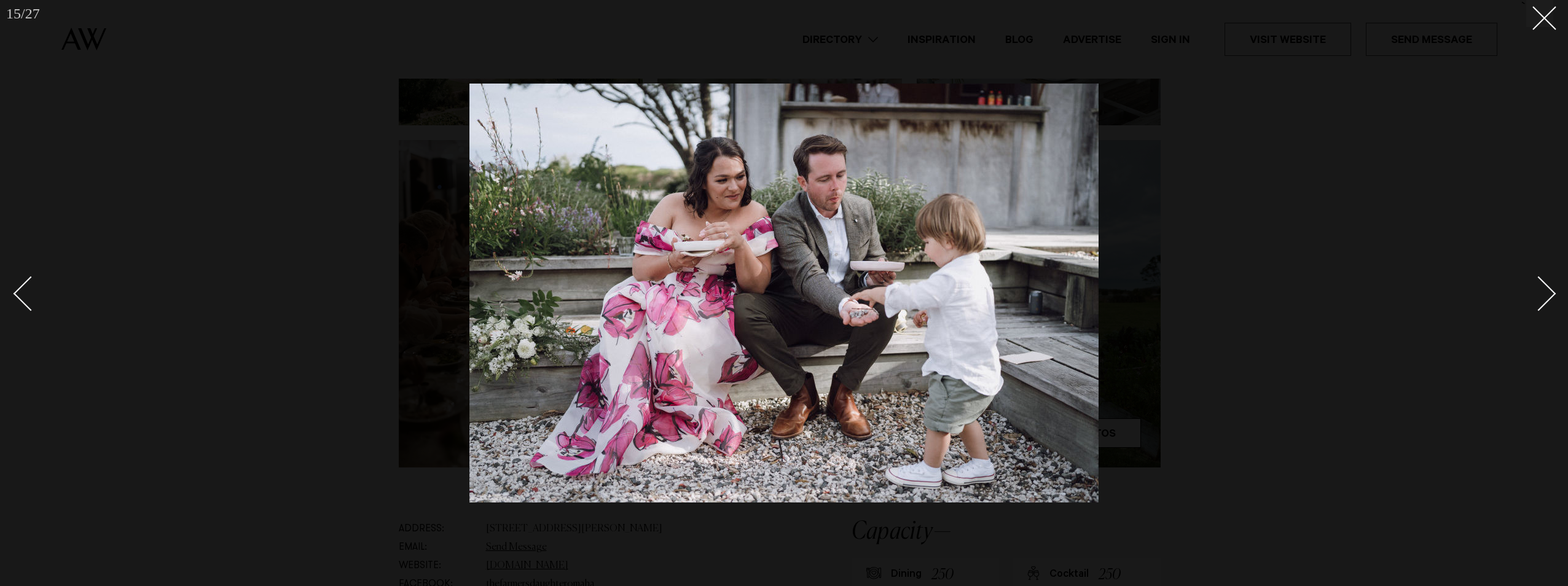
click at [1549, 295] on div "Next slide" at bounding box center [1539, 294] width 35 height 35
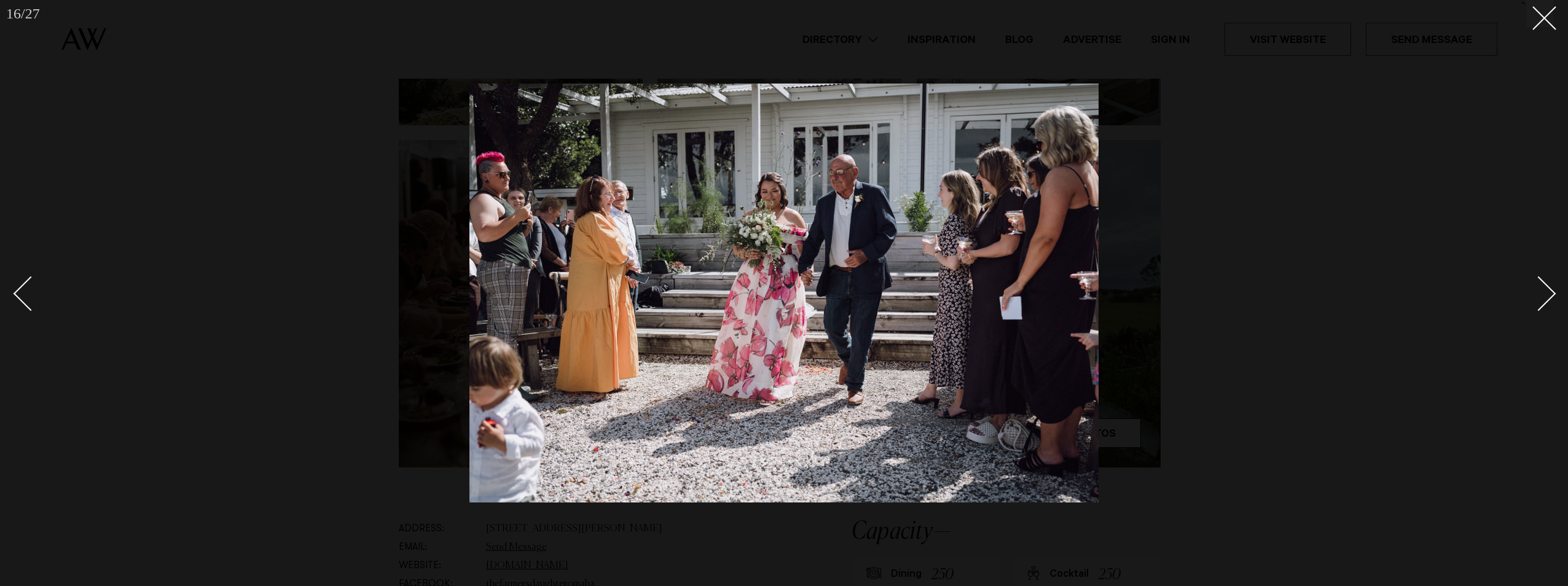
click at [1549, 295] on div "Next slide" at bounding box center [1539, 294] width 35 height 35
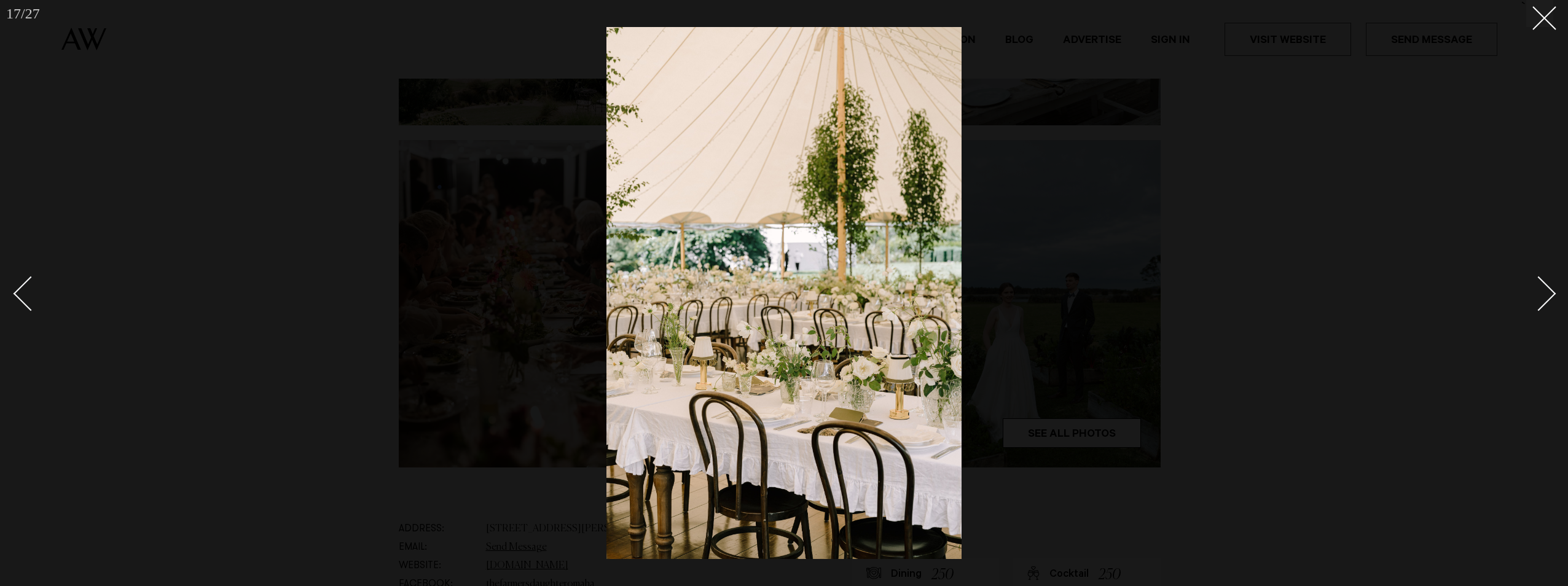
click at [1549, 295] on div "Next slide" at bounding box center [1539, 294] width 35 height 35
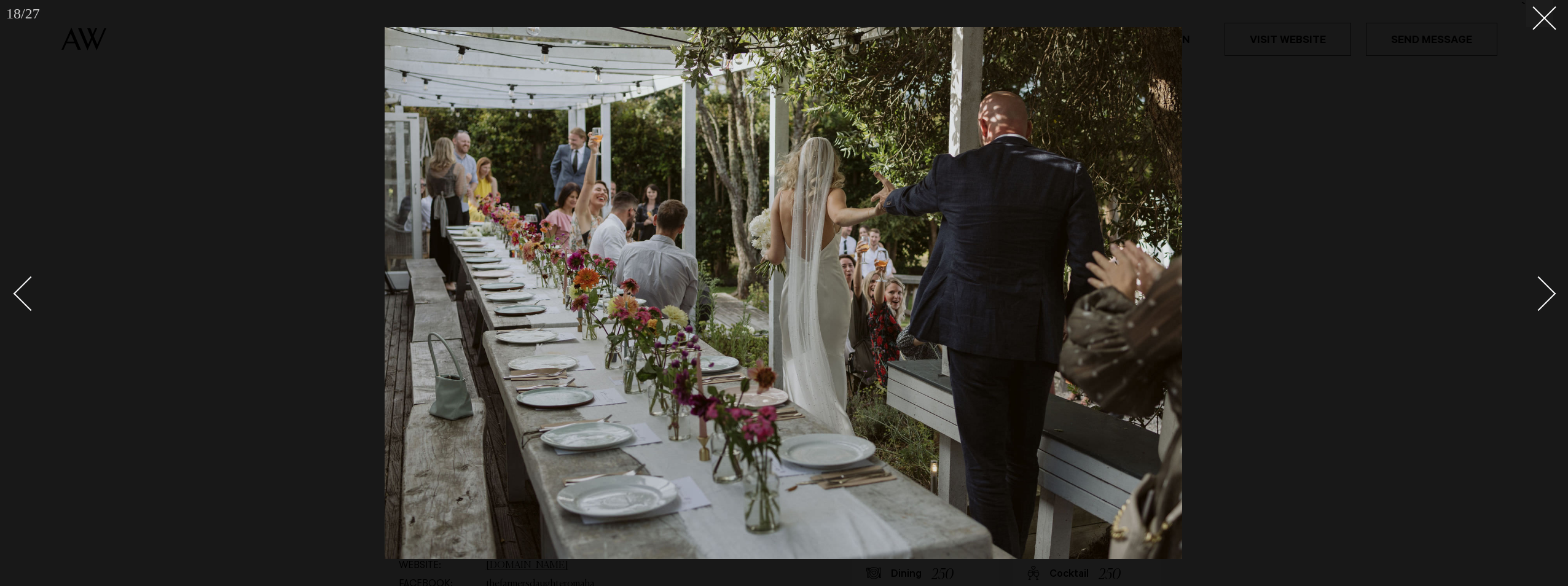
click at [1549, 295] on div "Next slide" at bounding box center [1539, 294] width 35 height 35
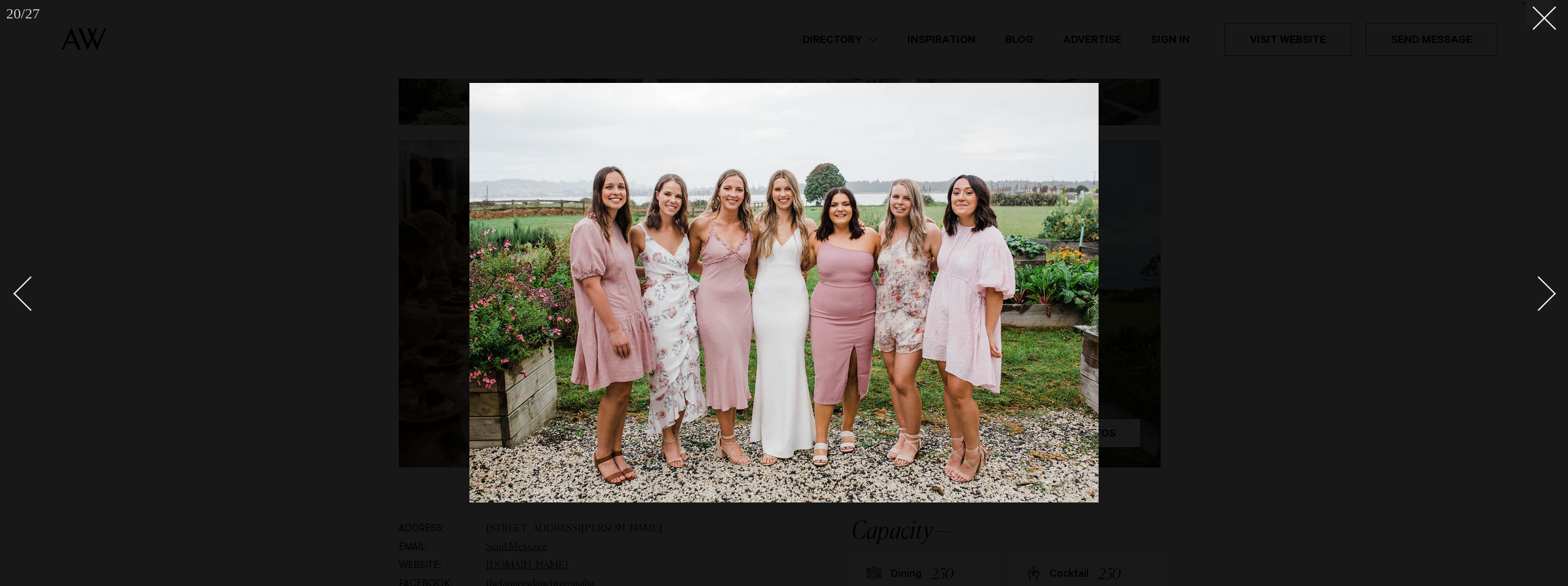
click at [1549, 295] on div "Next slide" at bounding box center [1539, 294] width 35 height 35
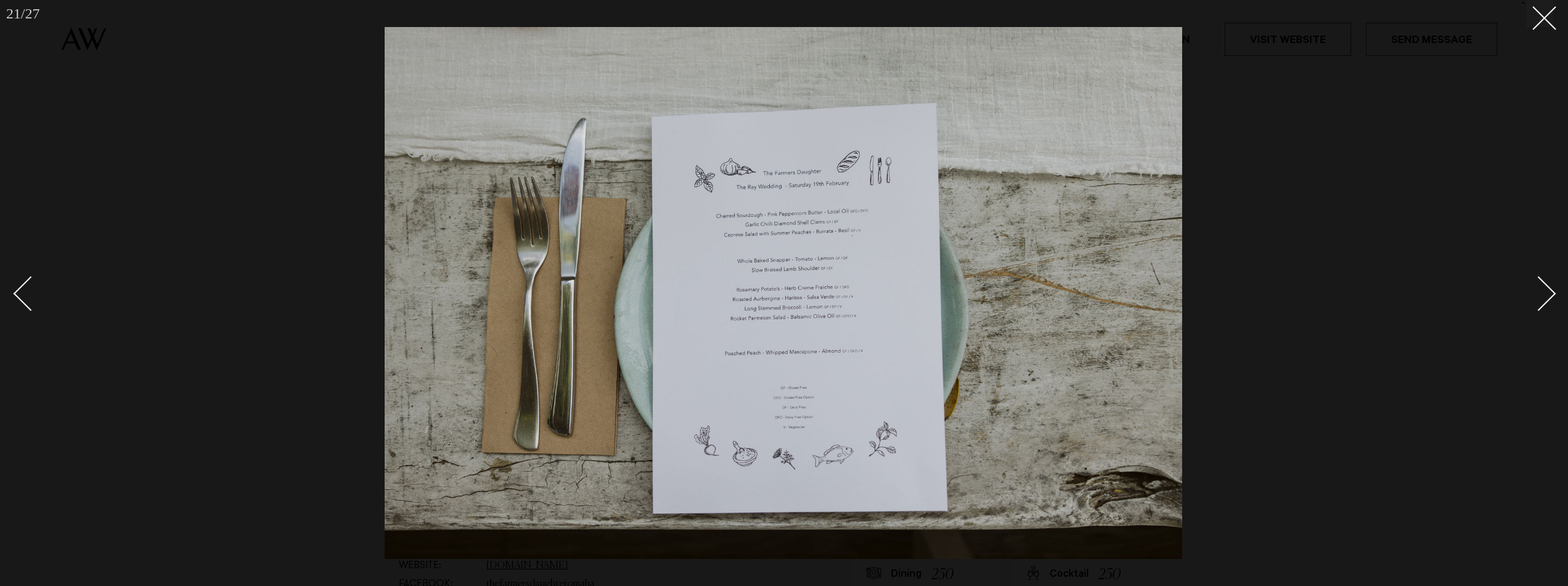
click at [1549, 295] on div "Next slide" at bounding box center [1539, 294] width 35 height 35
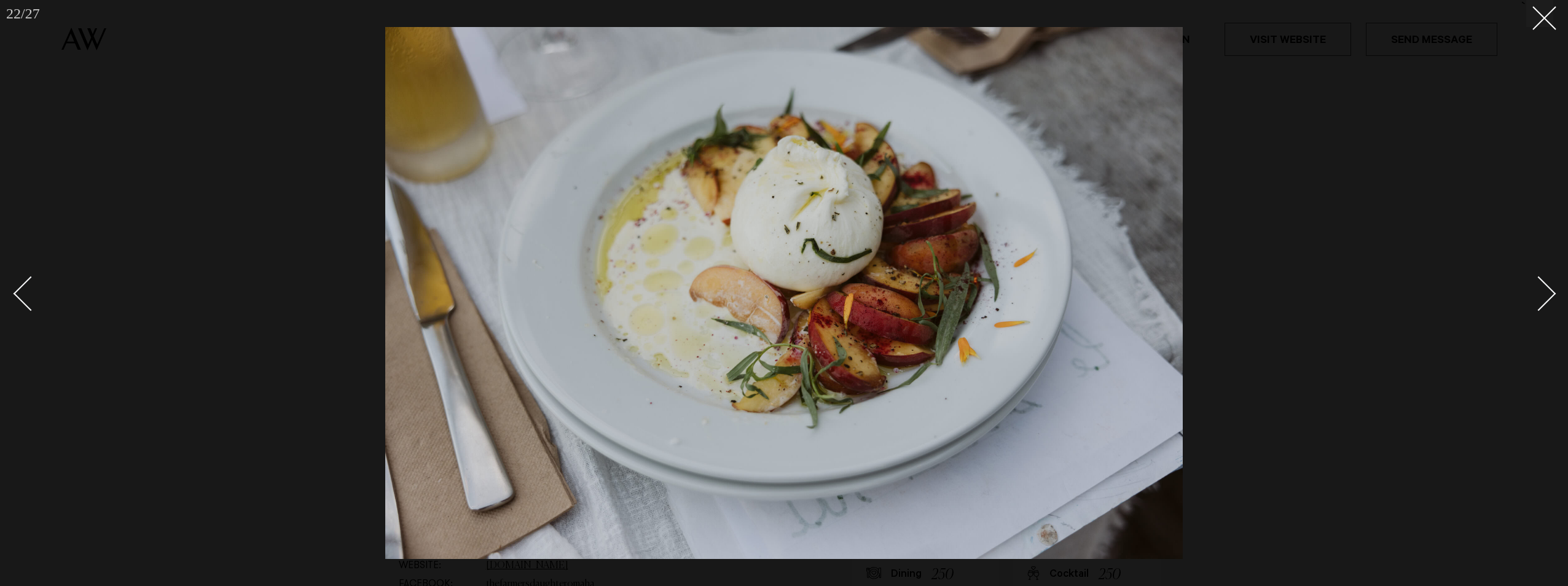
click at [1549, 295] on div "Next slide" at bounding box center [1539, 294] width 35 height 35
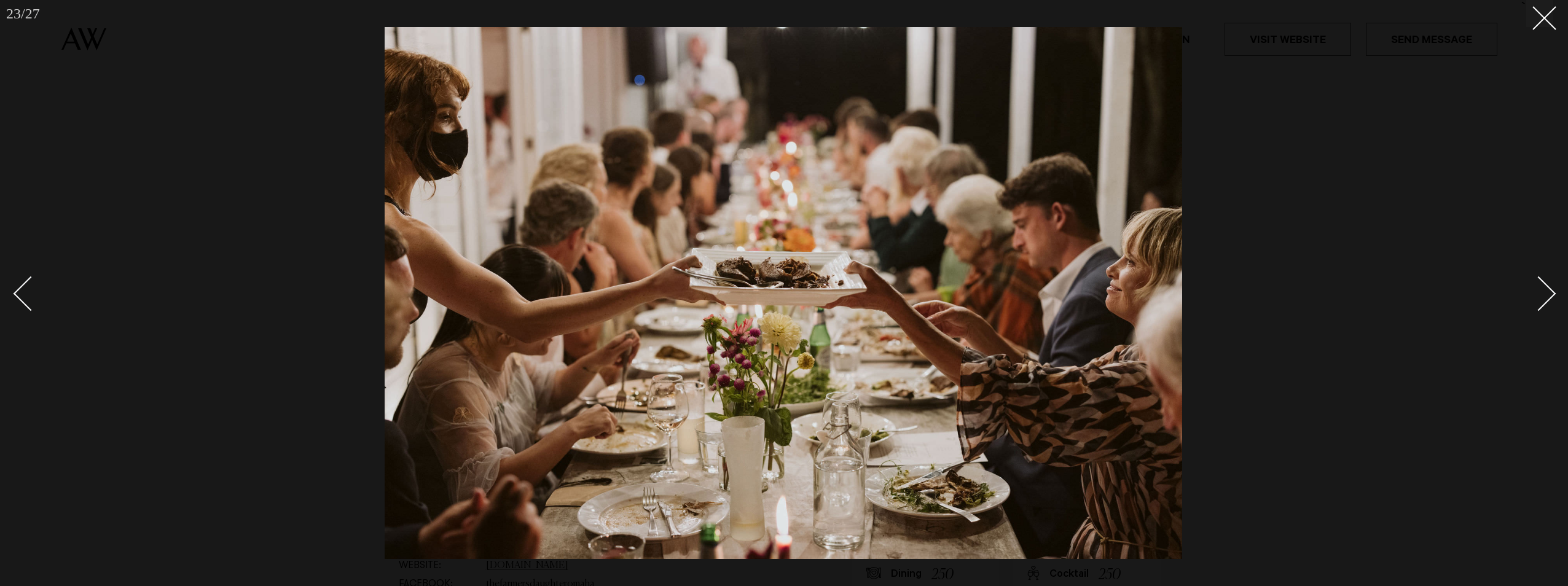
click at [1549, 295] on div "Next slide" at bounding box center [1539, 294] width 35 height 35
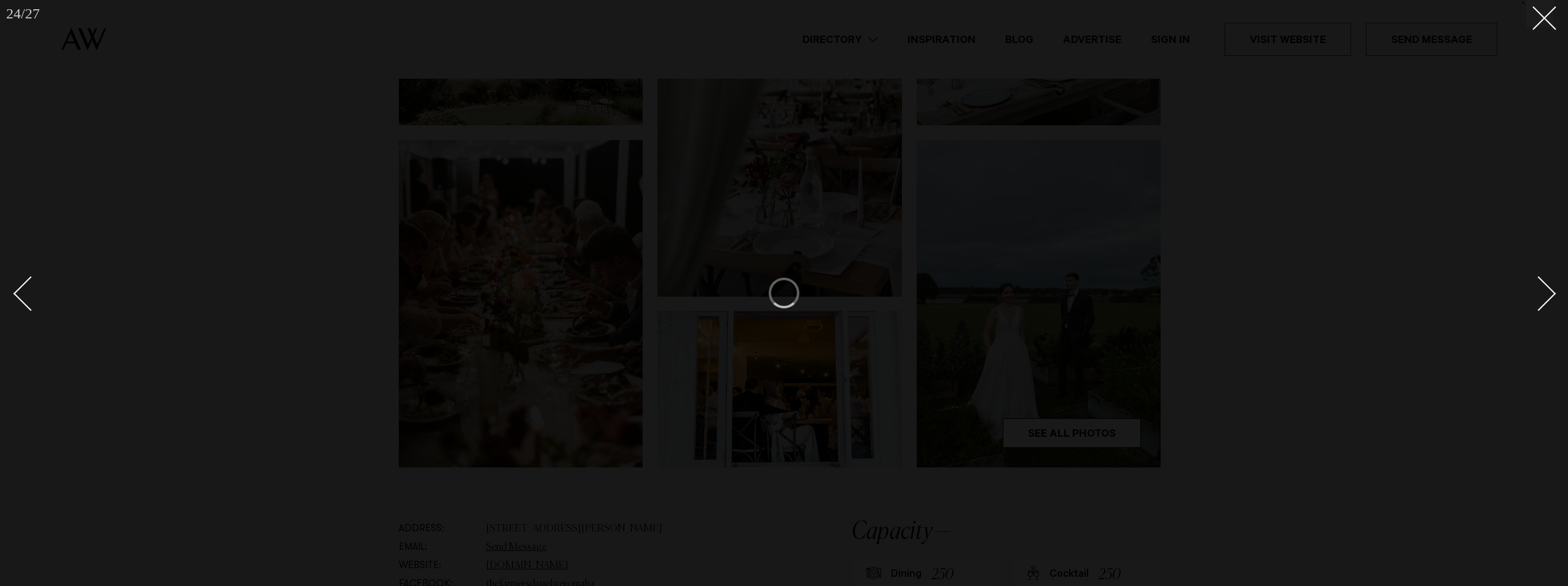
click at [1549, 295] on div "Next slide" at bounding box center [1539, 294] width 35 height 35
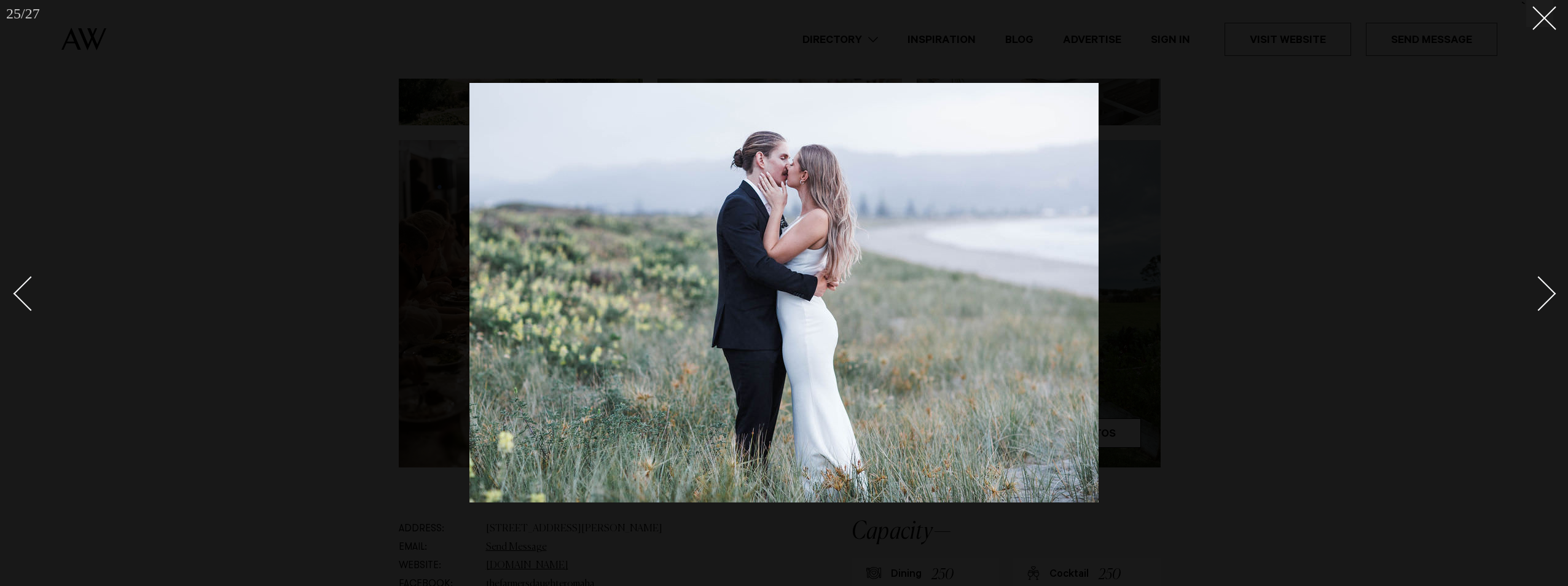
click at [1549, 295] on div "Next slide" at bounding box center [1539, 294] width 35 height 35
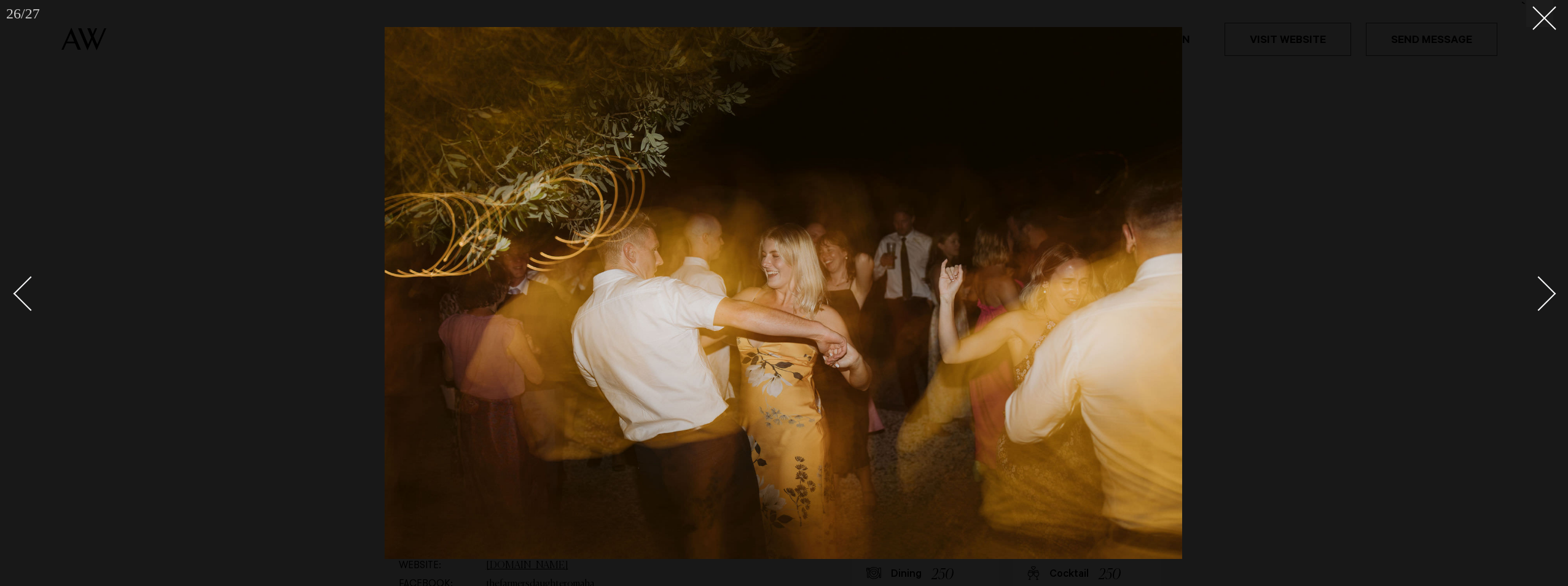
click at [1549, 294] on div "Next slide" at bounding box center [1539, 294] width 35 height 35
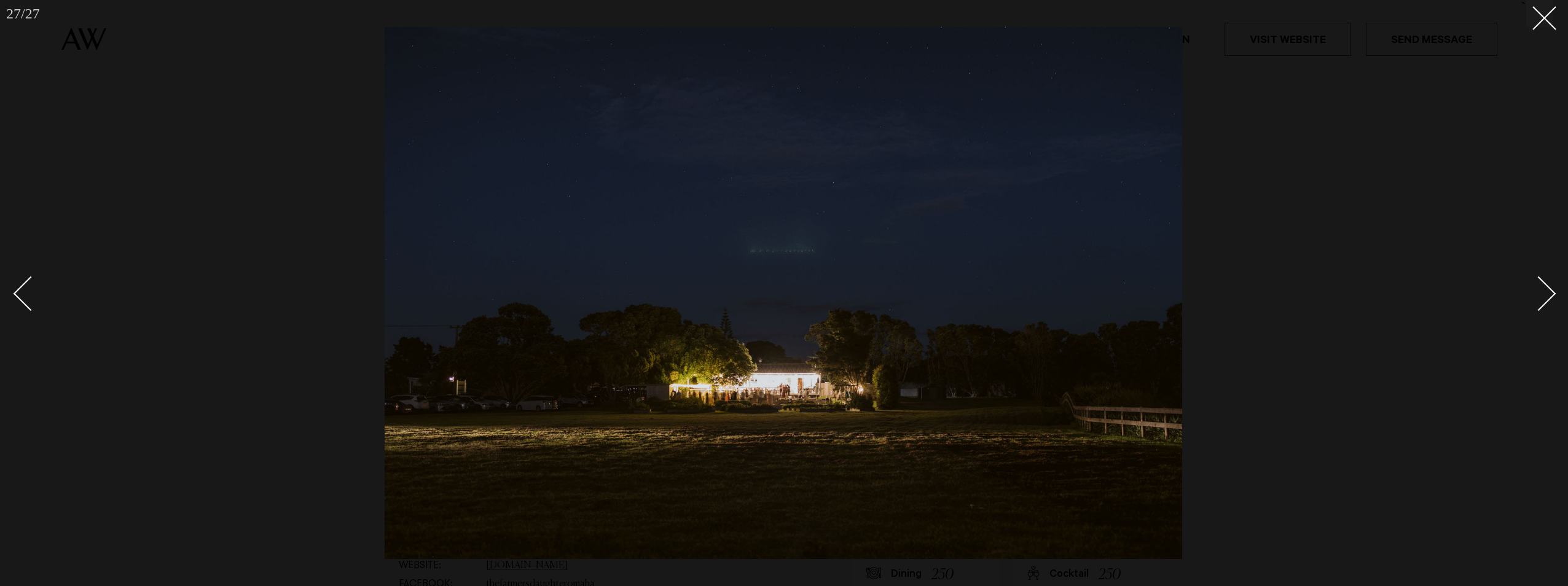
click at [1549, 294] on div "Next slide" at bounding box center [1539, 294] width 35 height 35
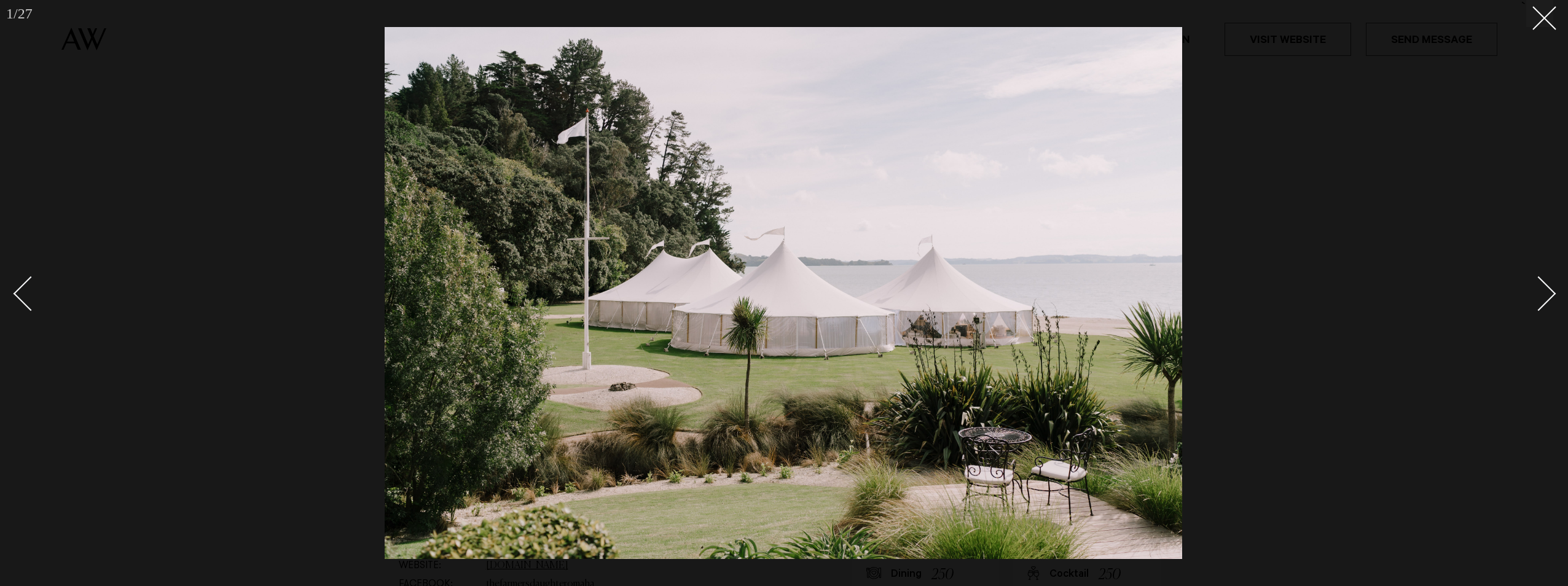
click at [1549, 294] on div "Next slide" at bounding box center [1539, 294] width 35 height 35
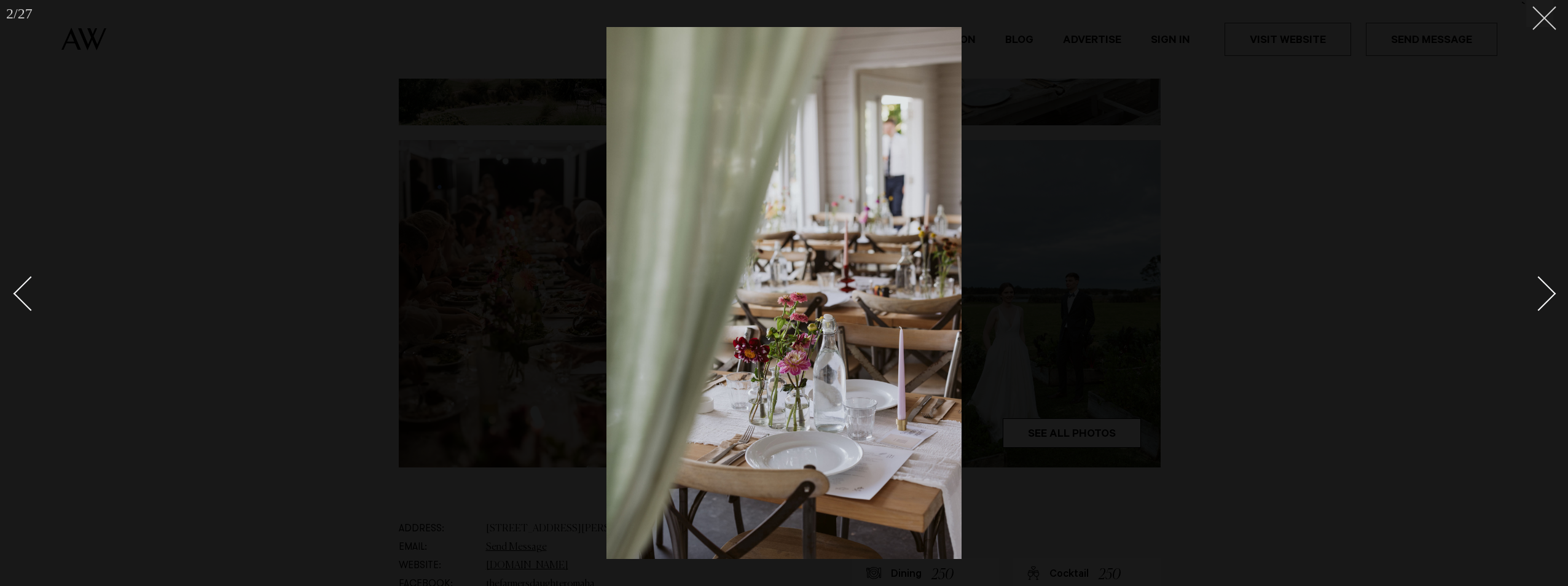
click at [1534, 7] on icon at bounding box center [1540, 14] width 15 height 15
